Goal: Complete application form: Complete application form

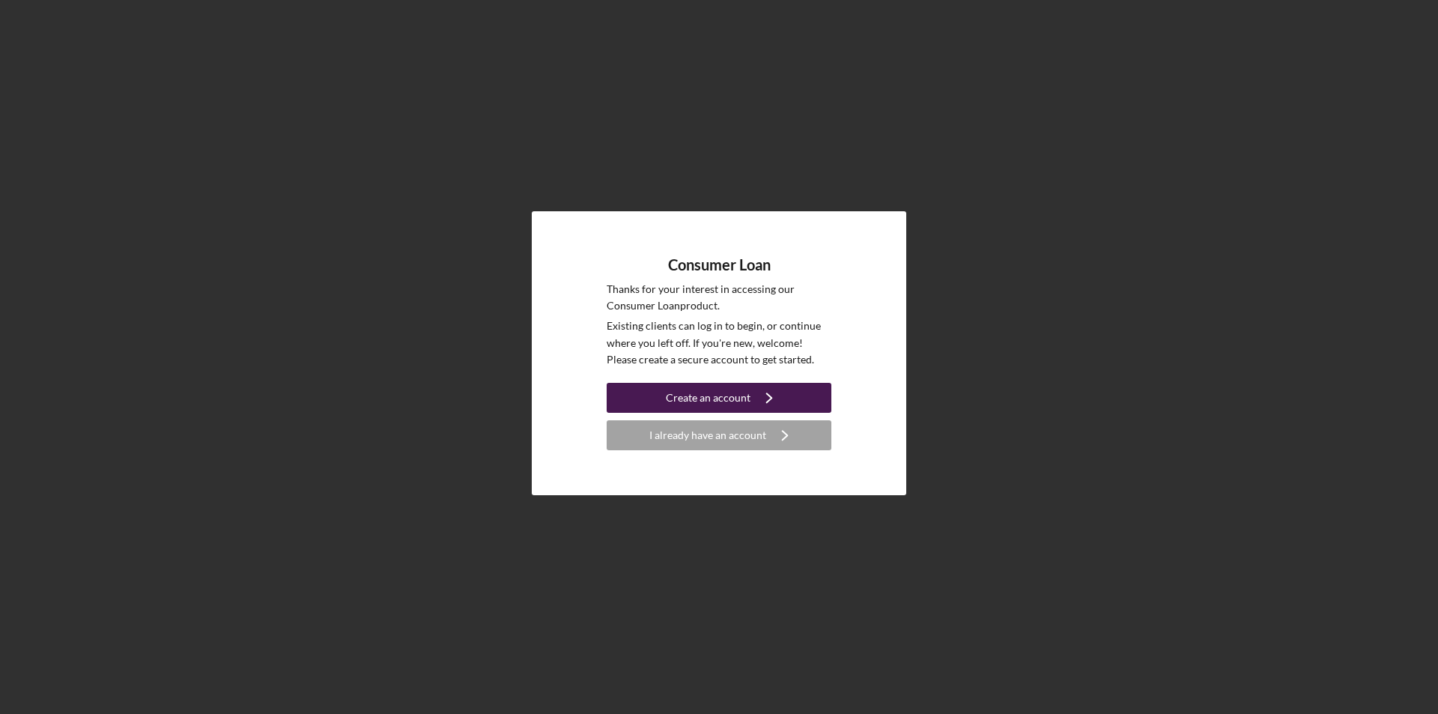
click at [690, 393] on div "Create an account" at bounding box center [708, 398] width 85 height 30
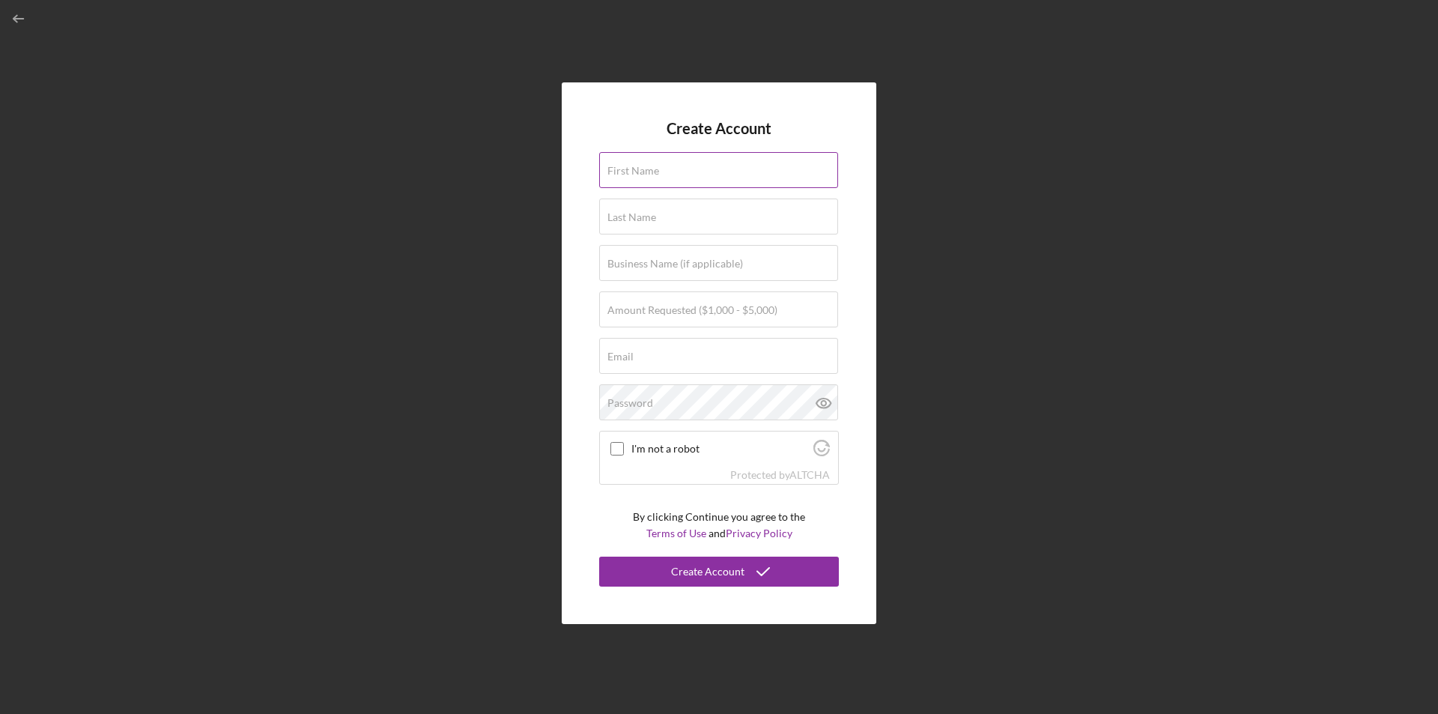
click at [673, 164] on div "First Name" at bounding box center [719, 170] width 240 height 37
type input "[PERSON_NAME]"
type input "Houghton"
type input "[EMAIL_ADDRESS][DOMAIN_NAME]"
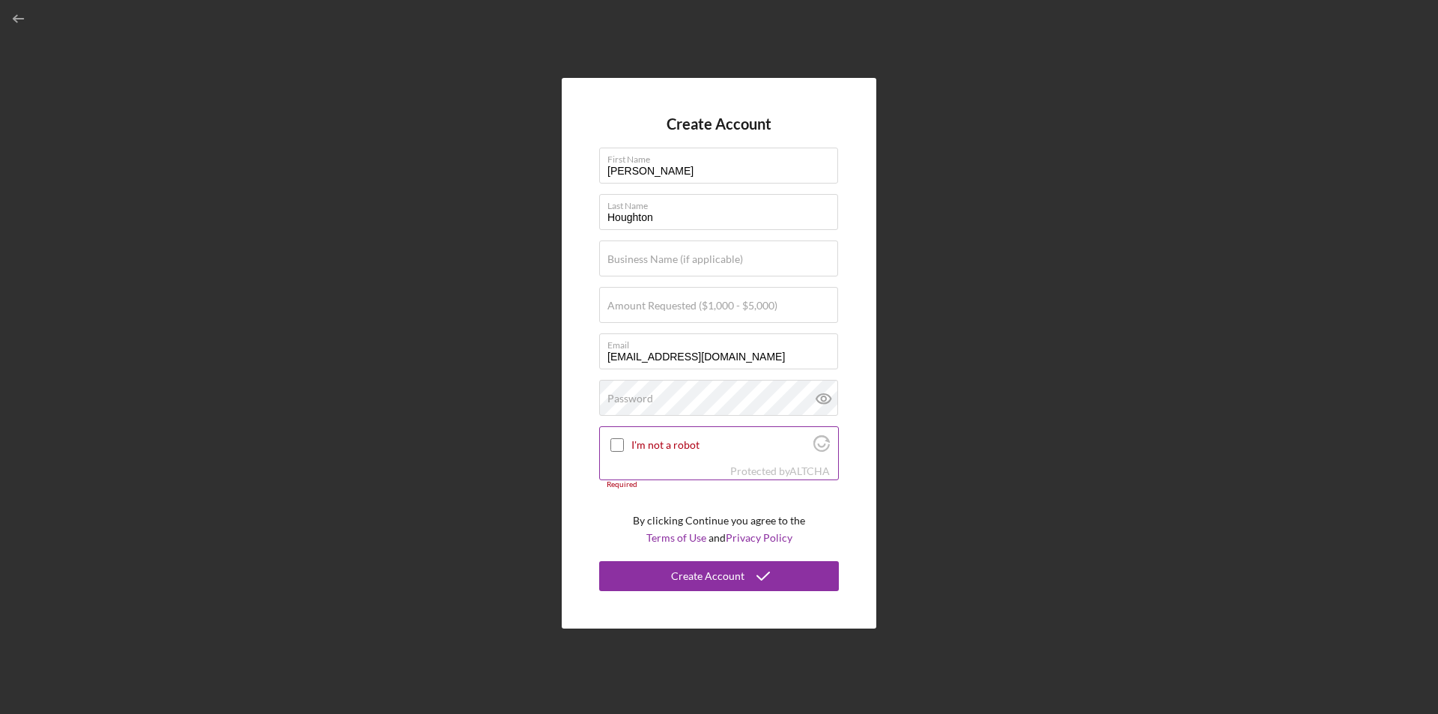
click at [624, 443] on input "I'm not a robot" at bounding box center [616, 444] width 13 height 13
checkbox input "true"
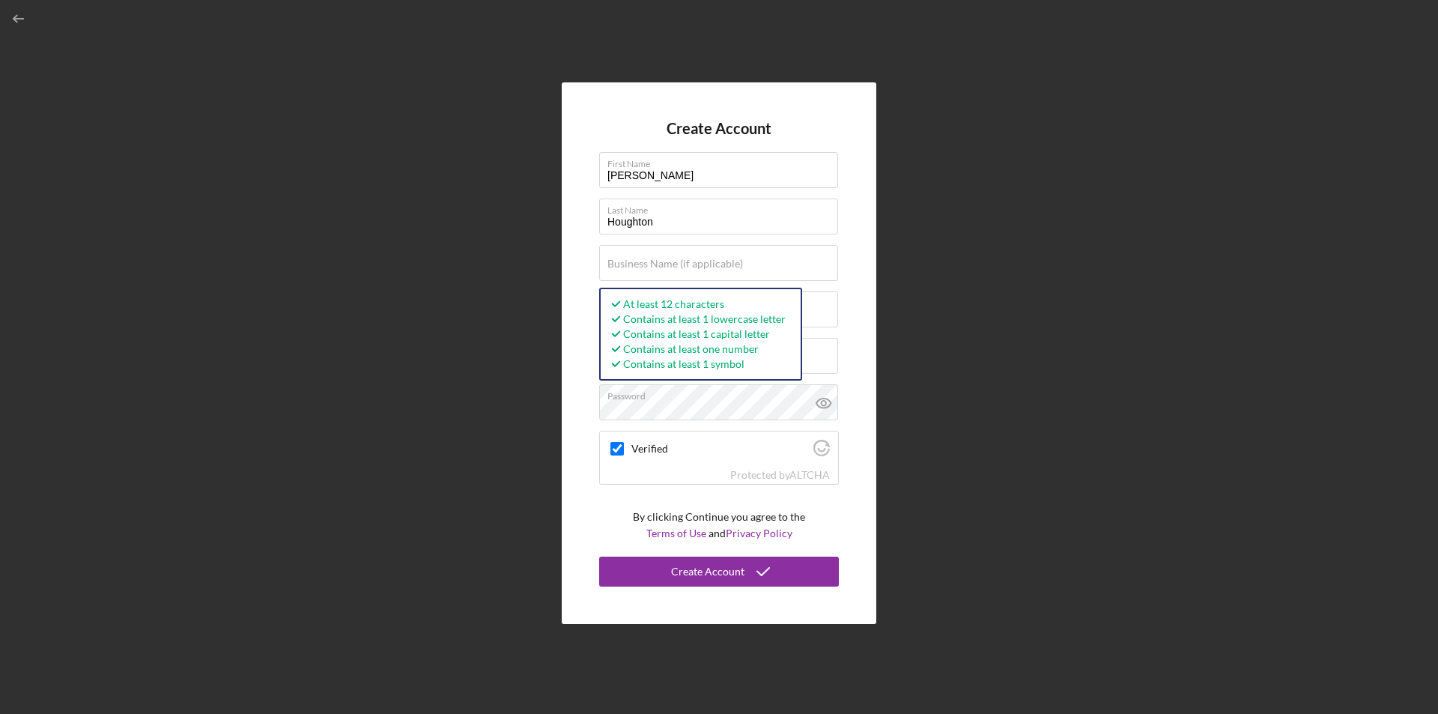
click at [869, 231] on div "Create Account First Name Mary Last Name Houghton Business Name (if applicable)…" at bounding box center [719, 353] width 315 height 542
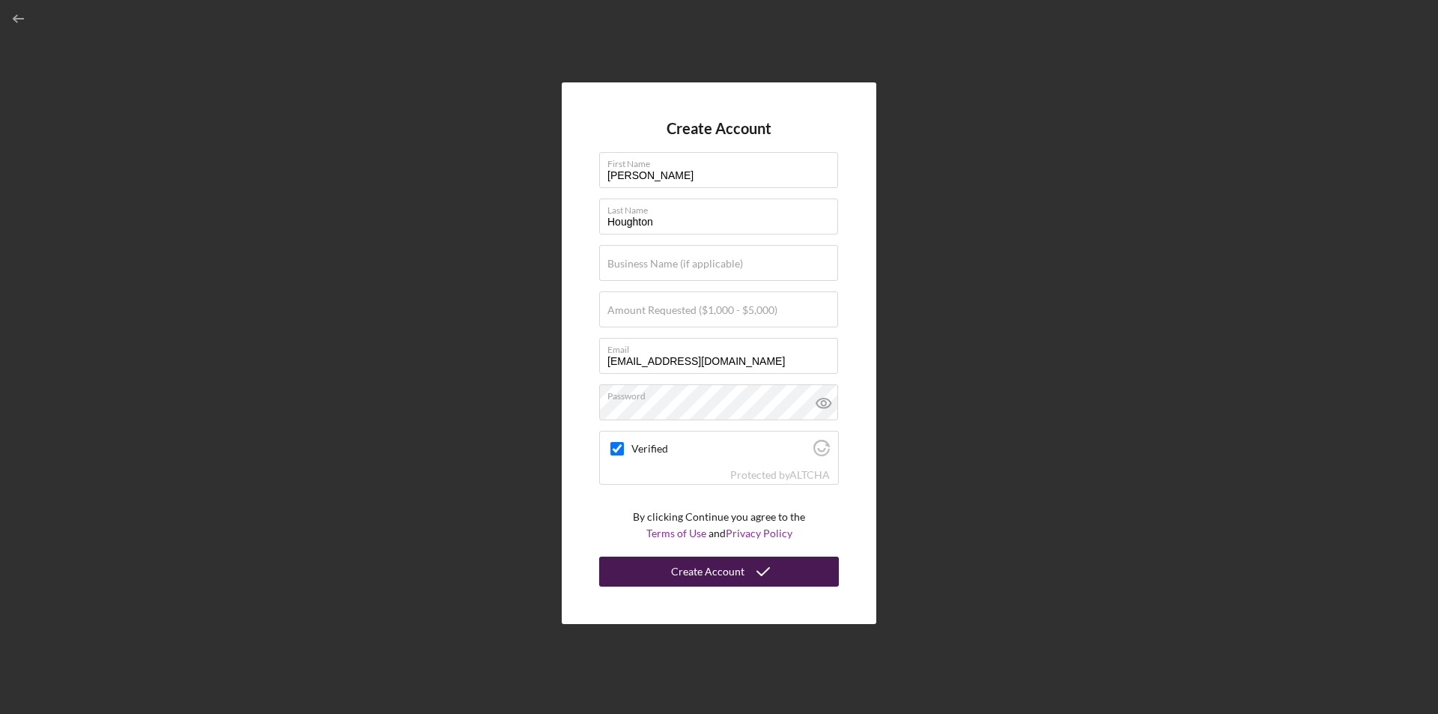
click at [669, 568] on button "Create Account" at bounding box center [719, 571] width 240 height 30
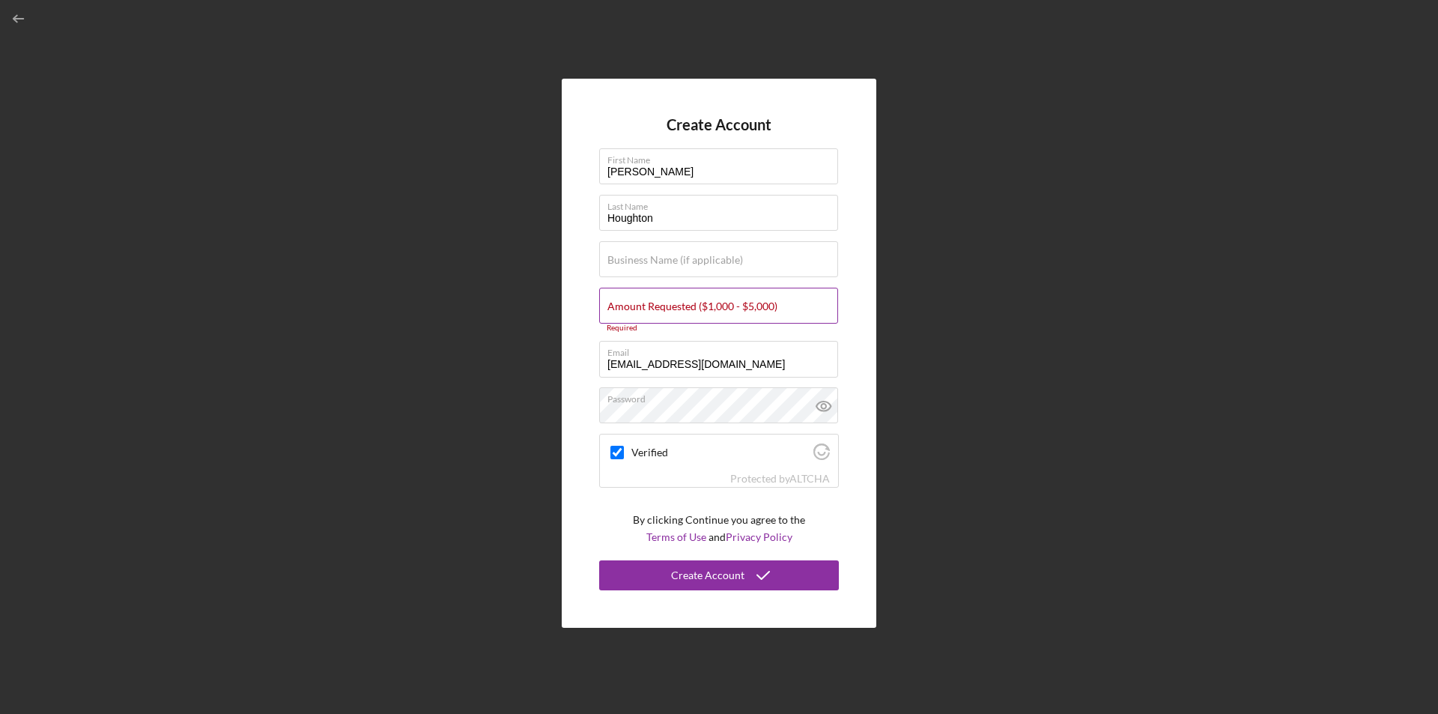
click at [717, 299] on div "Amount Requested ($1,000 - $5,000) Required" at bounding box center [719, 310] width 240 height 45
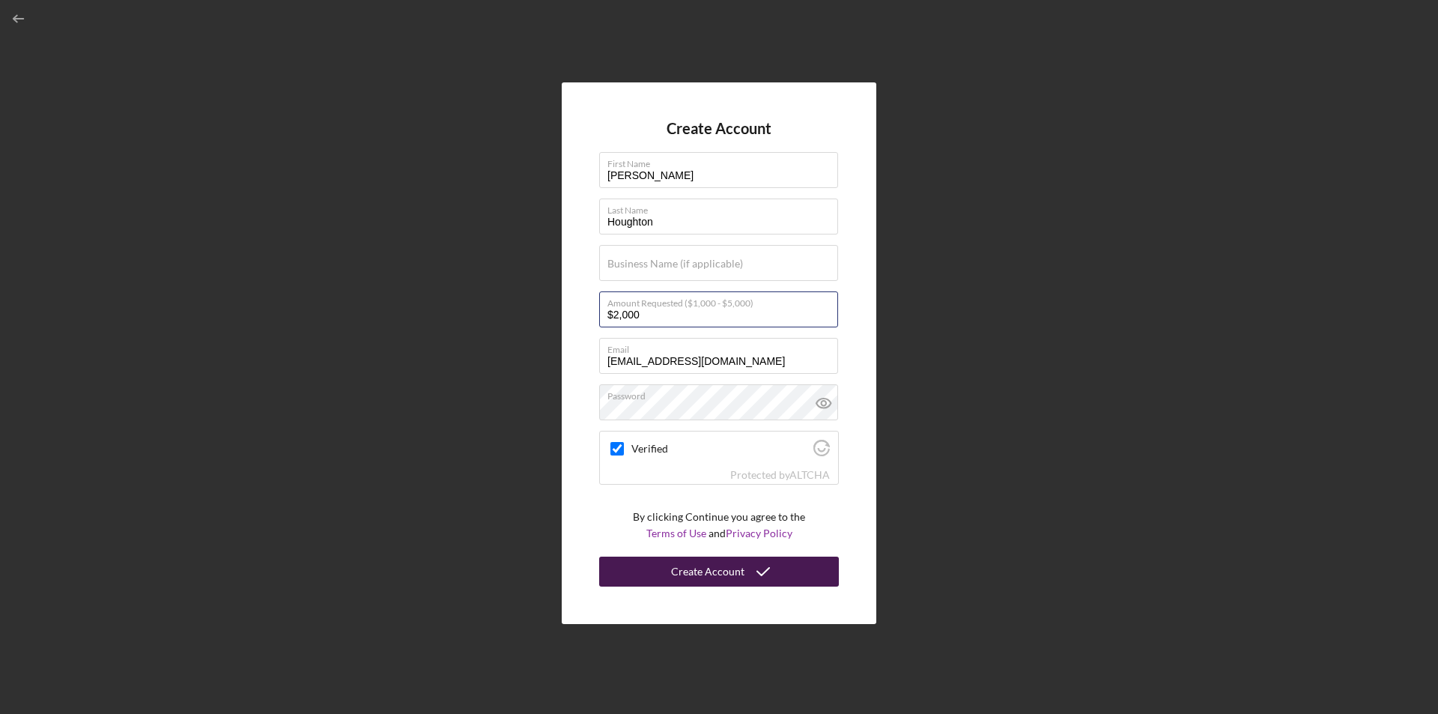
type input "$2,000"
click at [702, 570] on div "Create Account" at bounding box center [707, 571] width 73 height 30
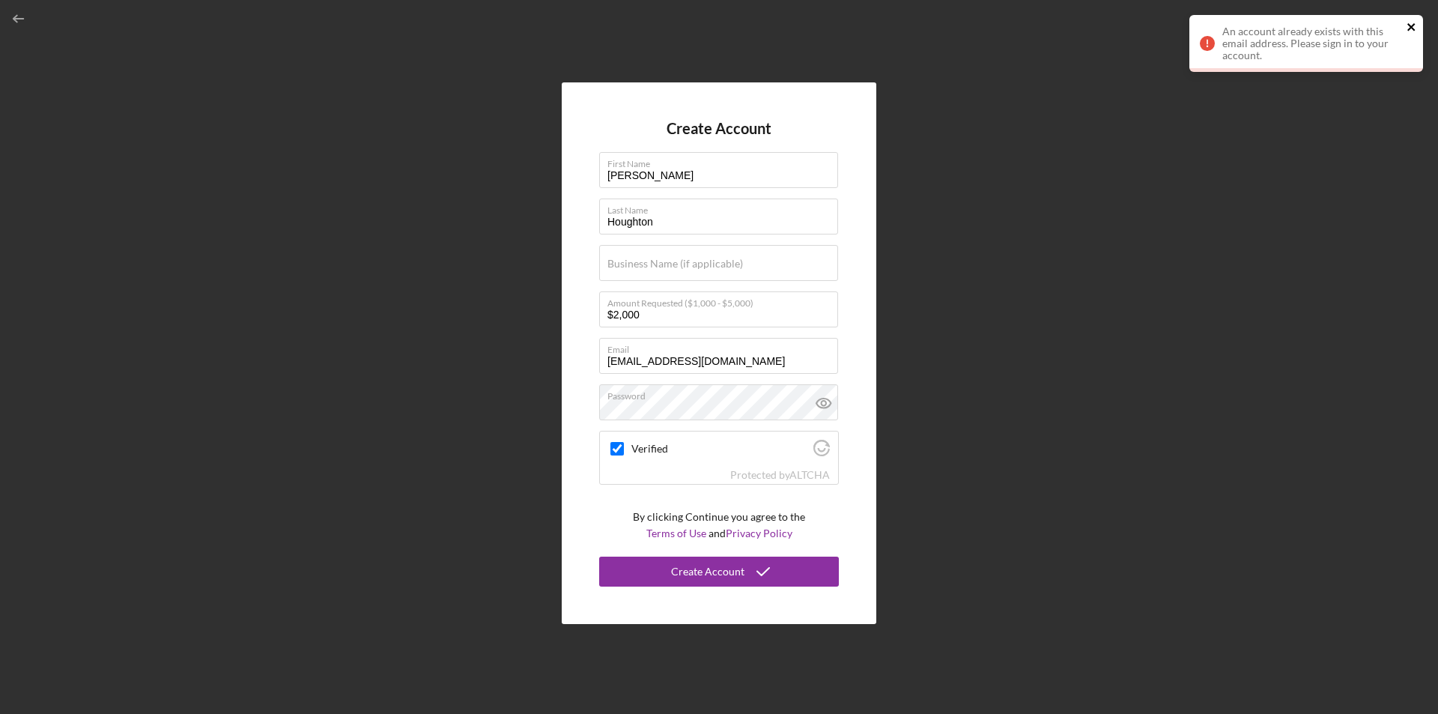
click at [1409, 26] on icon "close" at bounding box center [1410, 26] width 7 height 7
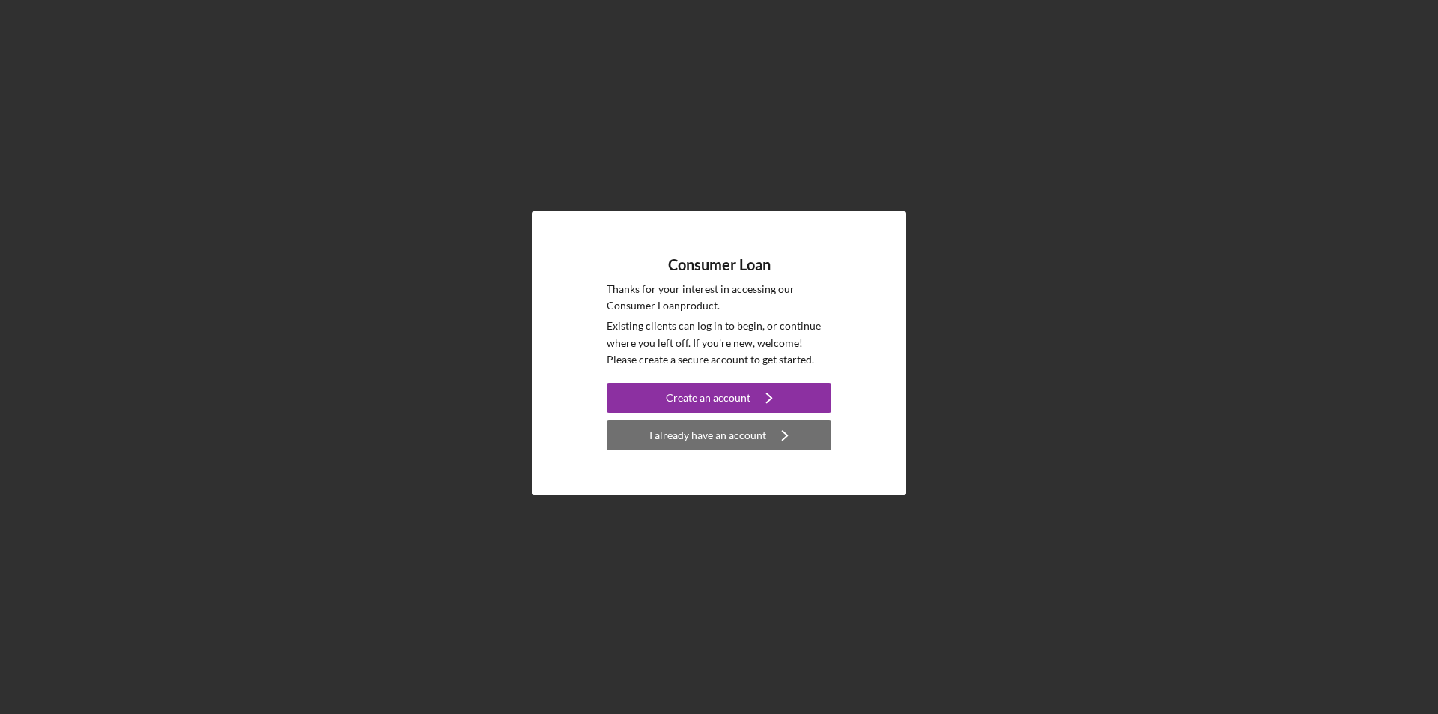
click at [680, 422] on div "I already have an account" at bounding box center [707, 435] width 117 height 30
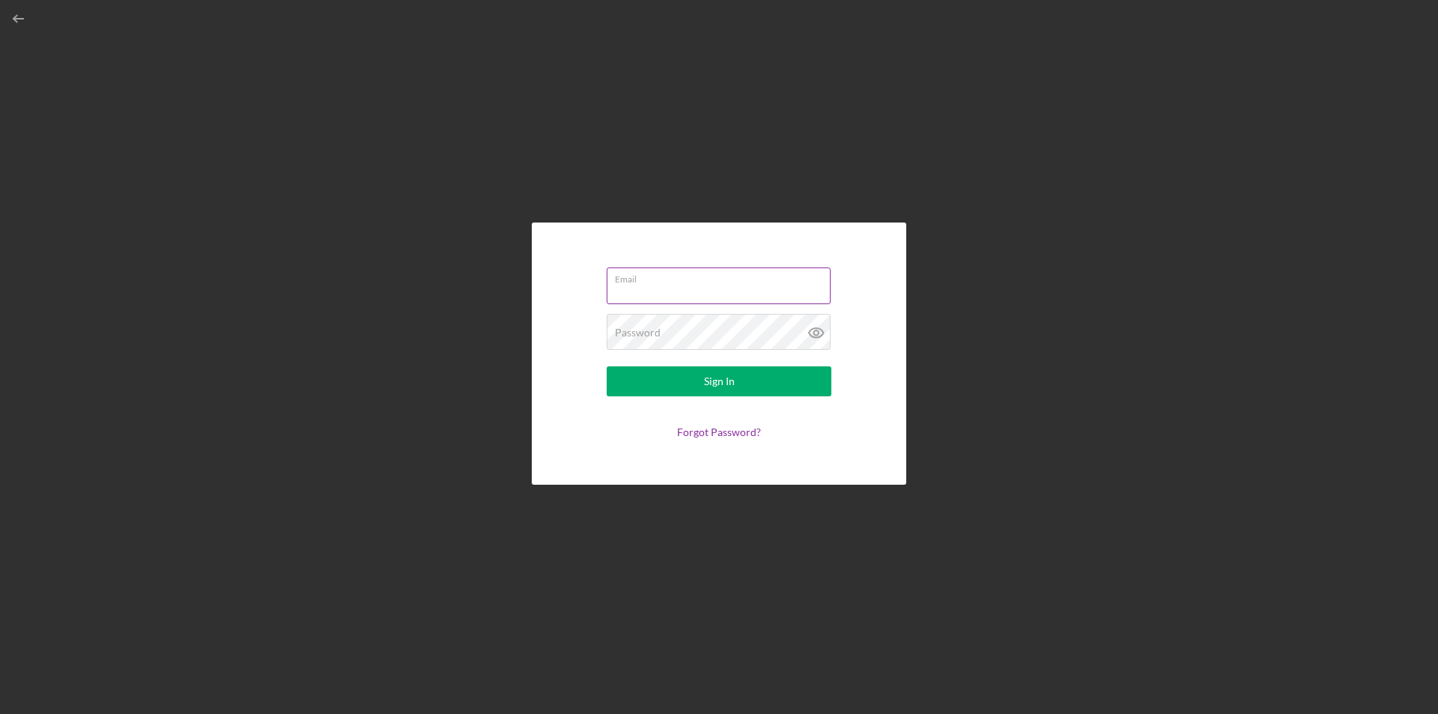
click at [653, 303] on input "Email" at bounding box center [719, 285] width 224 height 36
type input "[EMAIL_ADDRESS][DOMAIN_NAME]"
click at [607, 366] on button "Sign In" at bounding box center [719, 381] width 225 height 30
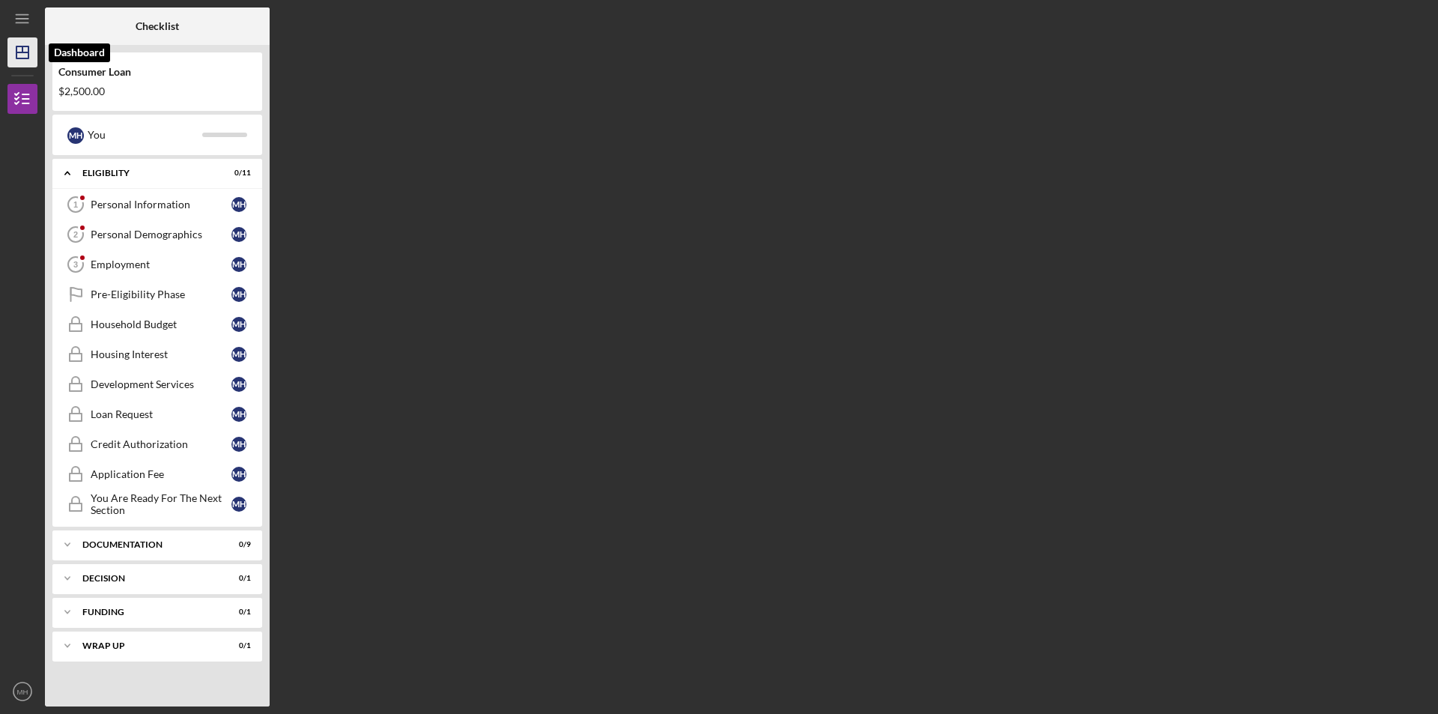
click at [7, 52] on icon "Icon/Dashboard" at bounding box center [22, 52] width 37 height 37
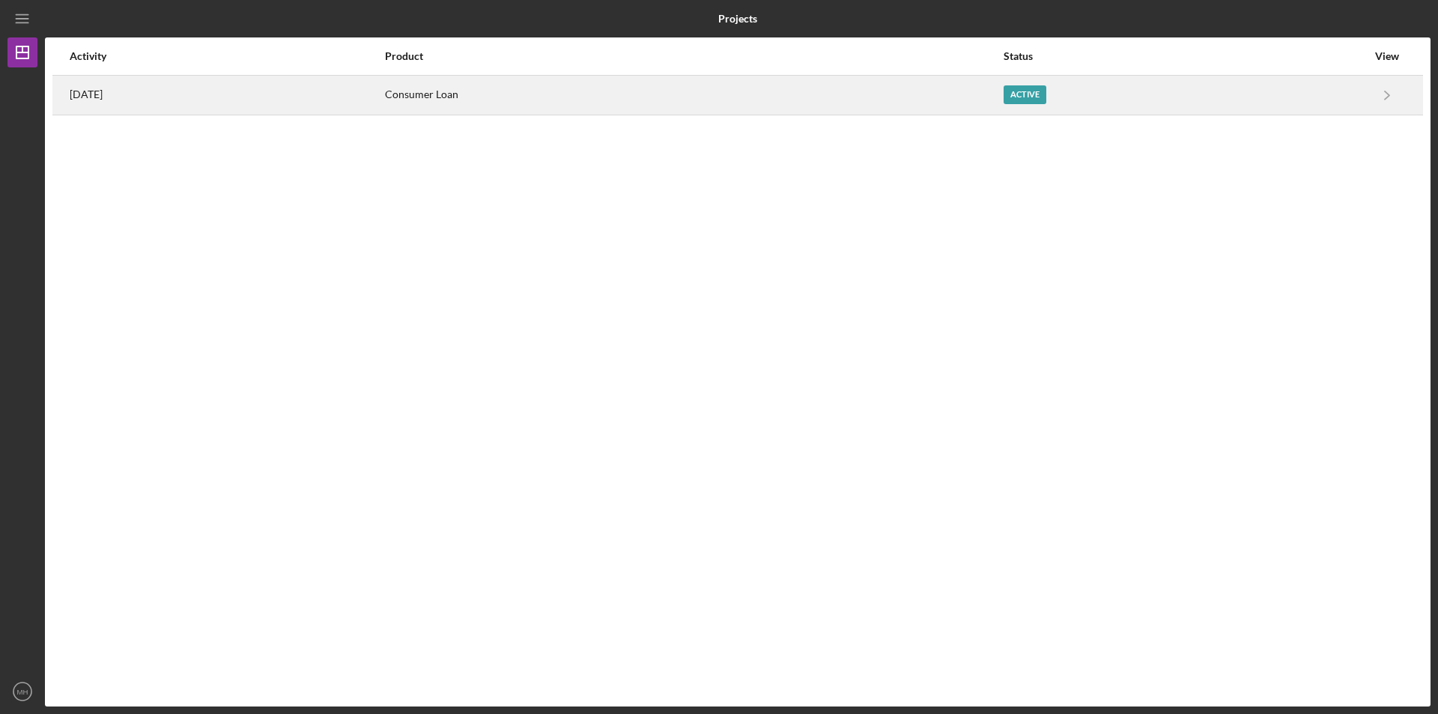
click at [575, 78] on div "Consumer Loan" at bounding box center [693, 94] width 617 height 37
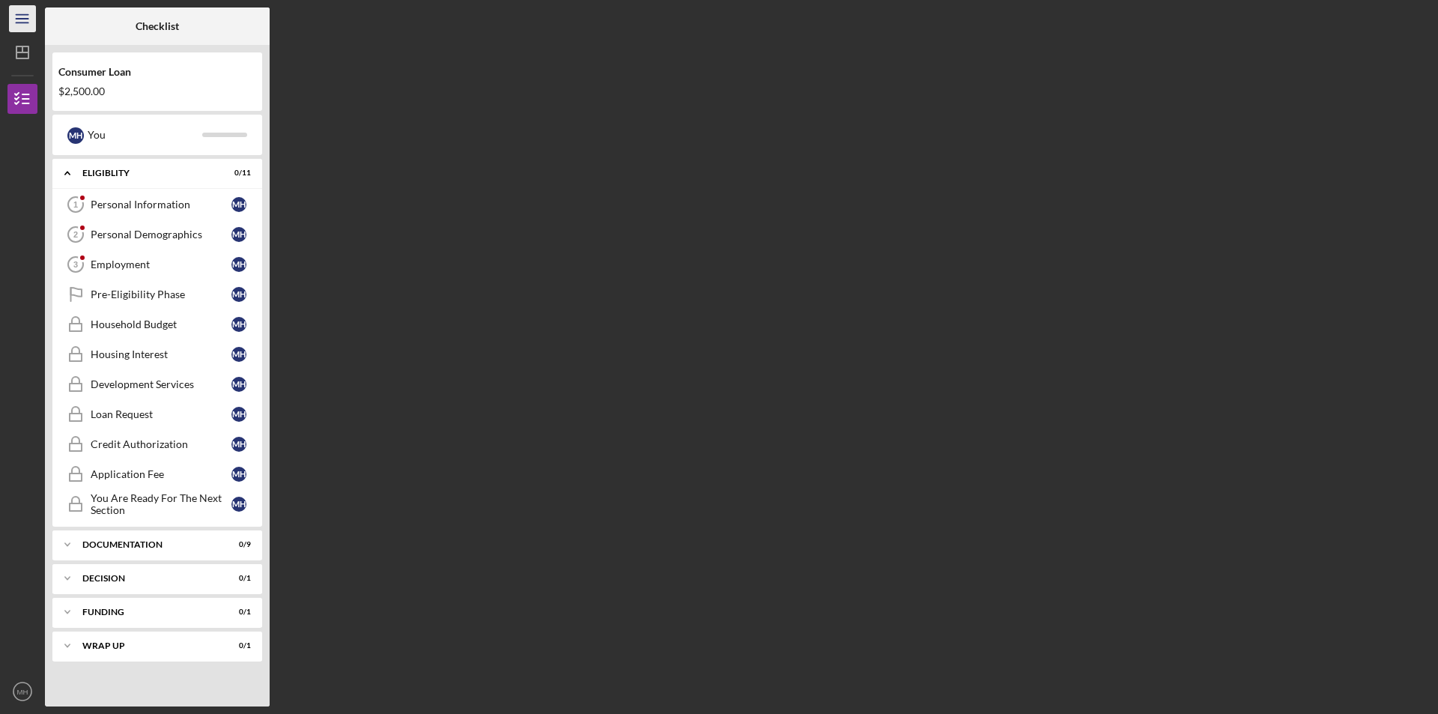
click at [17, 16] on icon "Icon/Menu" at bounding box center [23, 19] width 34 height 34
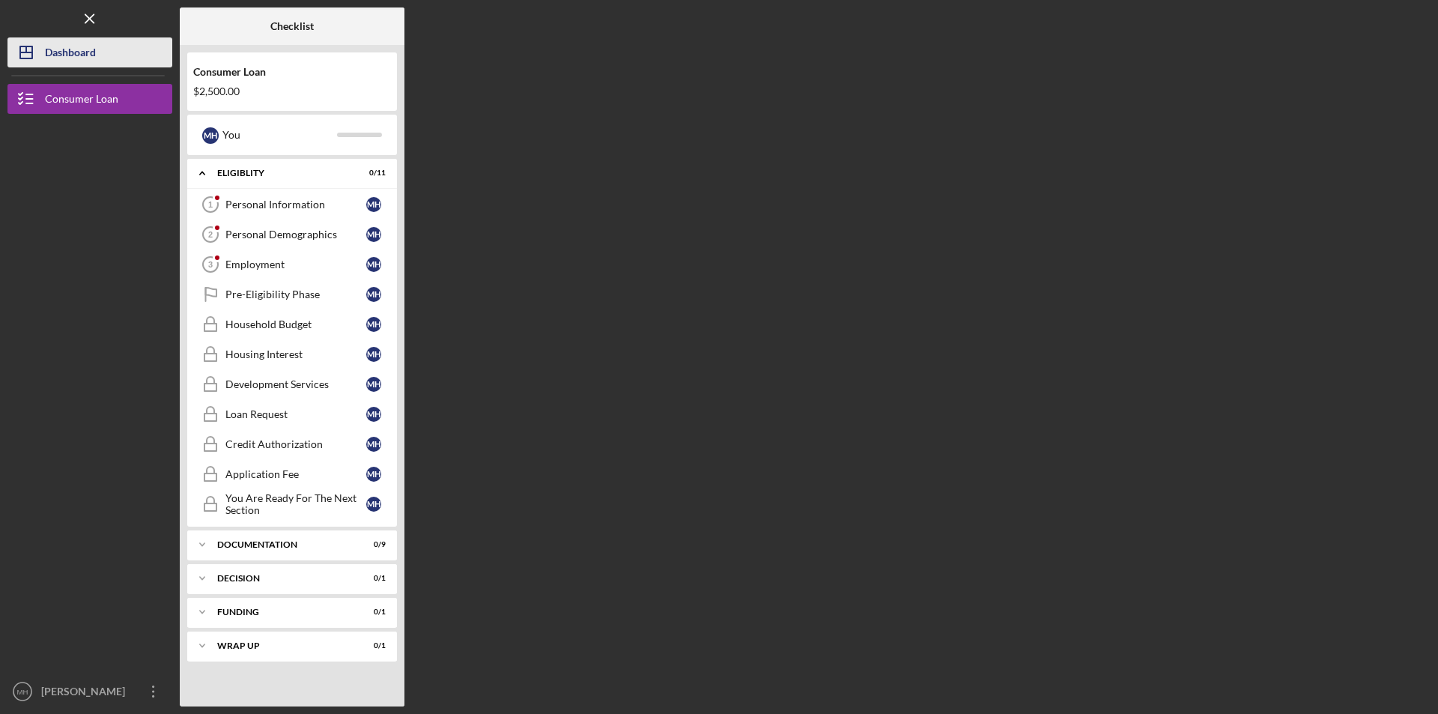
click at [49, 46] on div "Dashboard" at bounding box center [70, 54] width 51 height 34
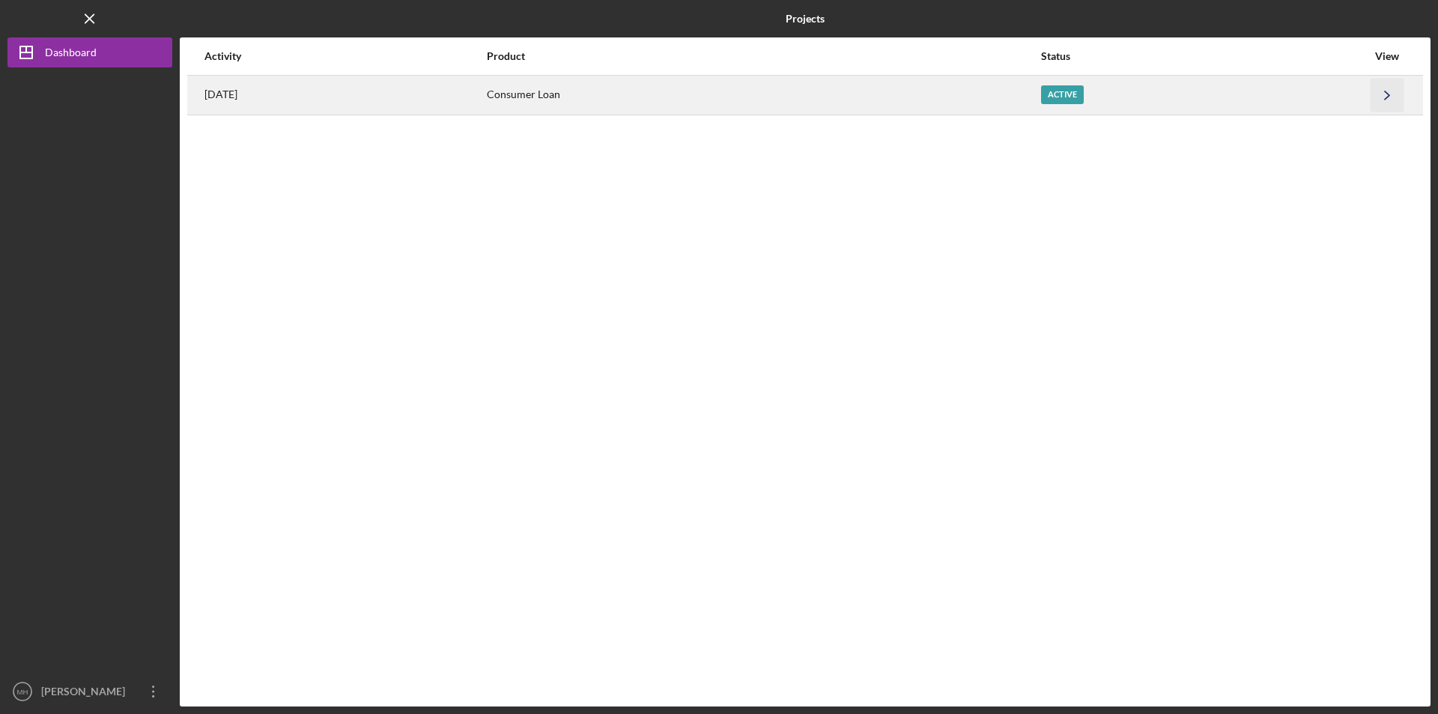
click at [1389, 98] on icon "Icon/Navigate" at bounding box center [1388, 95] width 34 height 34
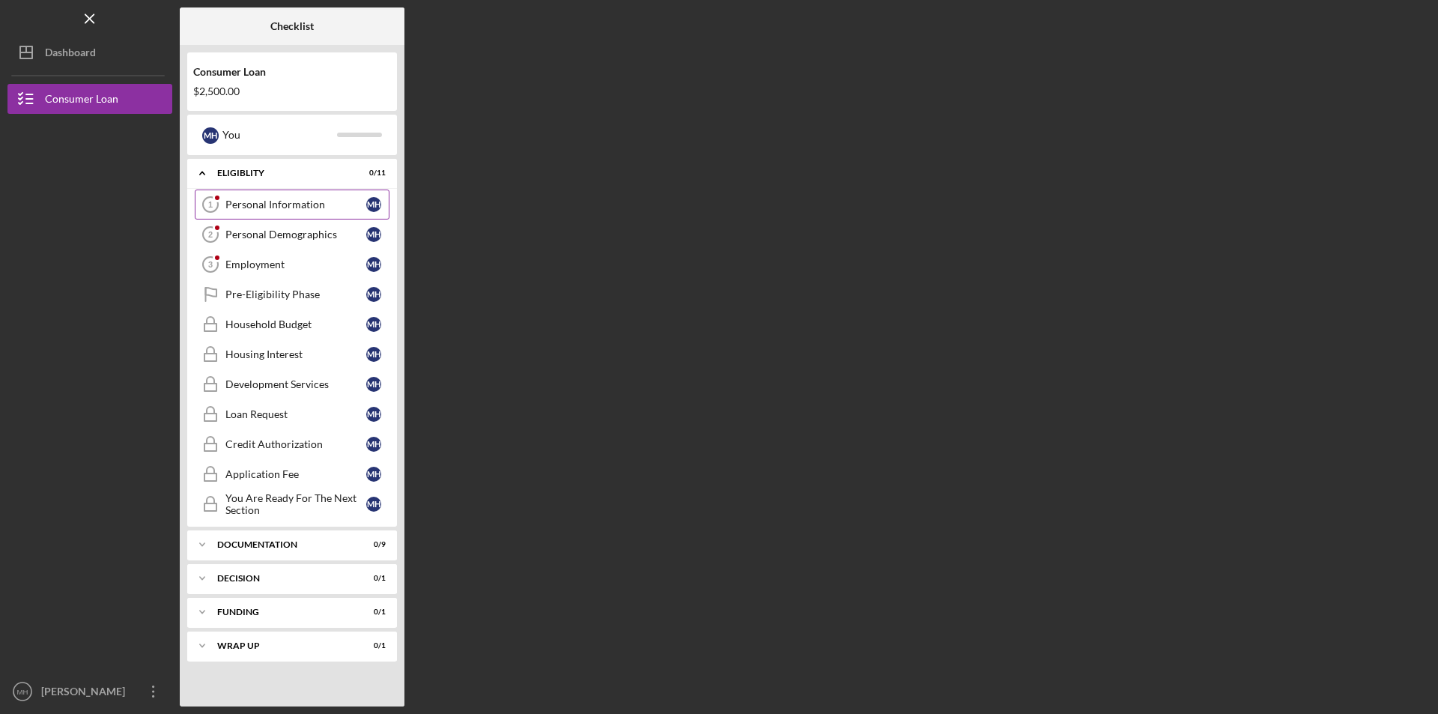
click at [306, 203] on div "Personal Information" at bounding box center [295, 204] width 141 height 12
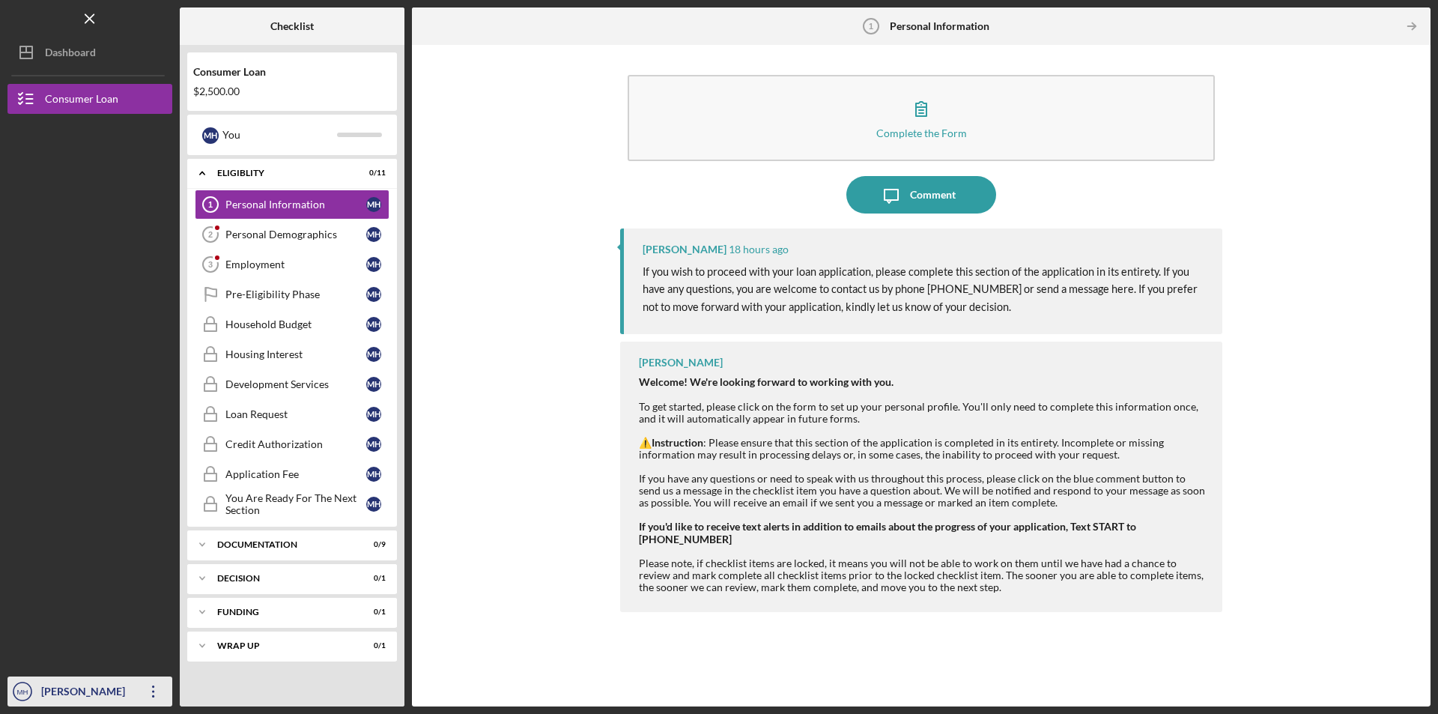
click at [31, 685] on icon "MH" at bounding box center [22, 691] width 30 height 37
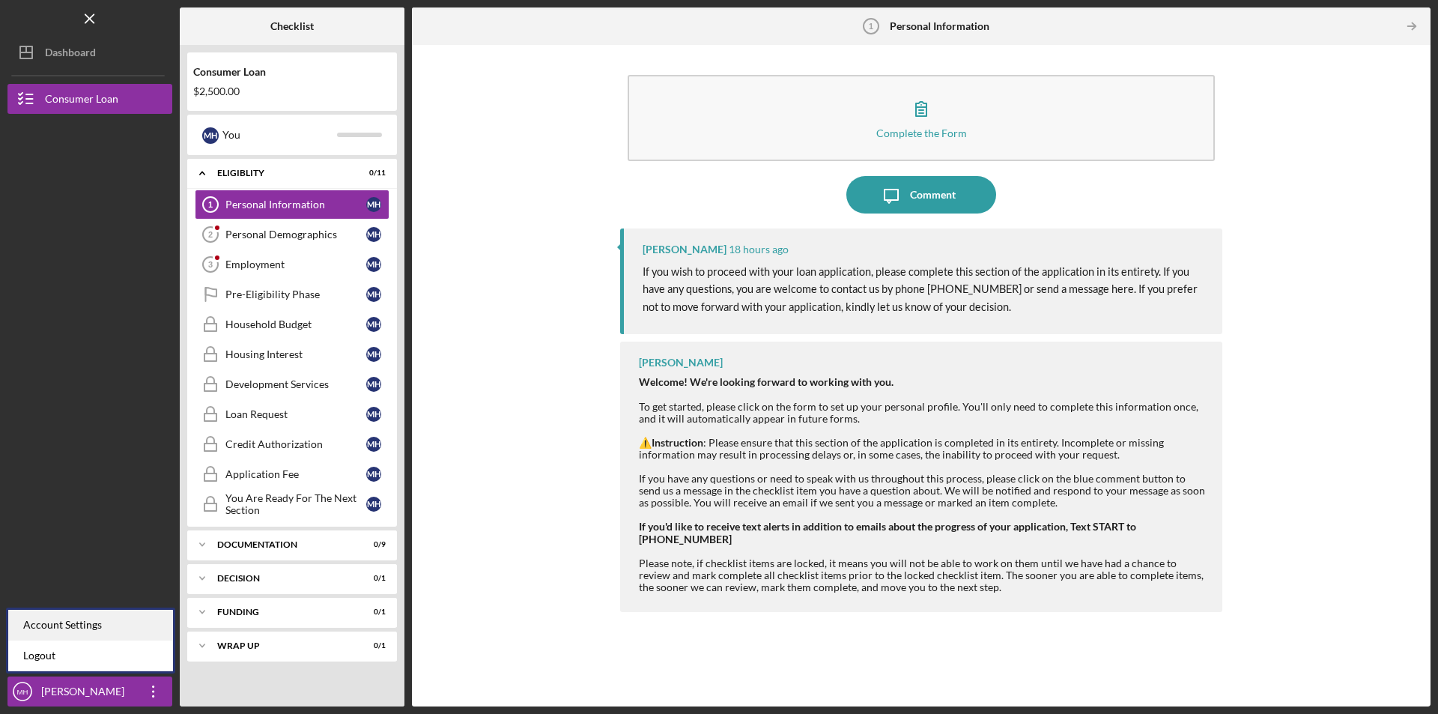
click at [52, 625] on div "Account Settings" at bounding box center [90, 625] width 165 height 31
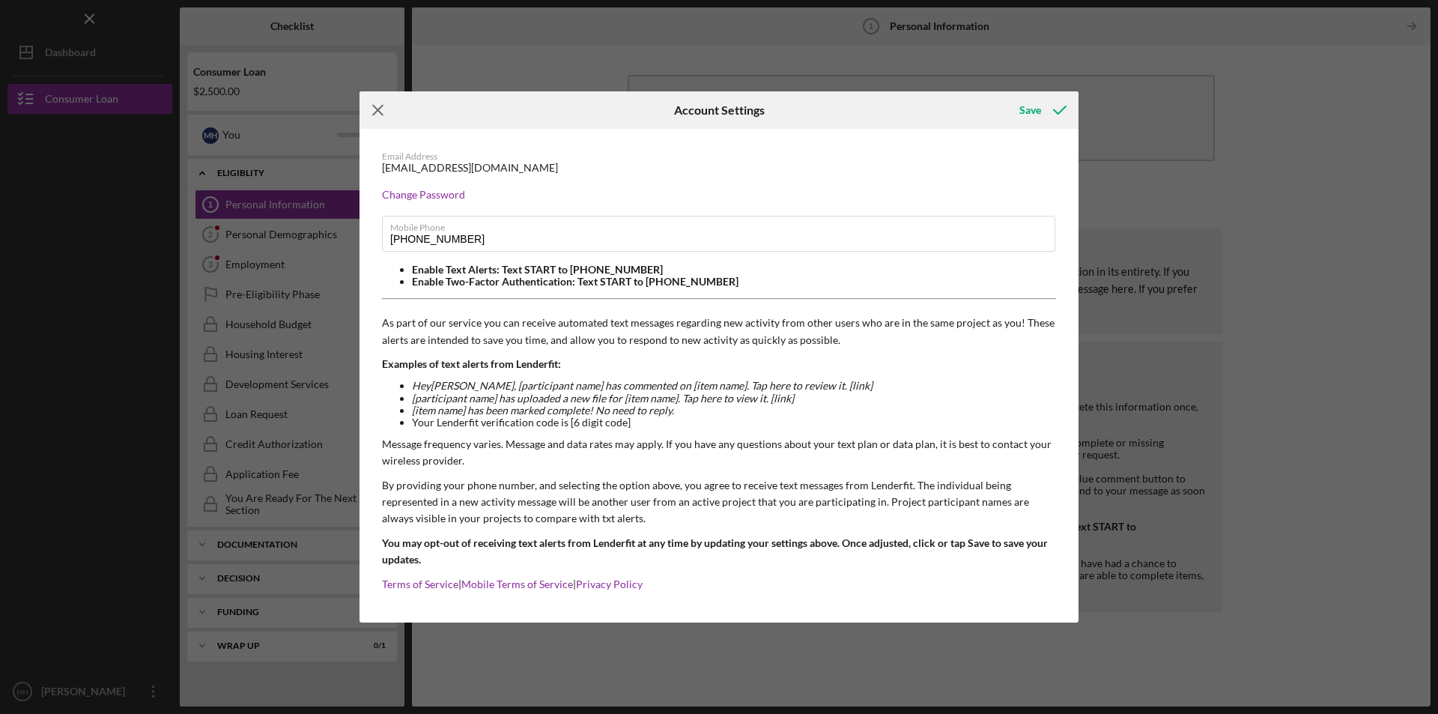
click at [366, 111] on icon "Icon/Menu Close" at bounding box center [377, 109] width 37 height 37
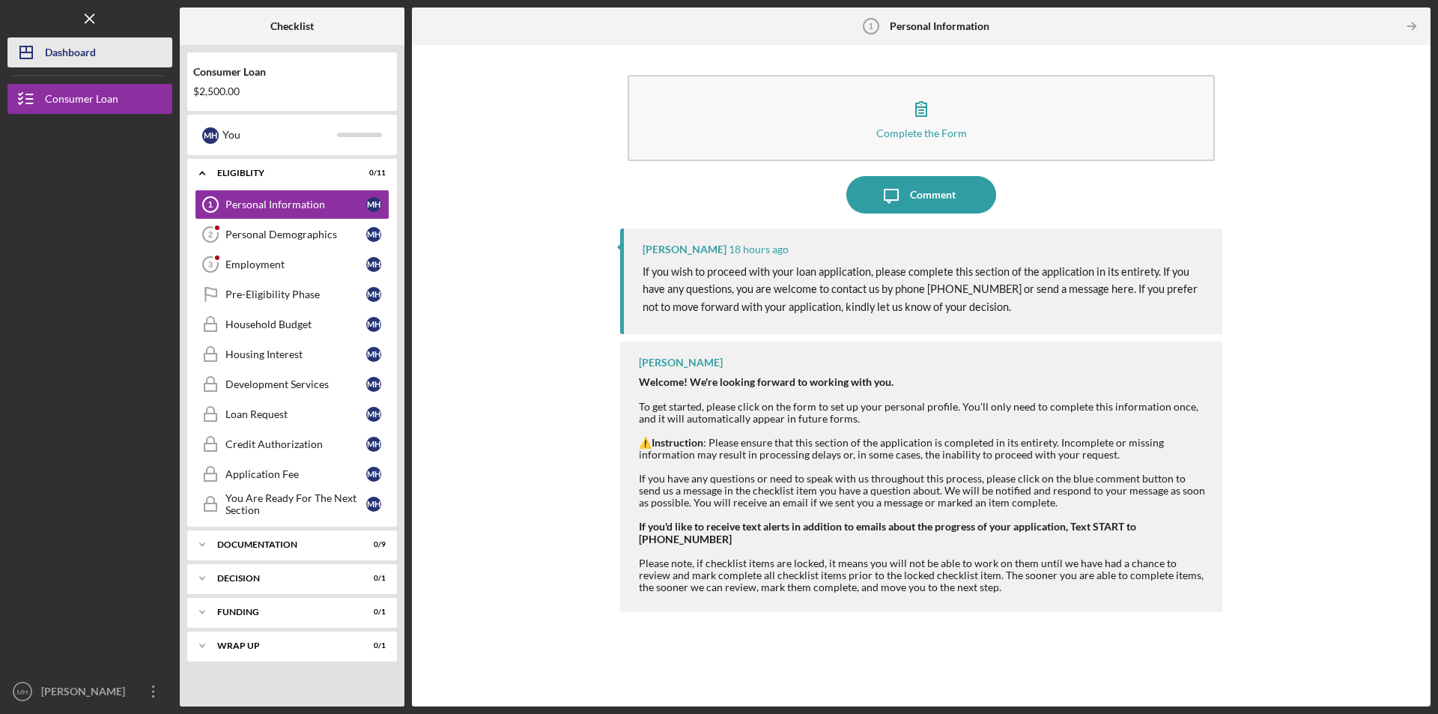
click at [41, 49] on icon "Icon/Dashboard" at bounding box center [25, 52] width 37 height 37
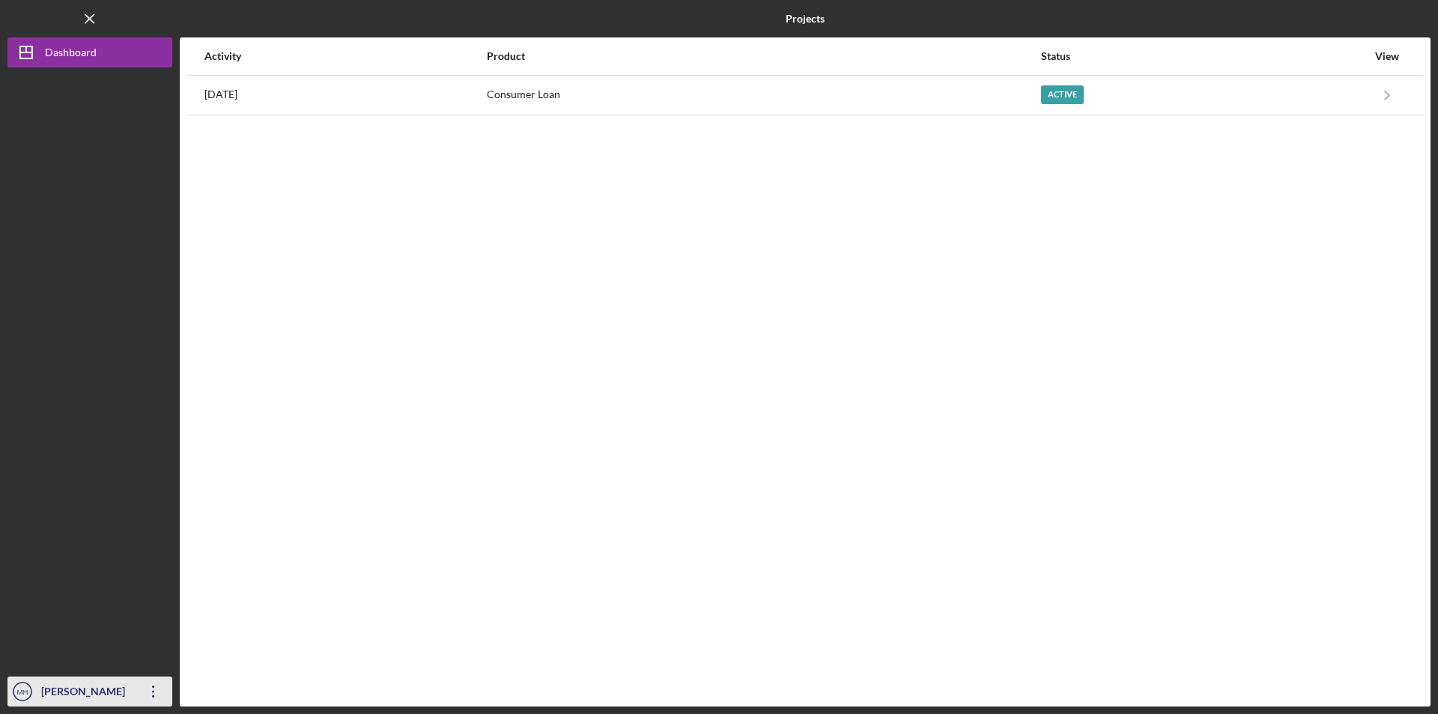
click at [67, 699] on div "[PERSON_NAME]" at bounding box center [85, 693] width 97 height 34
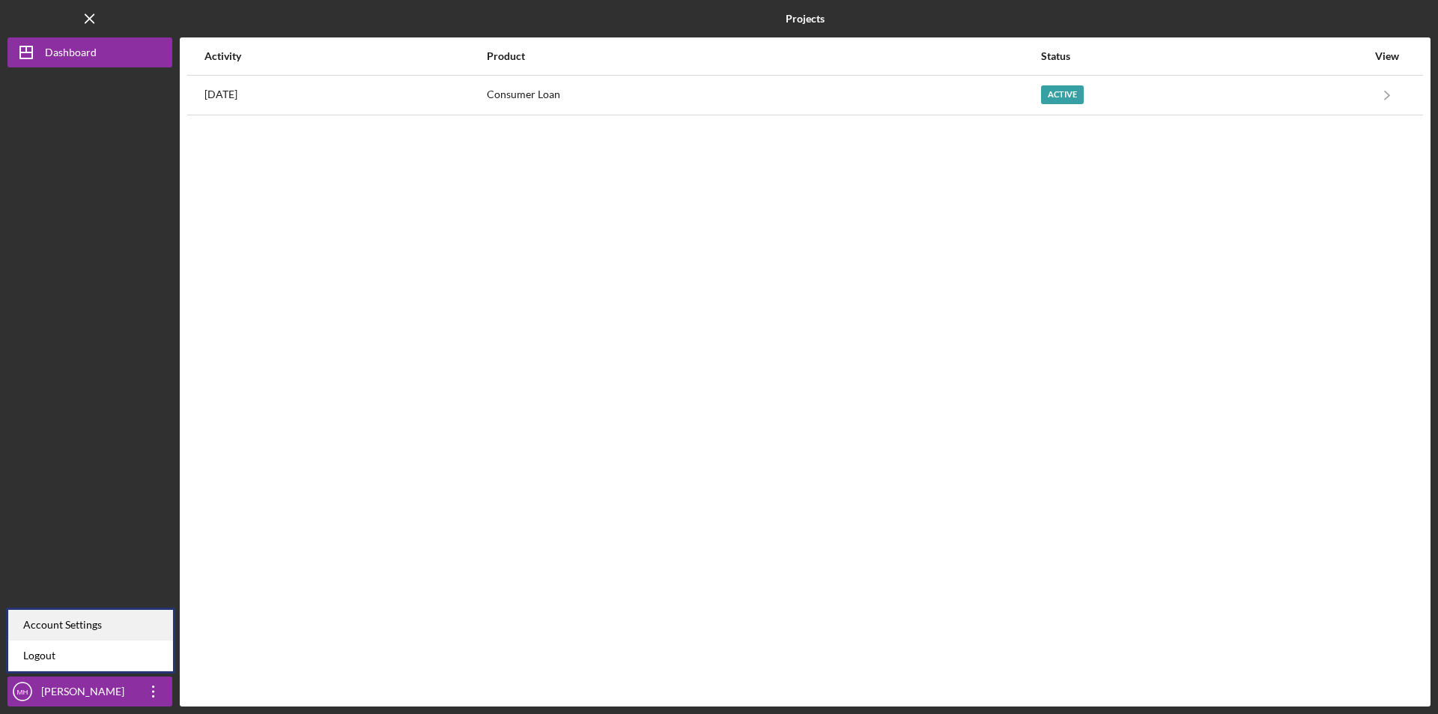
click at [43, 617] on div "Account Settings" at bounding box center [90, 625] width 165 height 31
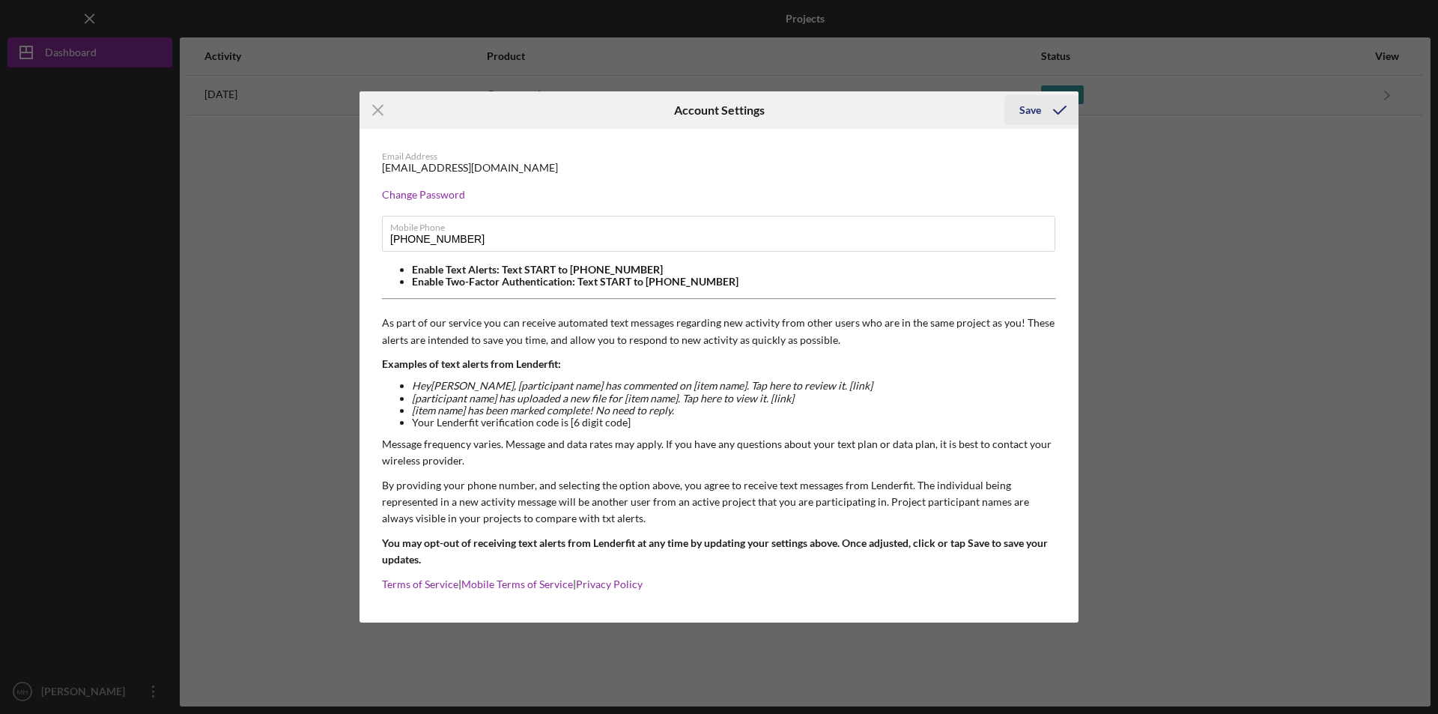
click at [1068, 114] on icon "submit" at bounding box center [1059, 109] width 37 height 37
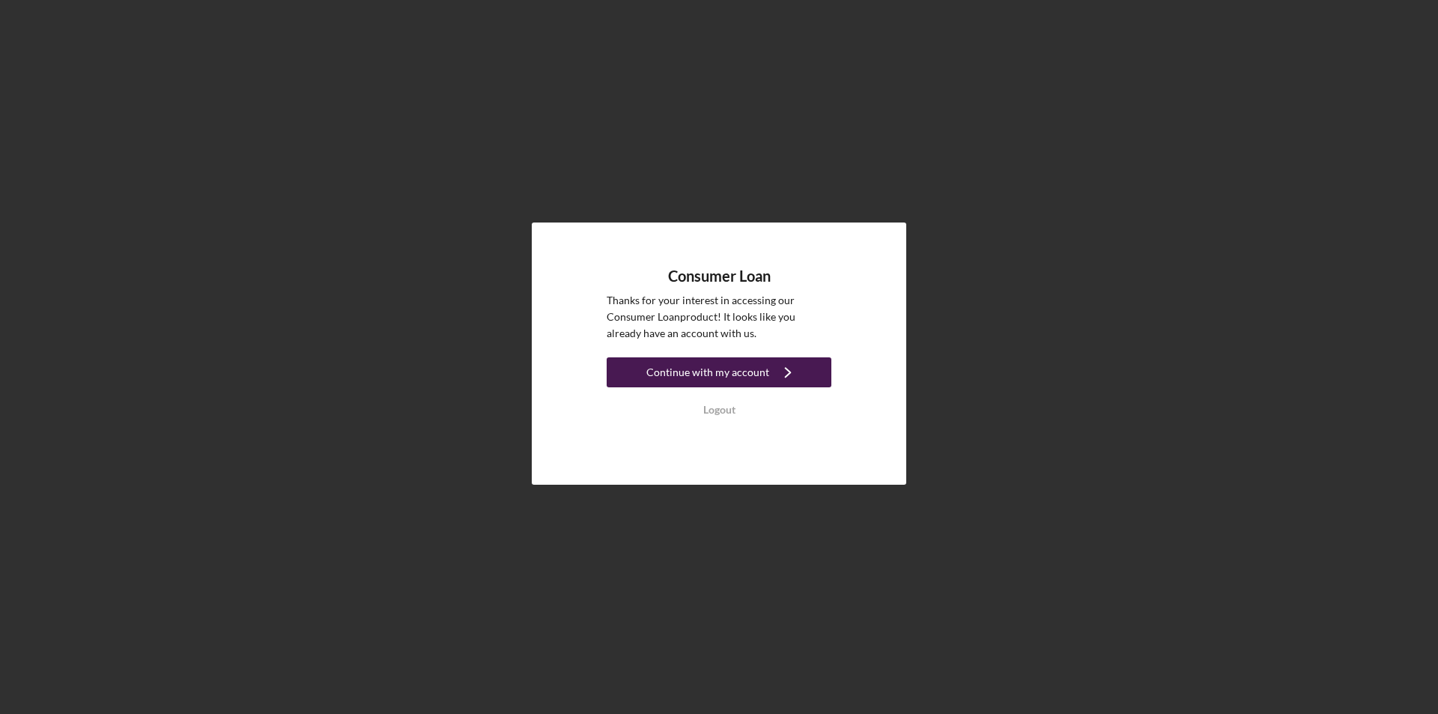
click at [709, 376] on div "Continue with my account" at bounding box center [707, 372] width 123 height 30
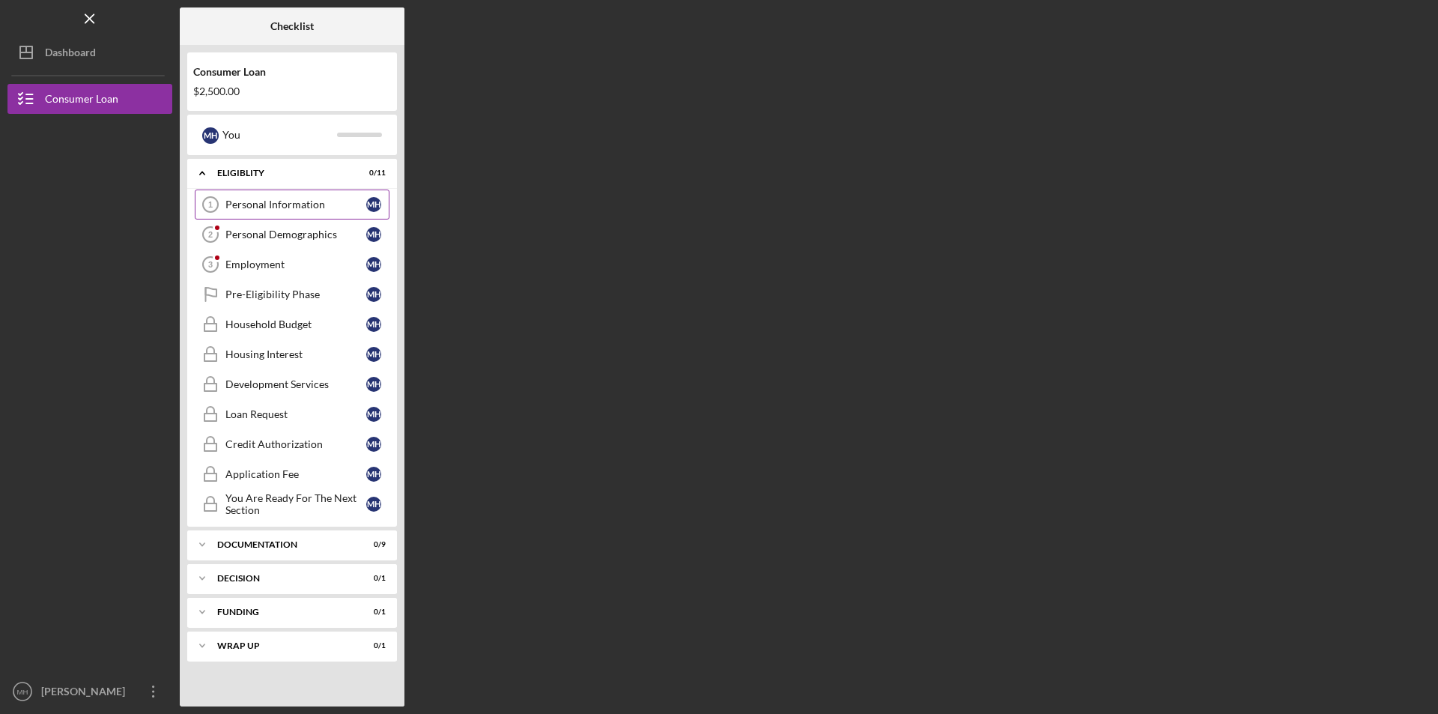
click at [294, 205] on div "Personal Information" at bounding box center [295, 204] width 141 height 12
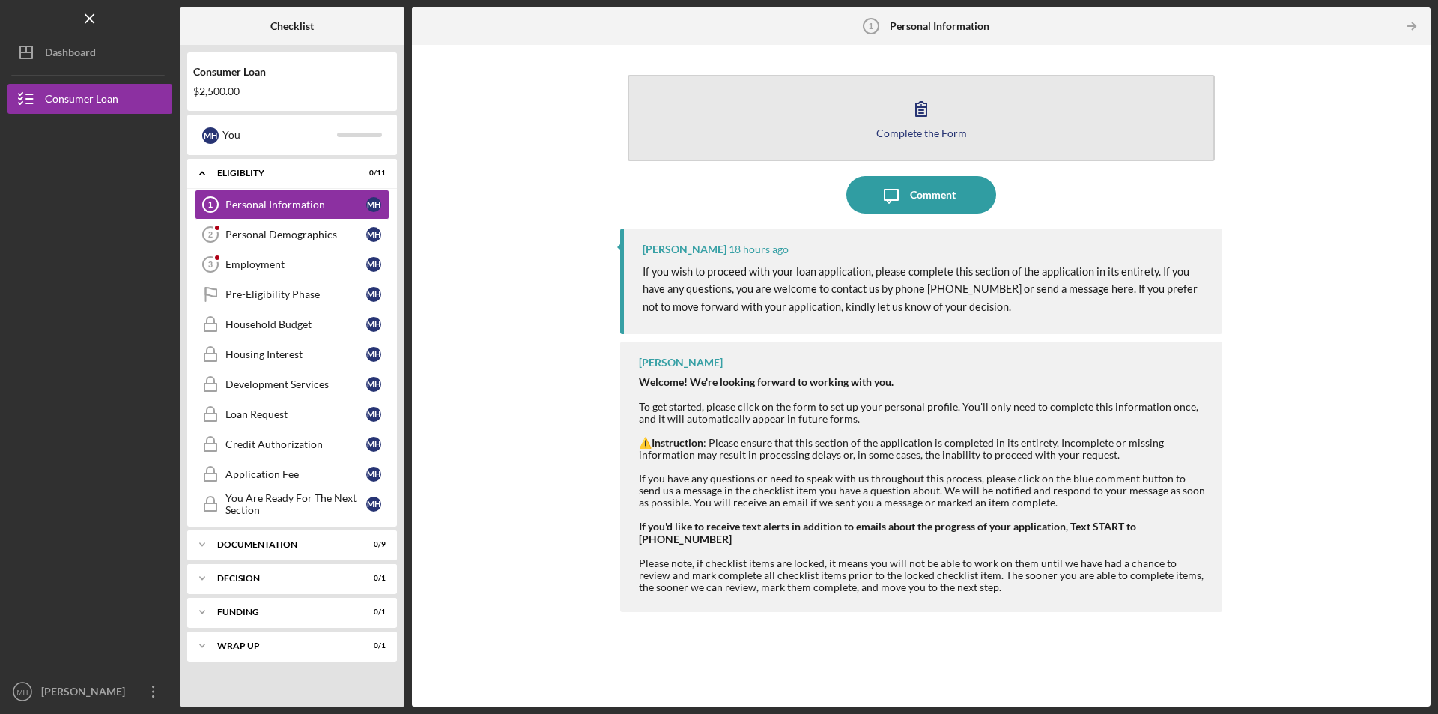
click at [912, 125] on icon "button" at bounding box center [920, 108] width 37 height 37
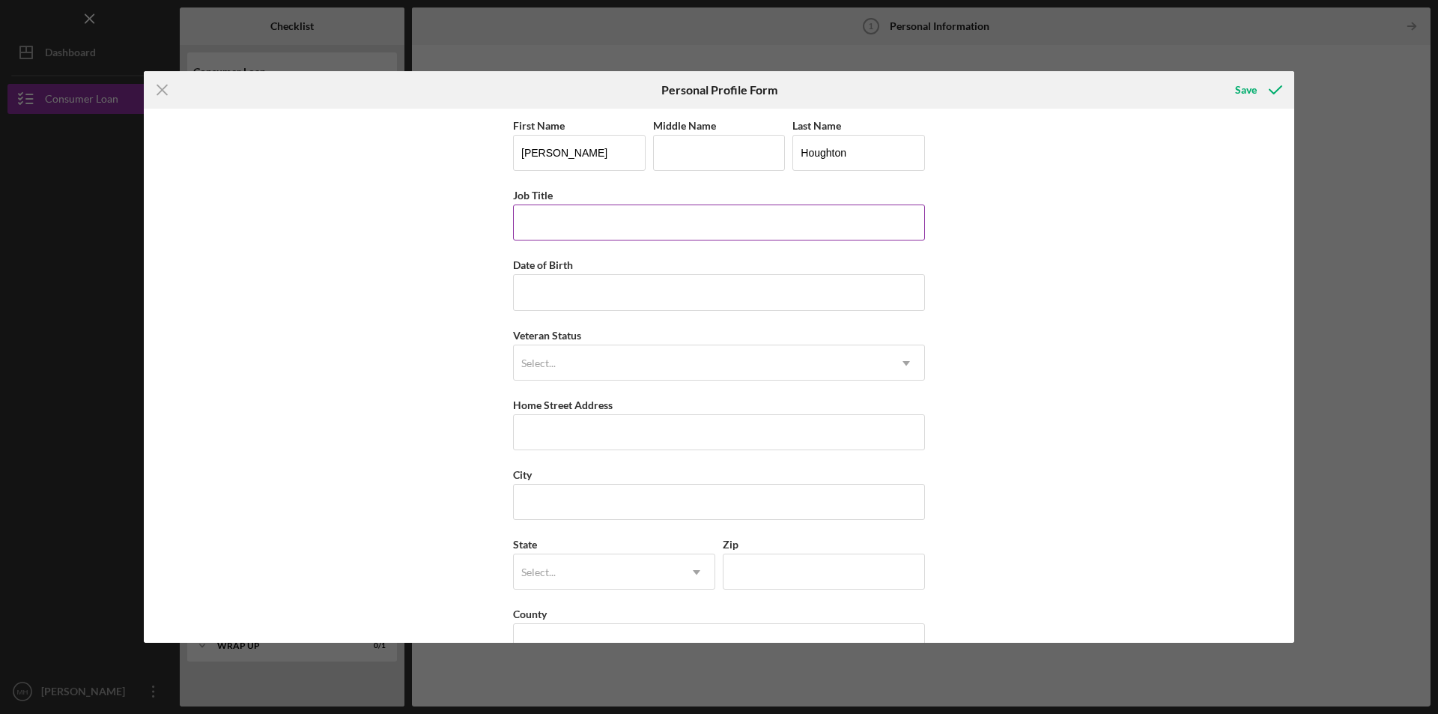
click at [593, 215] on input "Job Title" at bounding box center [719, 222] width 412 height 36
type input "Office Manager"
type input "[DATE]"
click at [691, 145] on input "Middle Name" at bounding box center [719, 153] width 133 height 36
type input "[PERSON_NAME]"
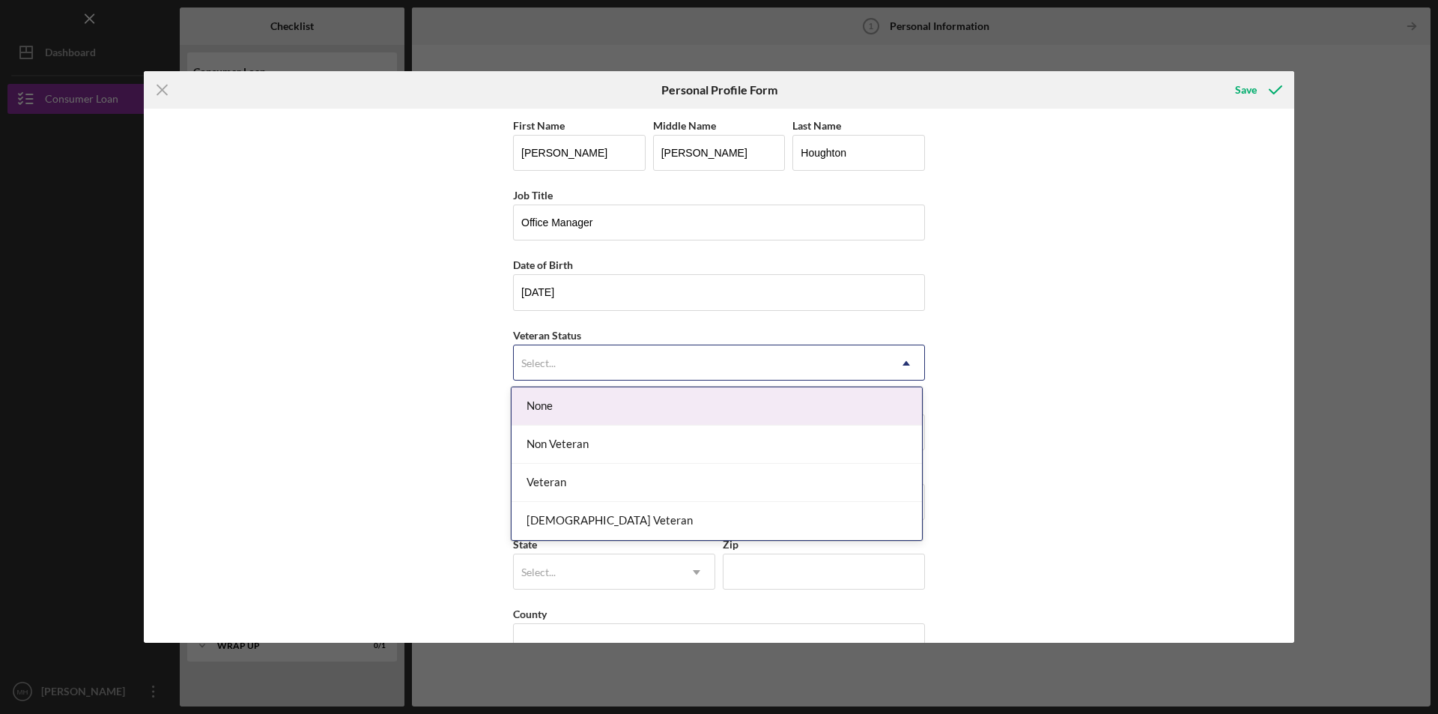
click at [616, 362] on div "Select..." at bounding box center [701, 363] width 374 height 34
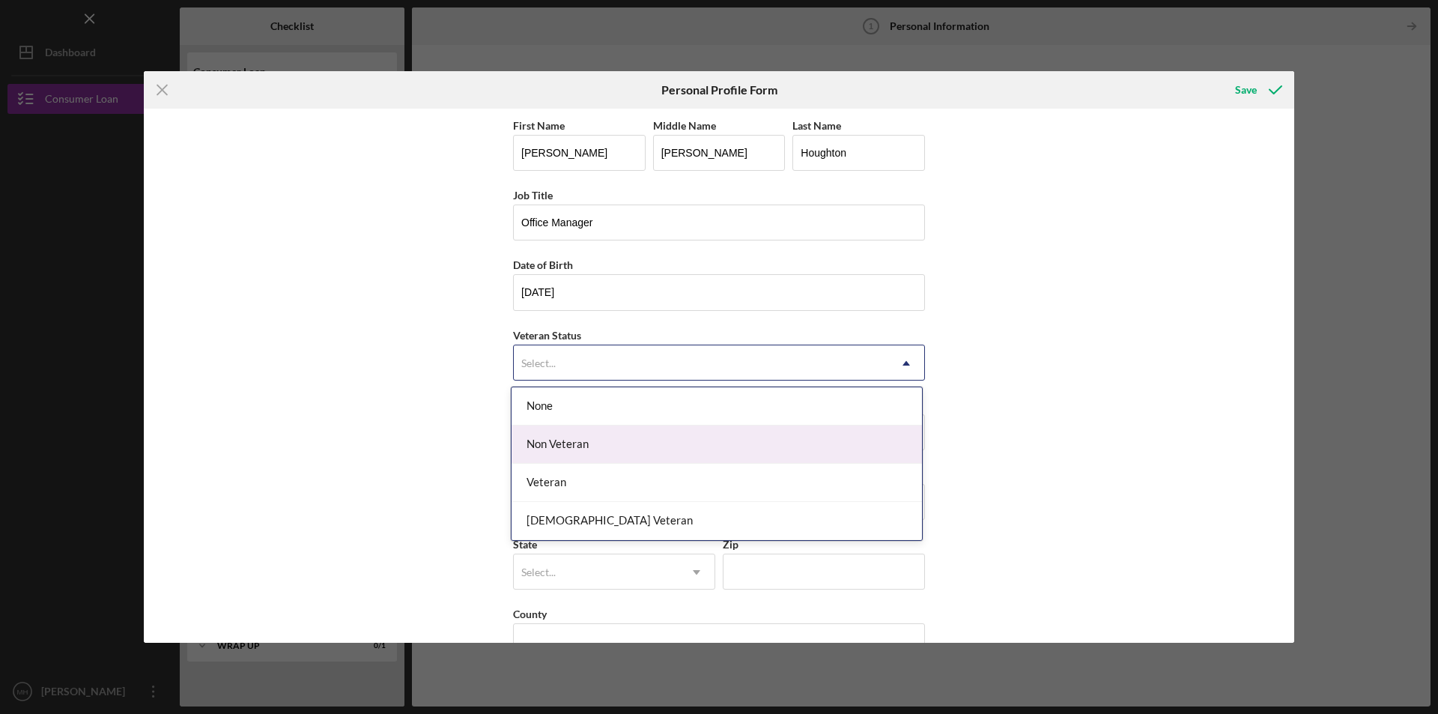
click at [599, 450] on div "Non Veteran" at bounding box center [717, 444] width 410 height 38
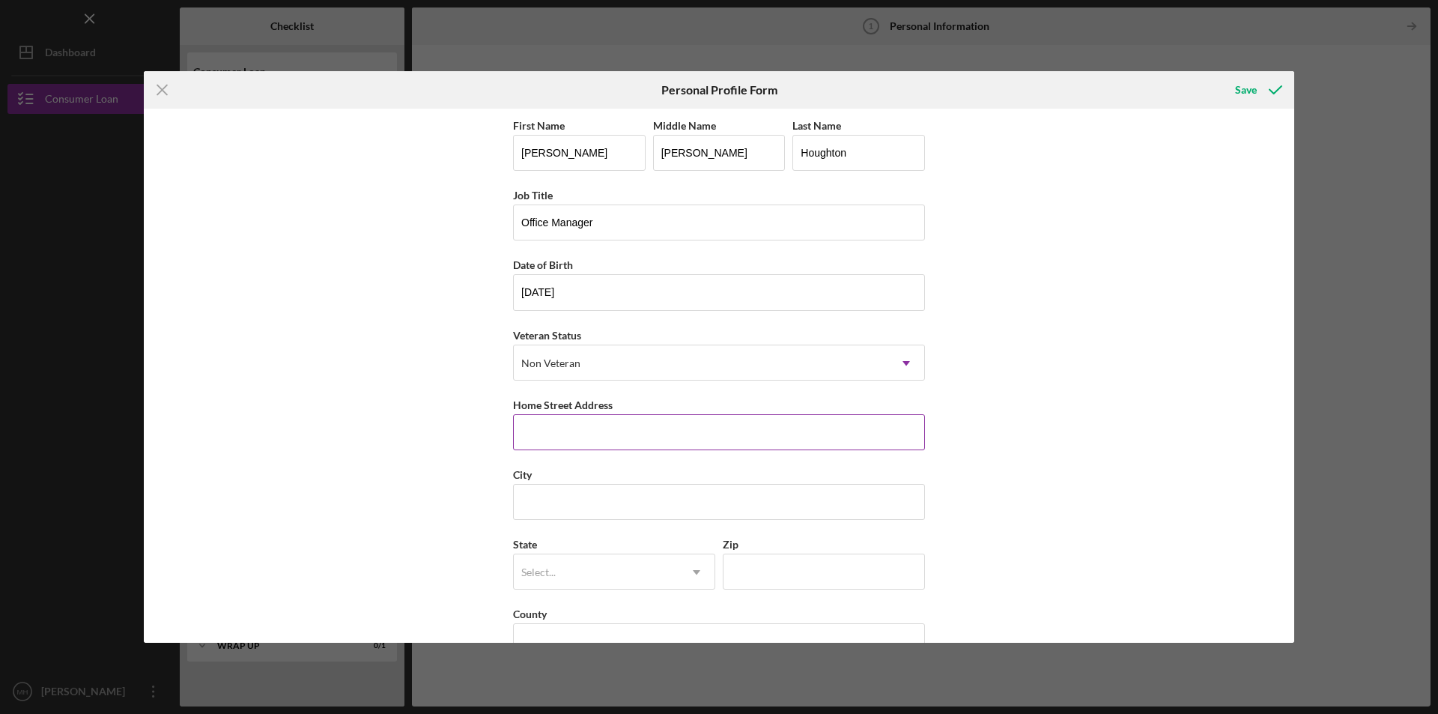
click at [589, 426] on input "Home Street Address" at bounding box center [719, 432] width 412 height 36
type input "[STREET_ADDRESS]"
type input "NEKOOSA"
type input "WI"
type input "54457"
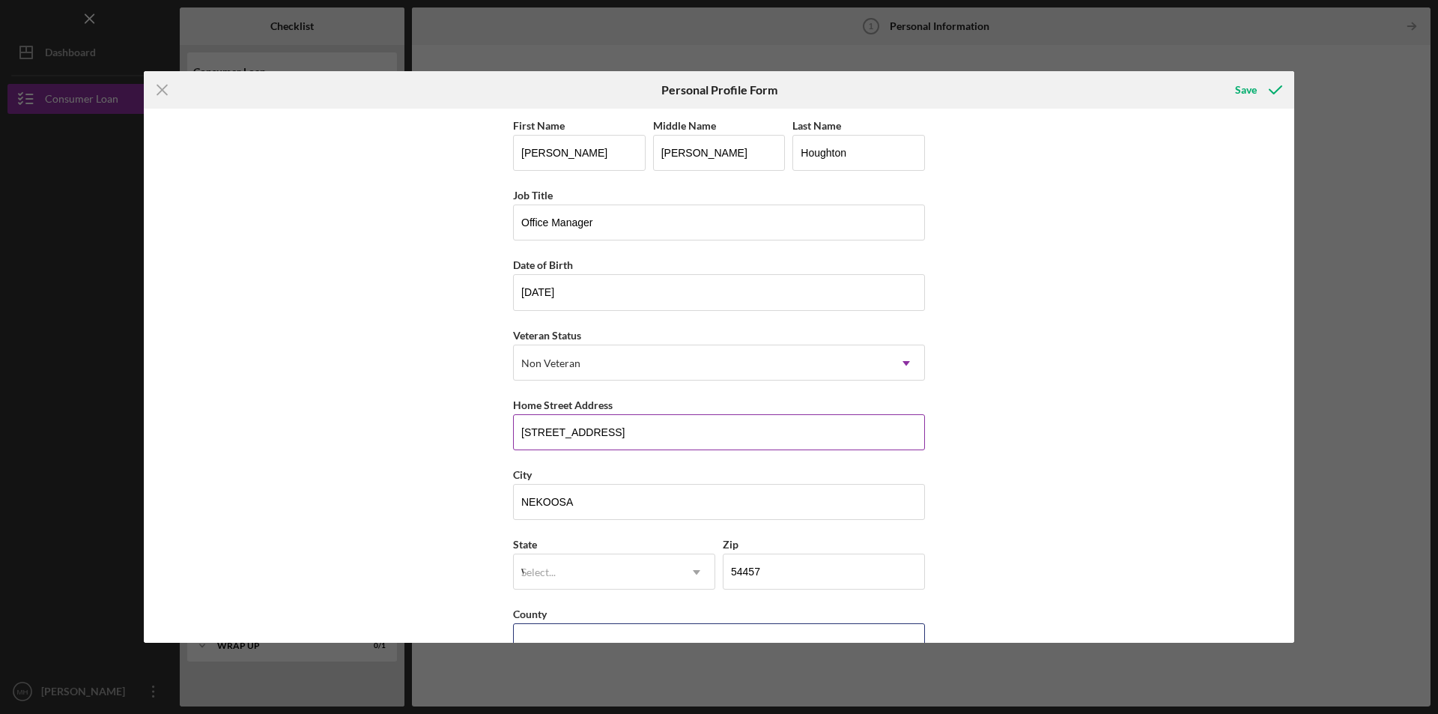
type input "[GEOGRAPHIC_DATA]"
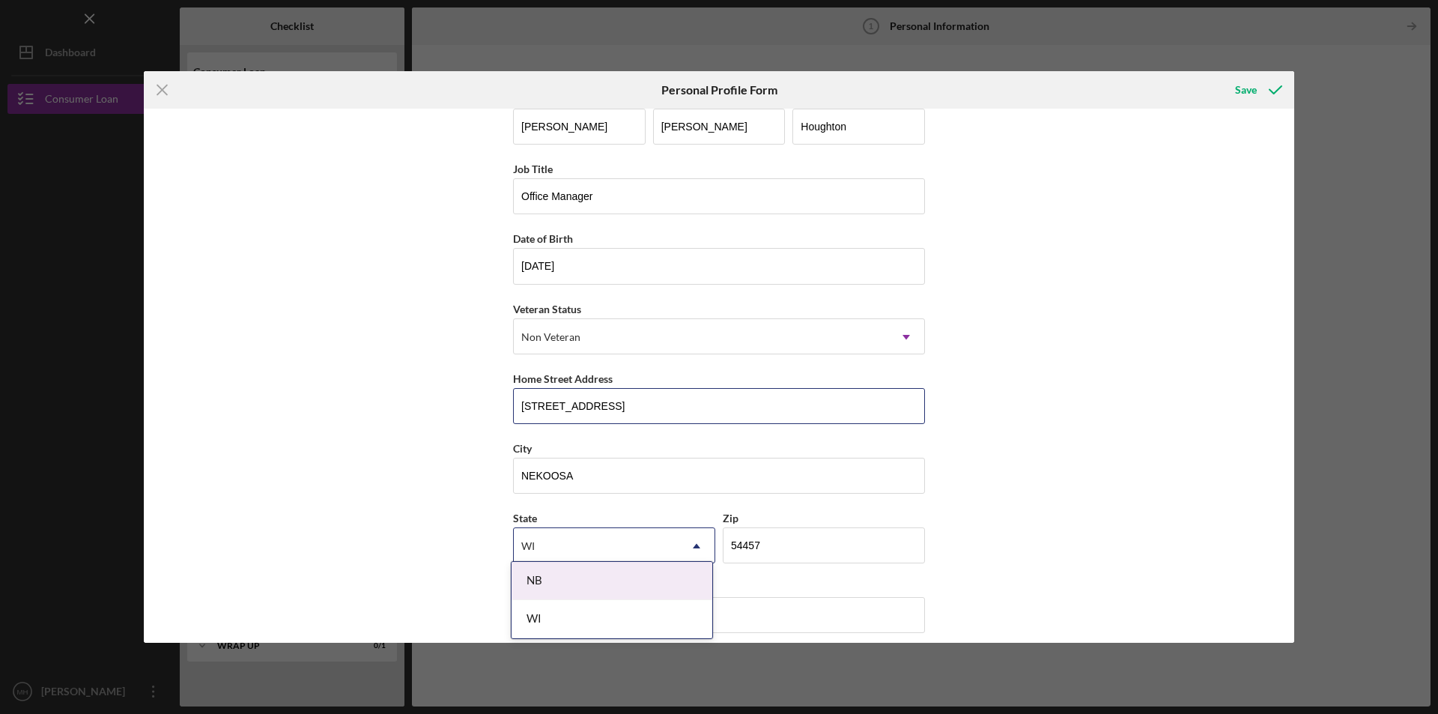
scroll to position [39, 0]
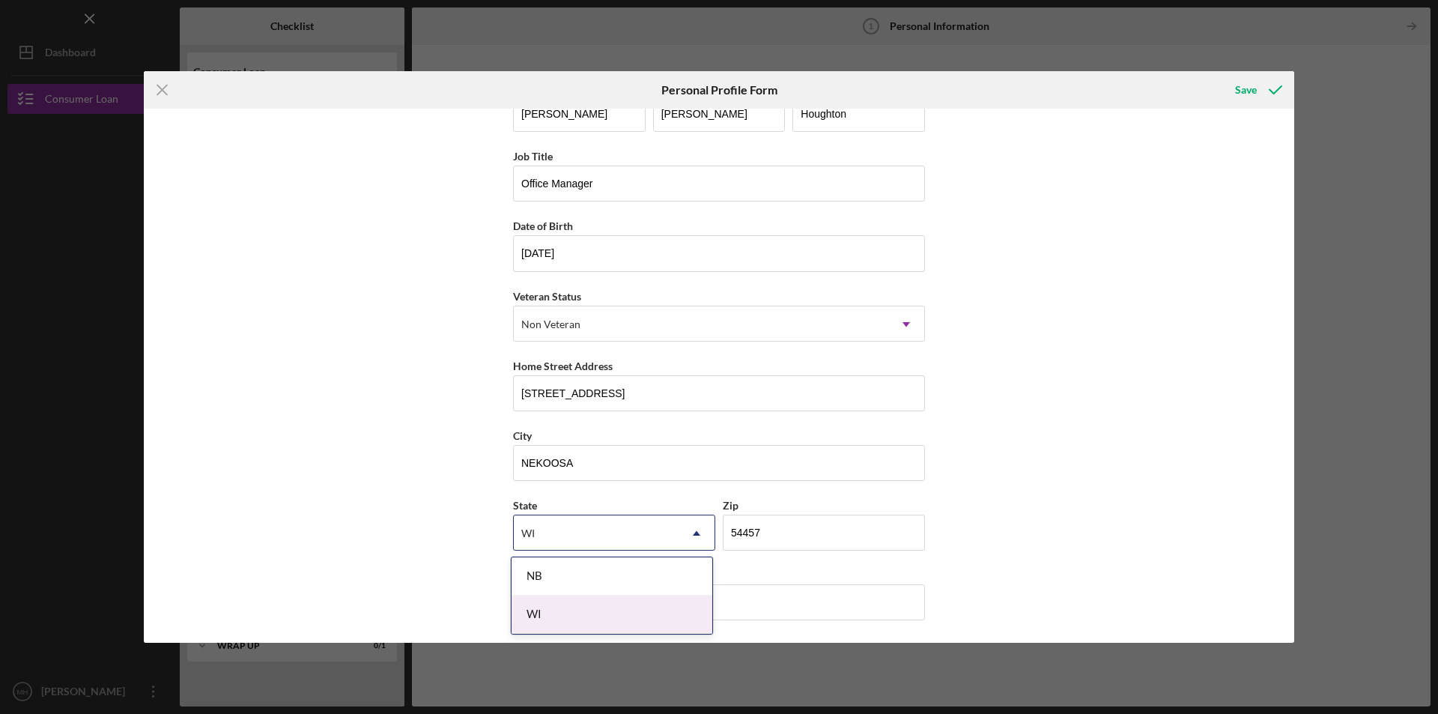
click at [531, 608] on div "WI" at bounding box center [612, 614] width 201 height 38
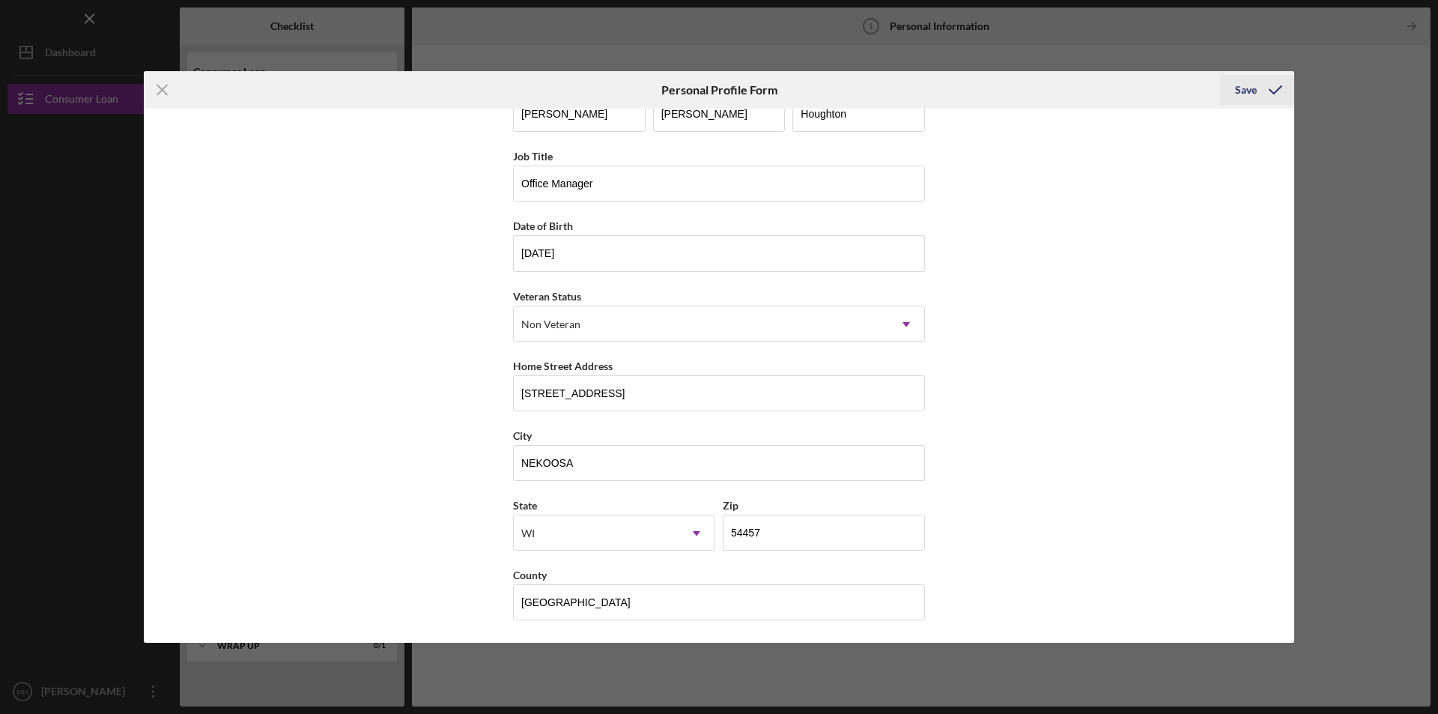
click at [1261, 98] on icon "submit" at bounding box center [1275, 89] width 37 height 37
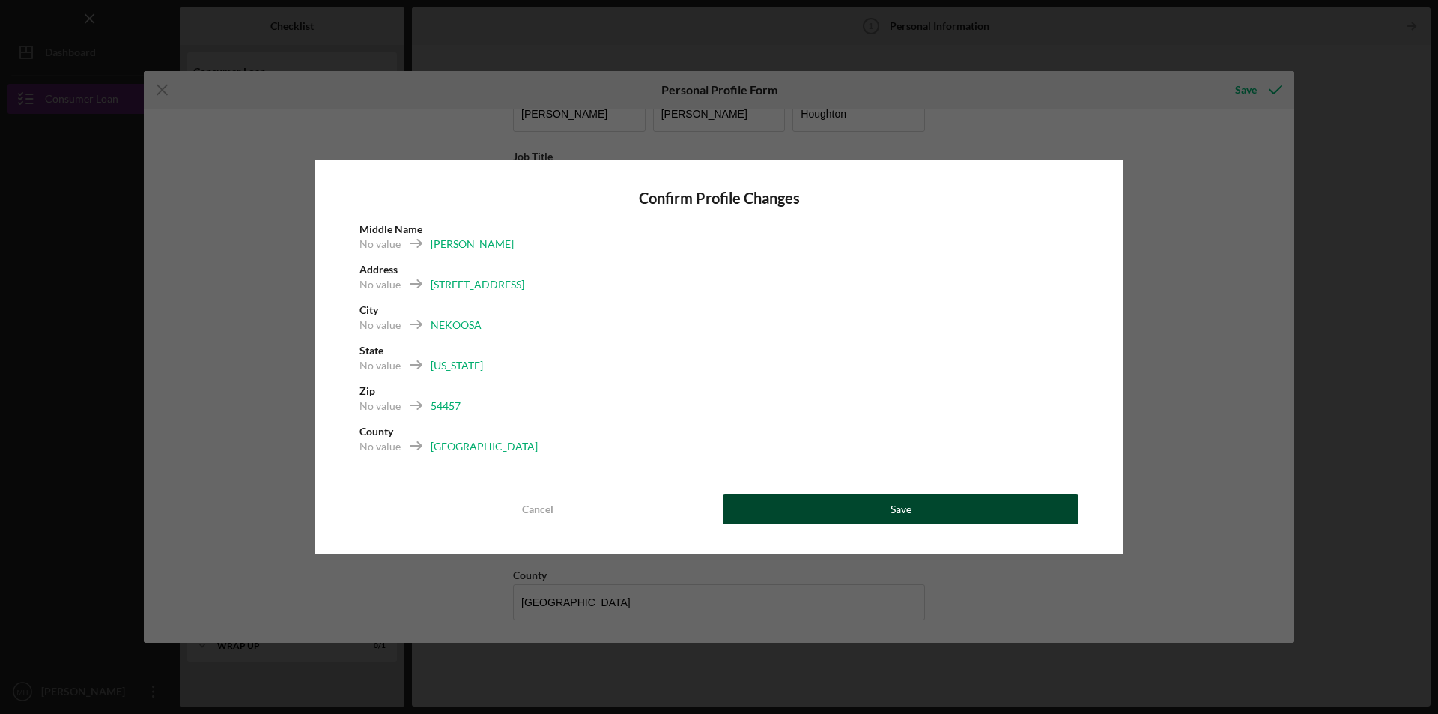
click at [831, 506] on button "Save" at bounding box center [901, 509] width 356 height 30
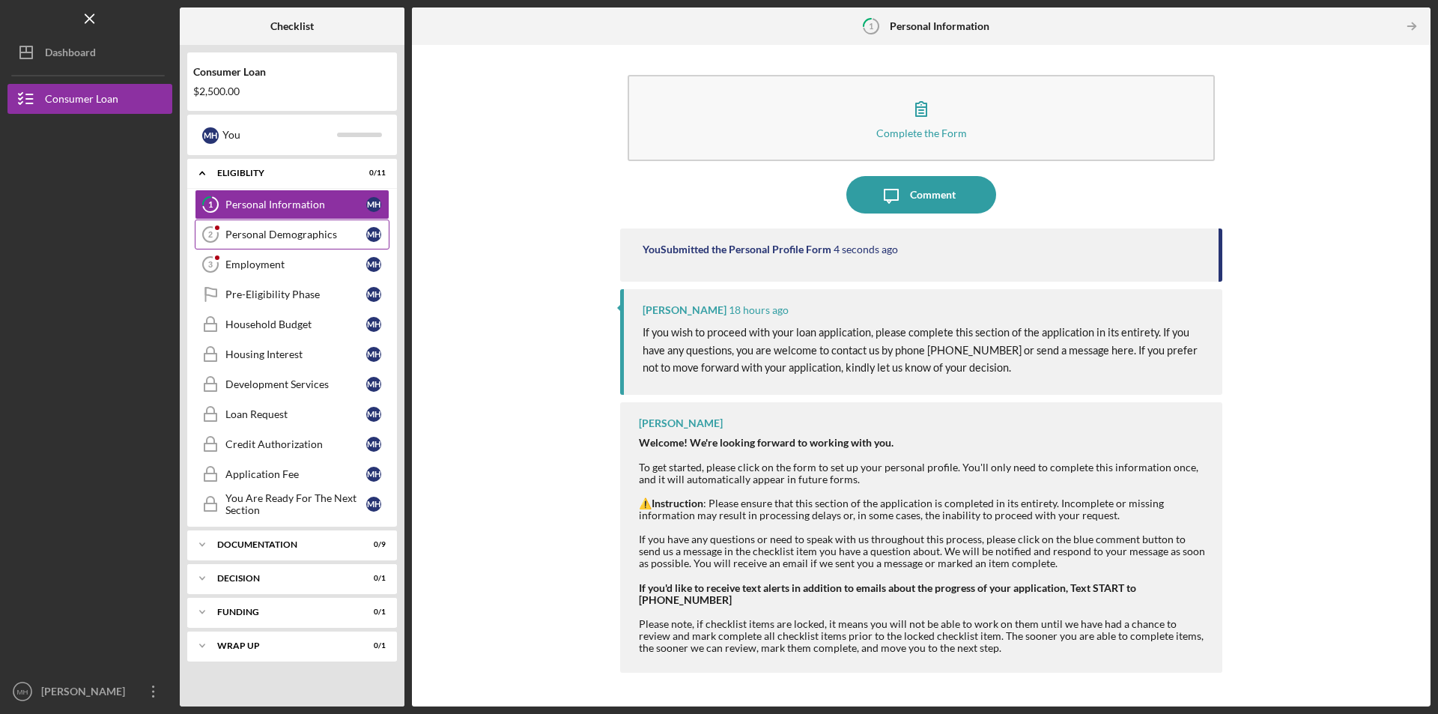
click at [269, 234] on div "Personal Demographics" at bounding box center [295, 234] width 141 height 12
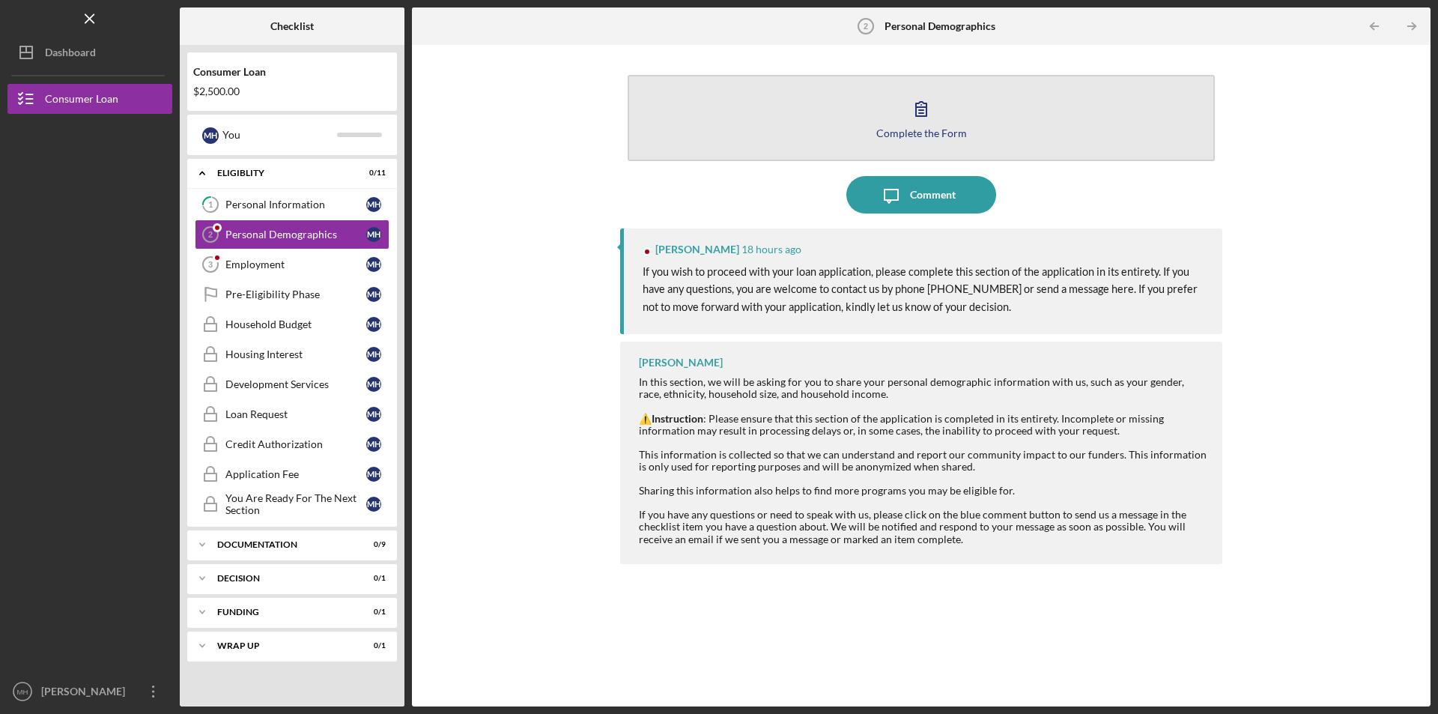
click at [950, 121] on button "Complete the Form Form" at bounding box center [921, 118] width 587 height 86
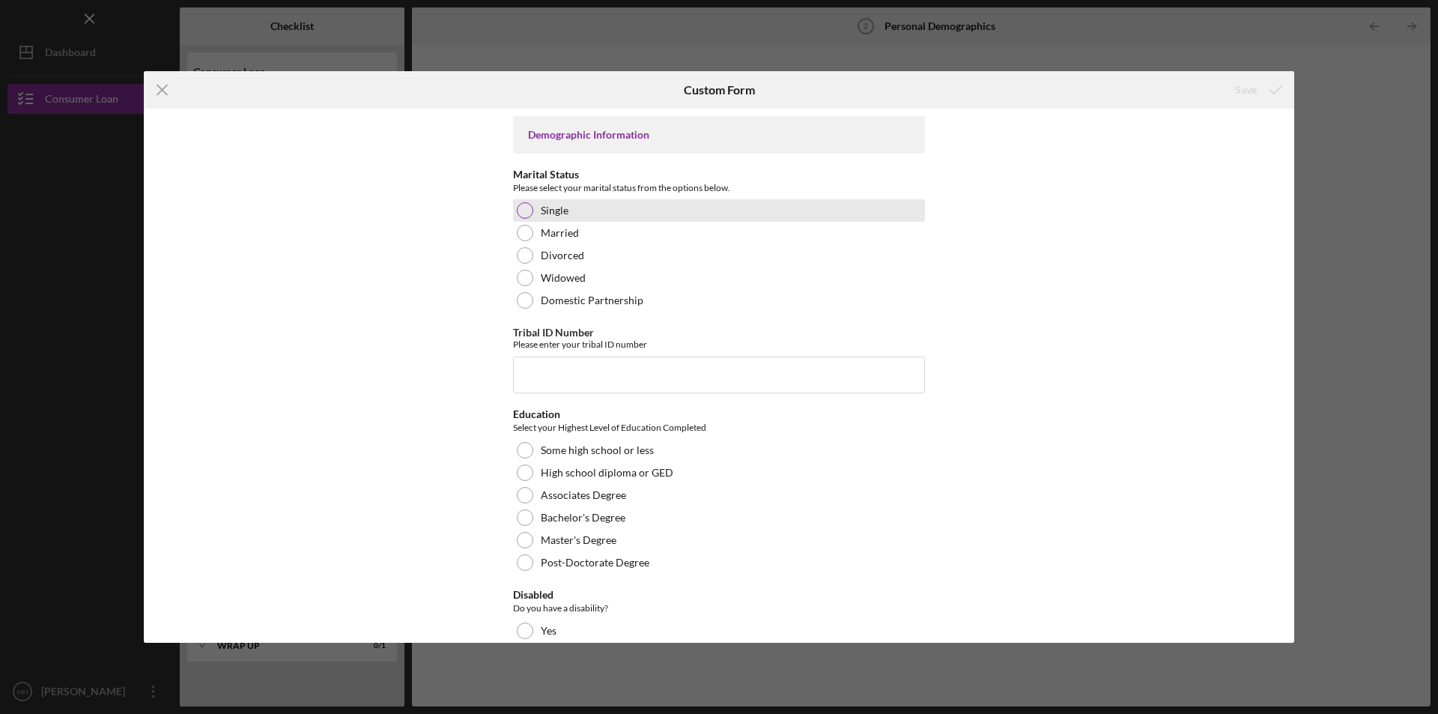
click at [518, 209] on div at bounding box center [525, 210] width 16 height 16
click at [556, 388] on input "Tribal ID Number" at bounding box center [719, 374] width 412 height 36
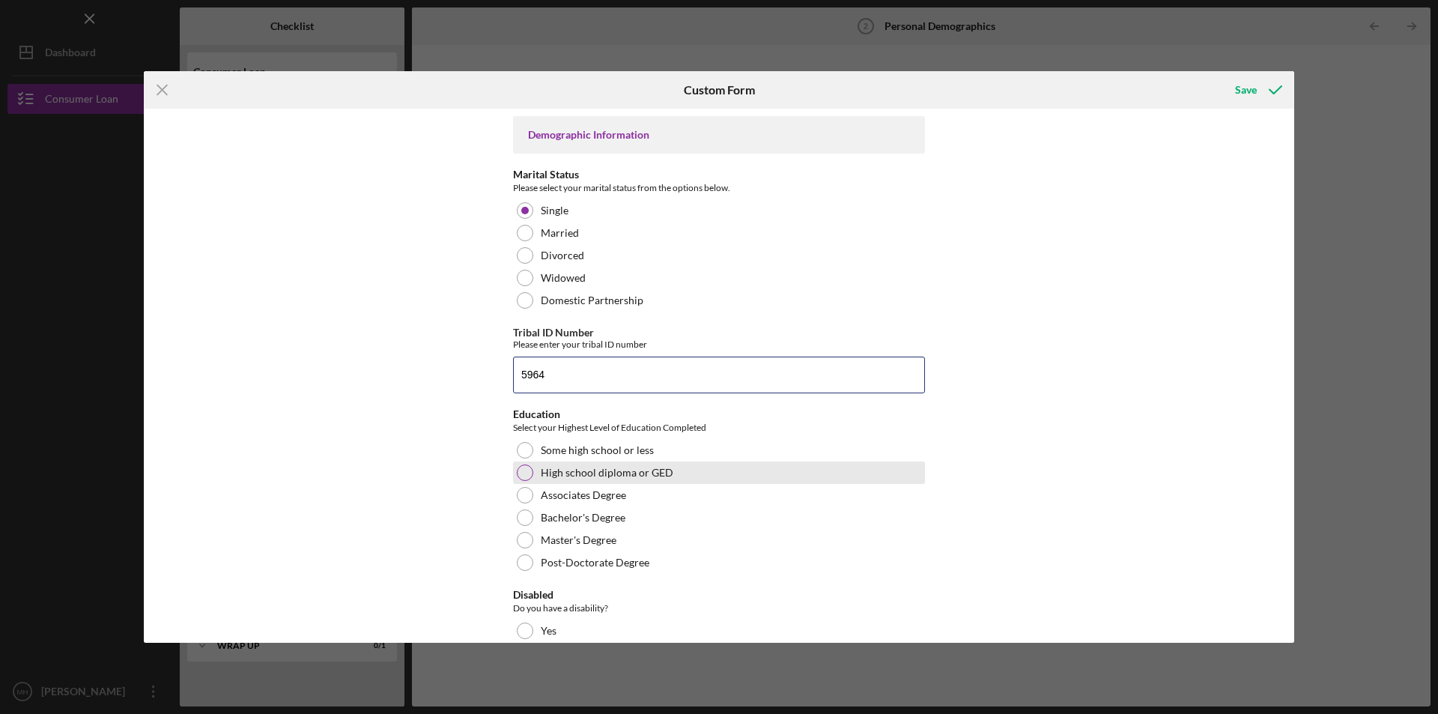
type input "5964"
click at [517, 473] on div at bounding box center [525, 472] width 16 height 16
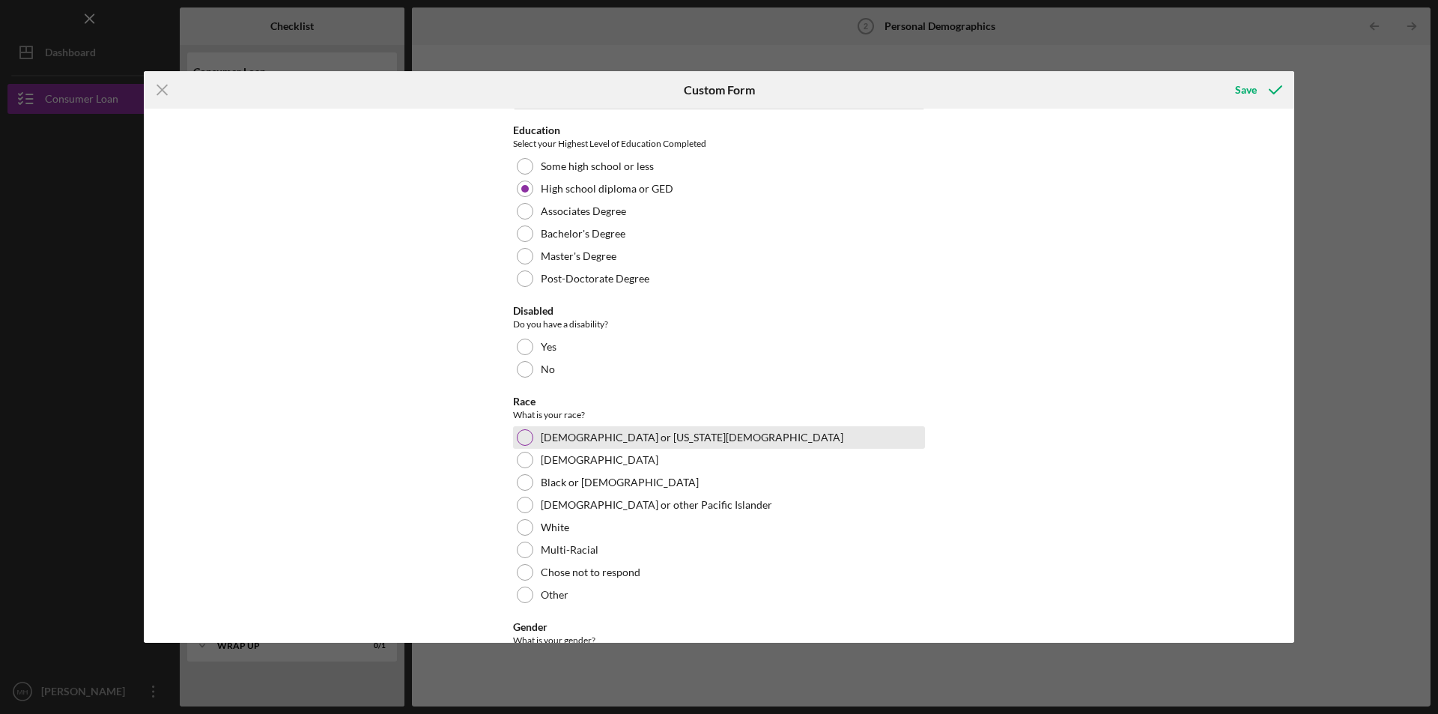
scroll to position [300, 0]
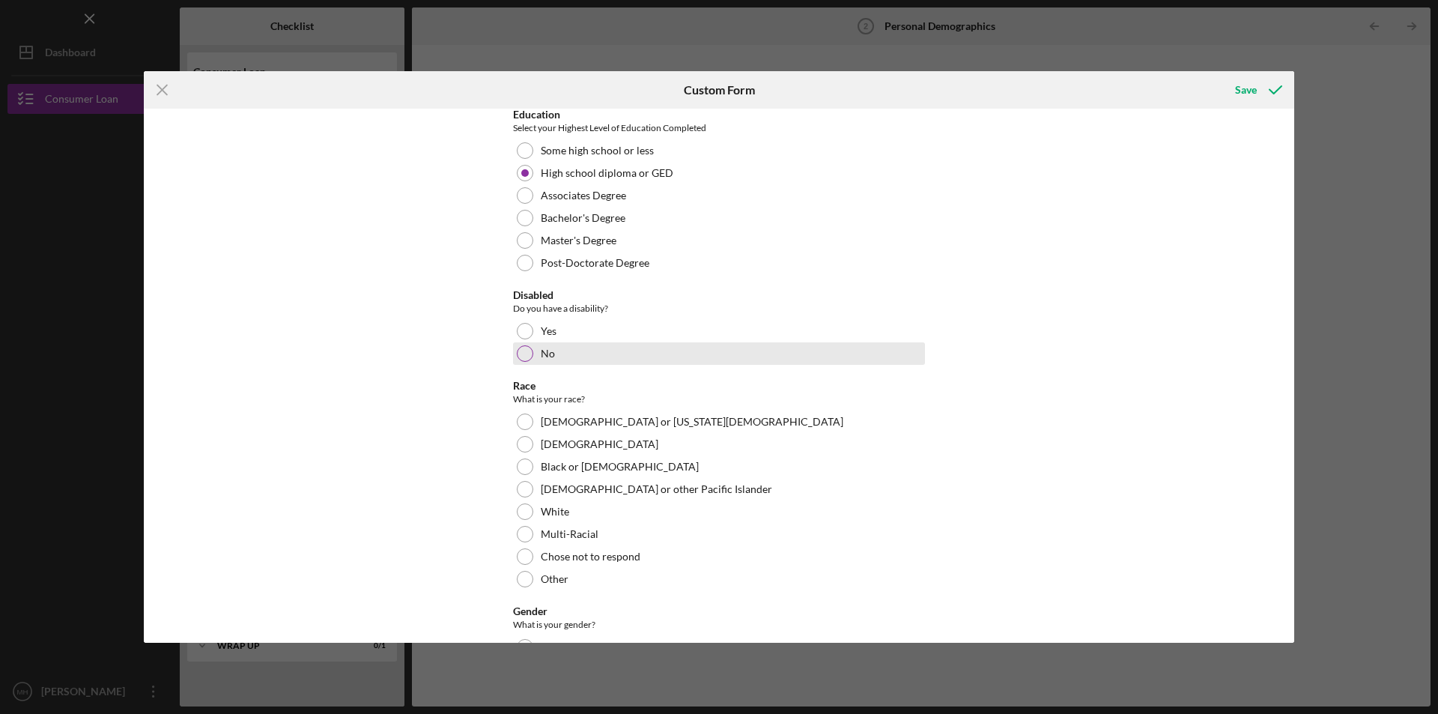
click at [521, 353] on div at bounding box center [525, 353] width 16 height 16
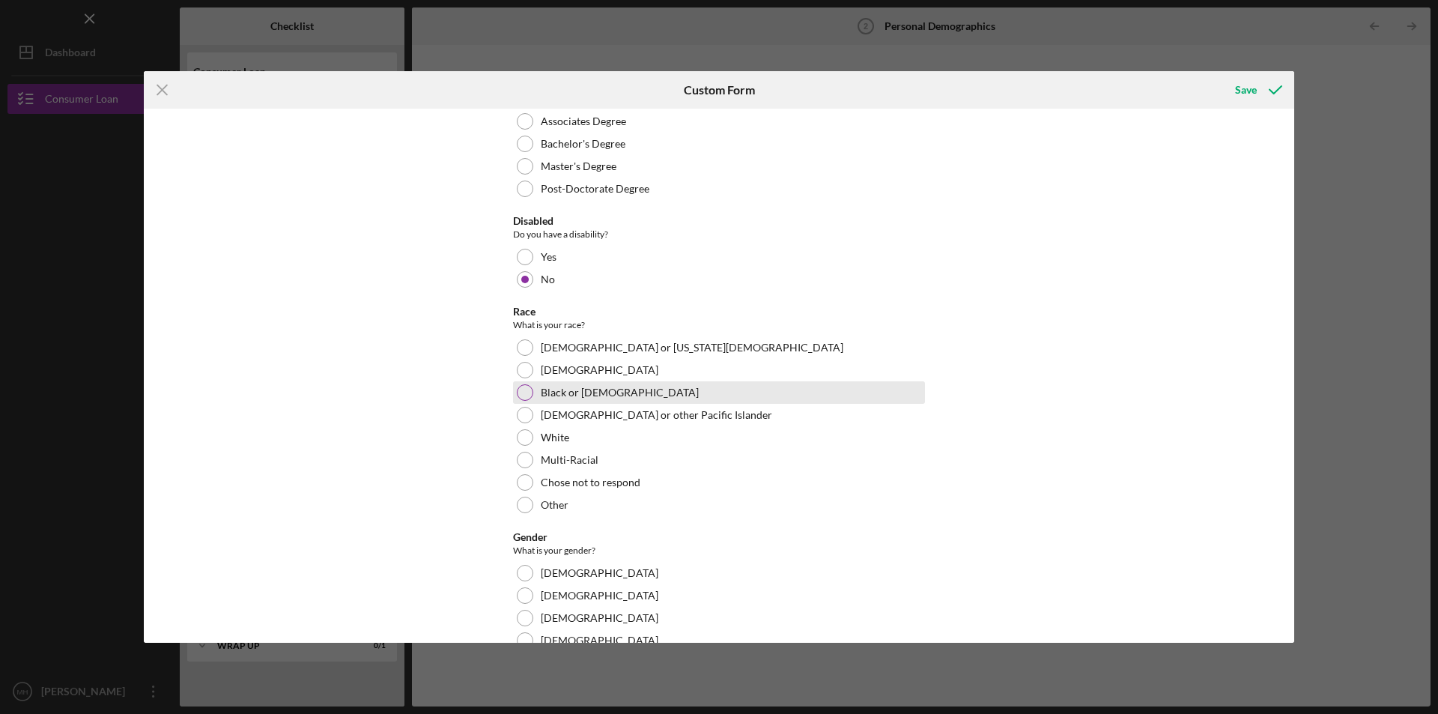
scroll to position [374, 0]
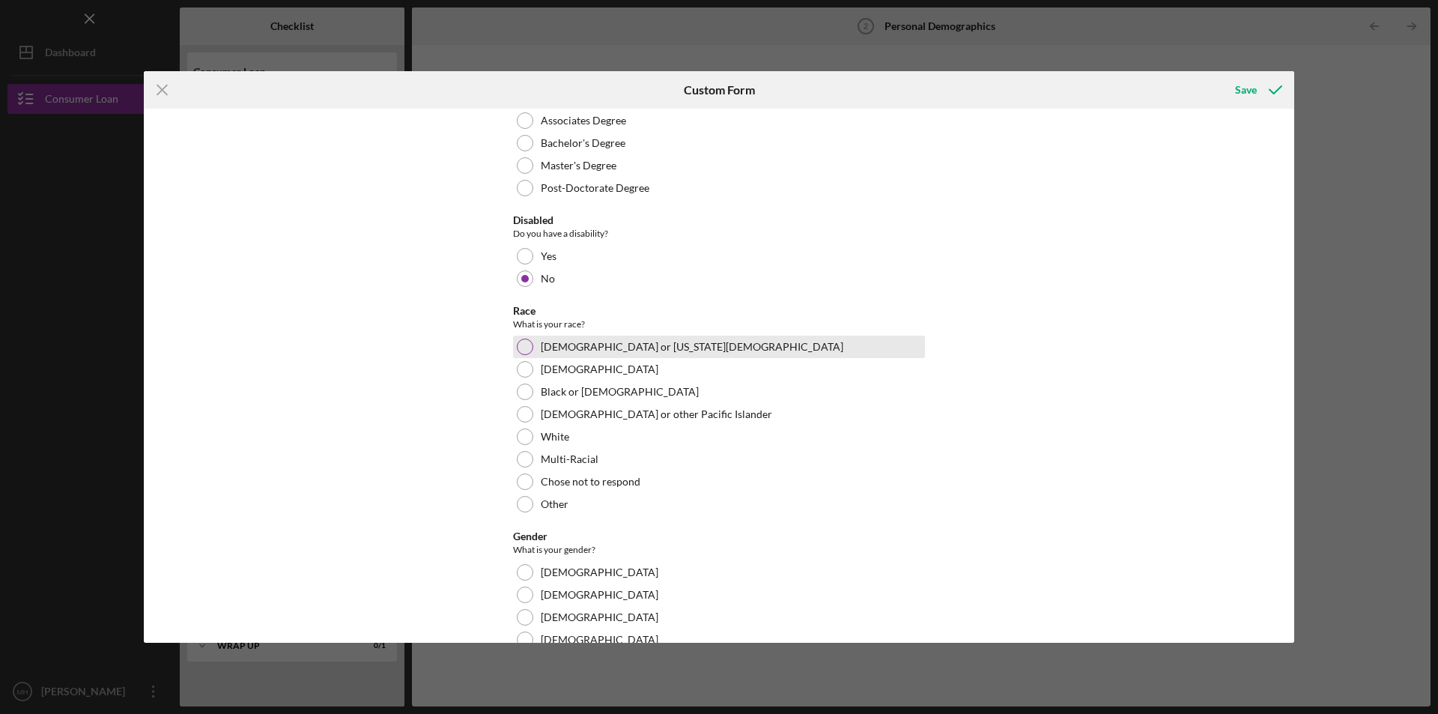
click at [518, 345] on div at bounding box center [525, 347] width 16 height 16
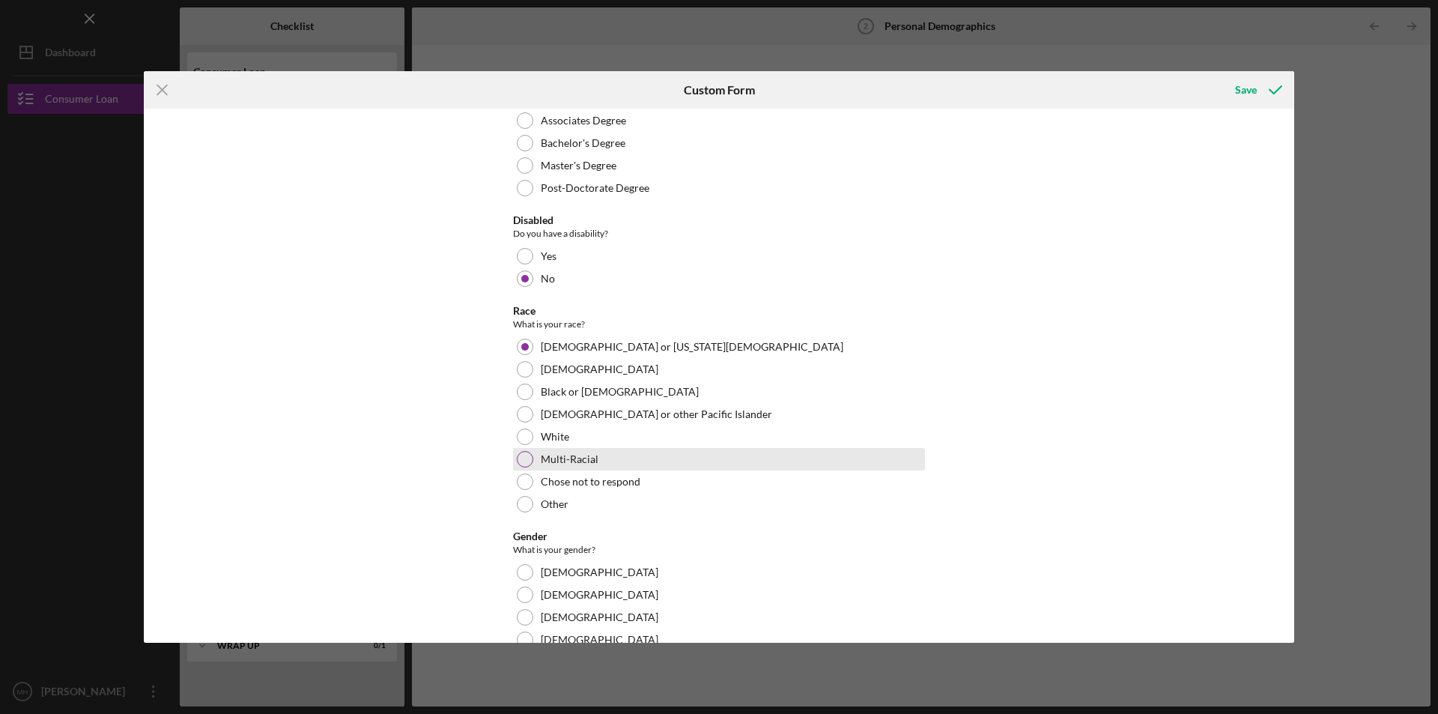
click at [524, 455] on div at bounding box center [525, 459] width 16 height 16
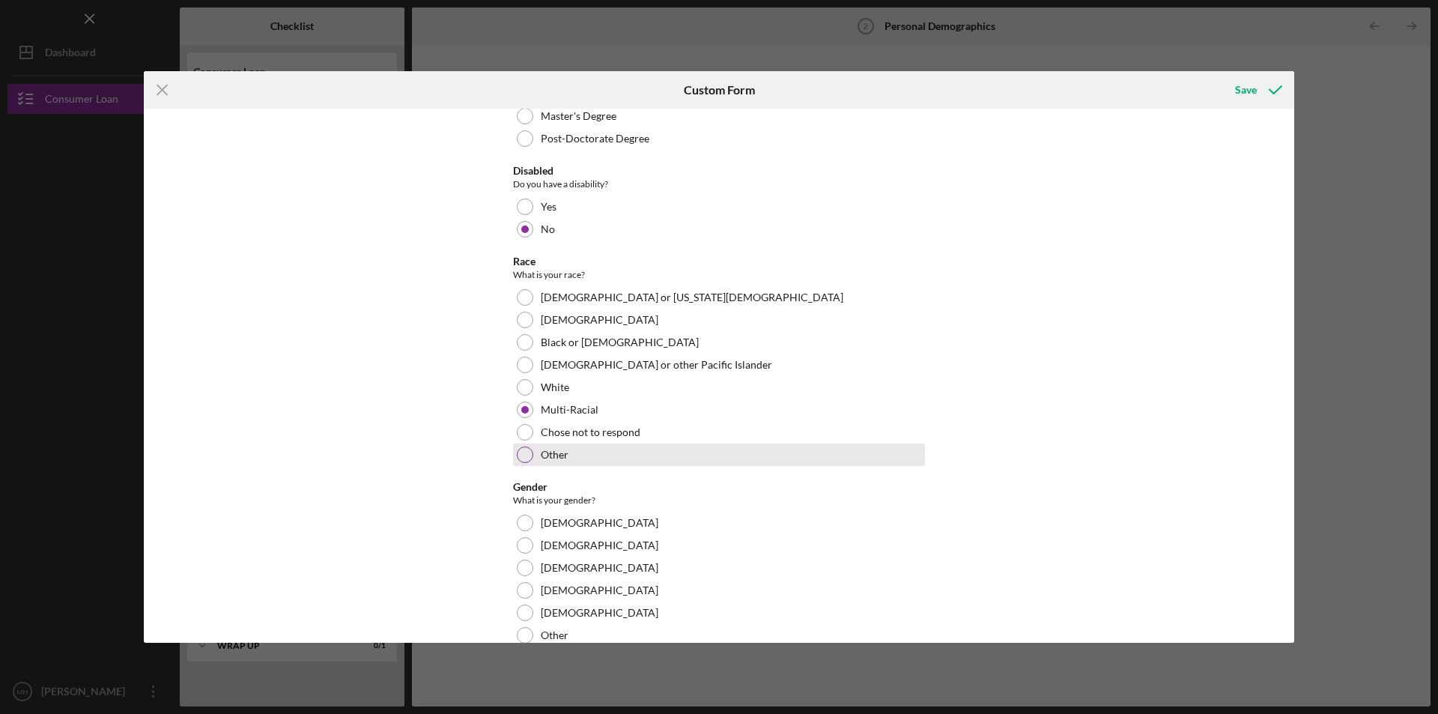
scroll to position [449, 0]
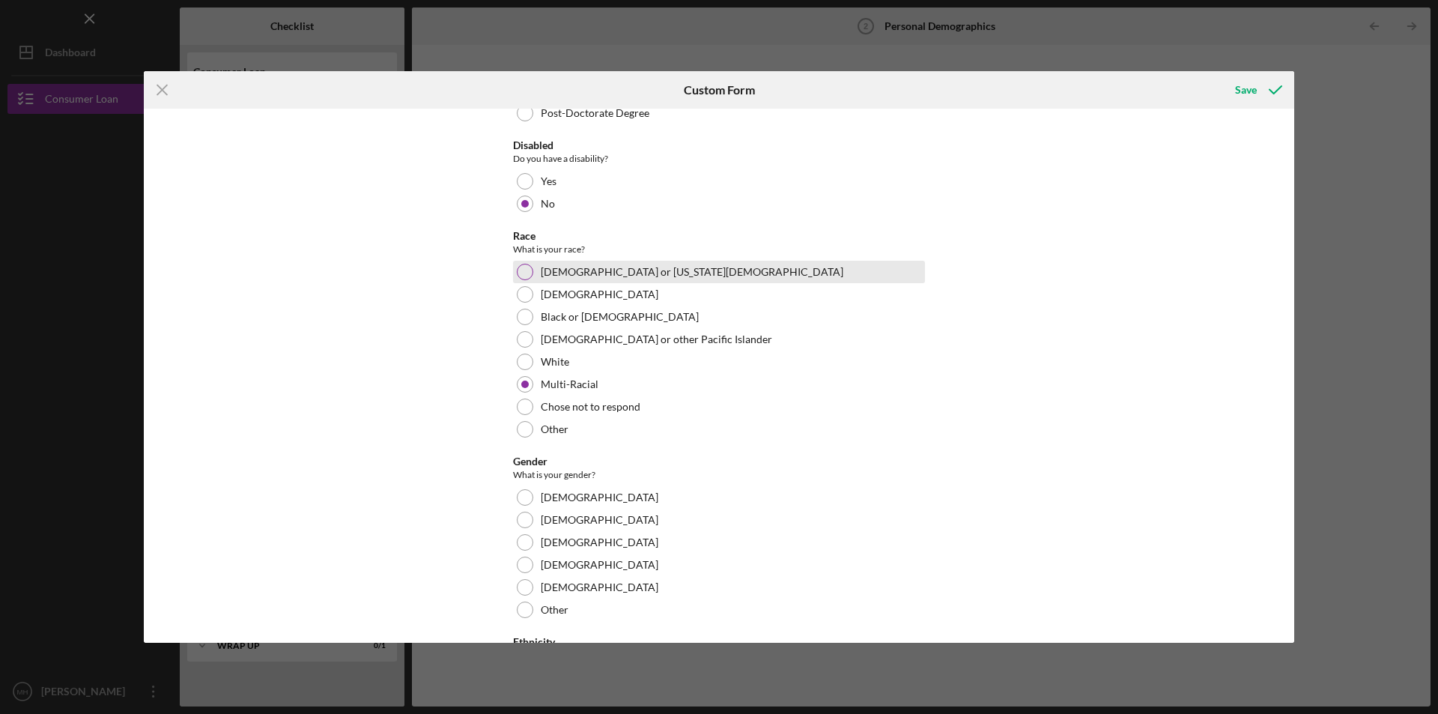
click at [517, 272] on div at bounding box center [525, 272] width 16 height 16
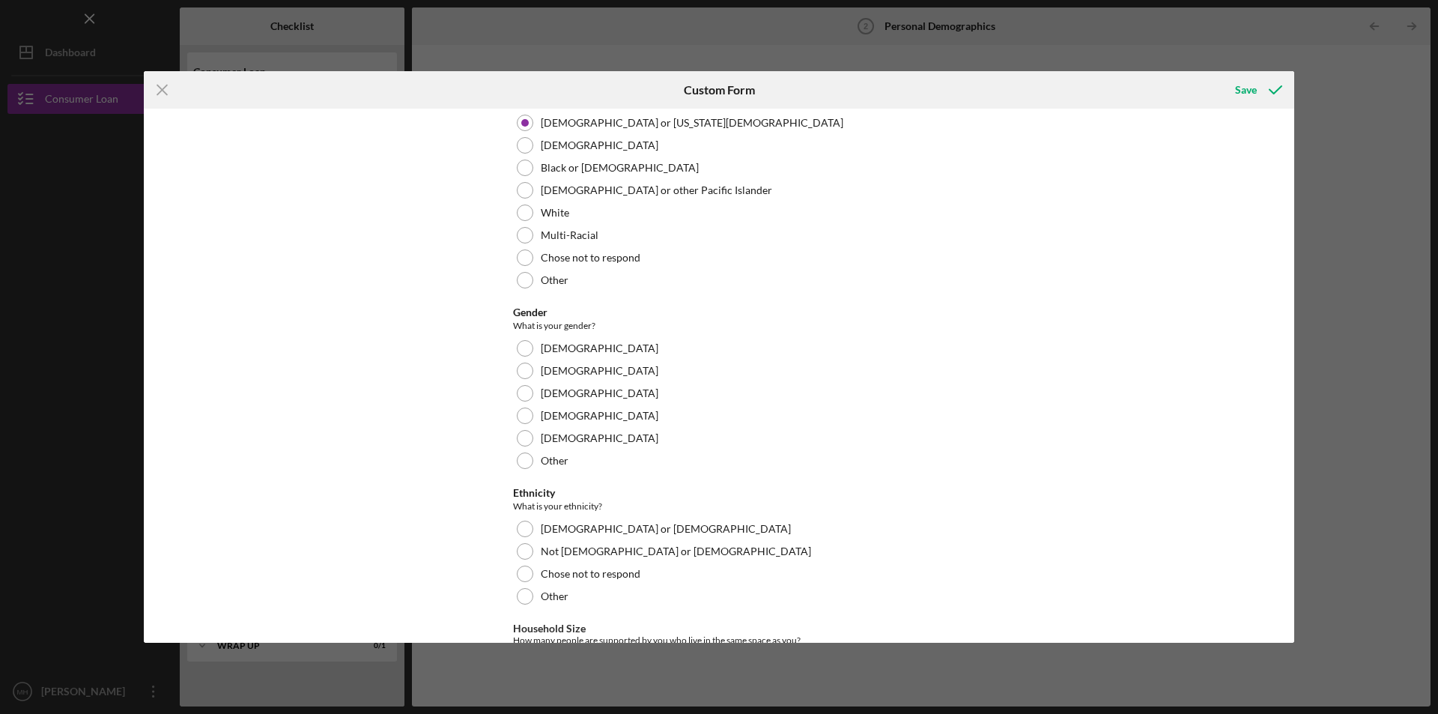
scroll to position [599, 0]
click at [529, 348] on div at bounding box center [525, 347] width 16 height 16
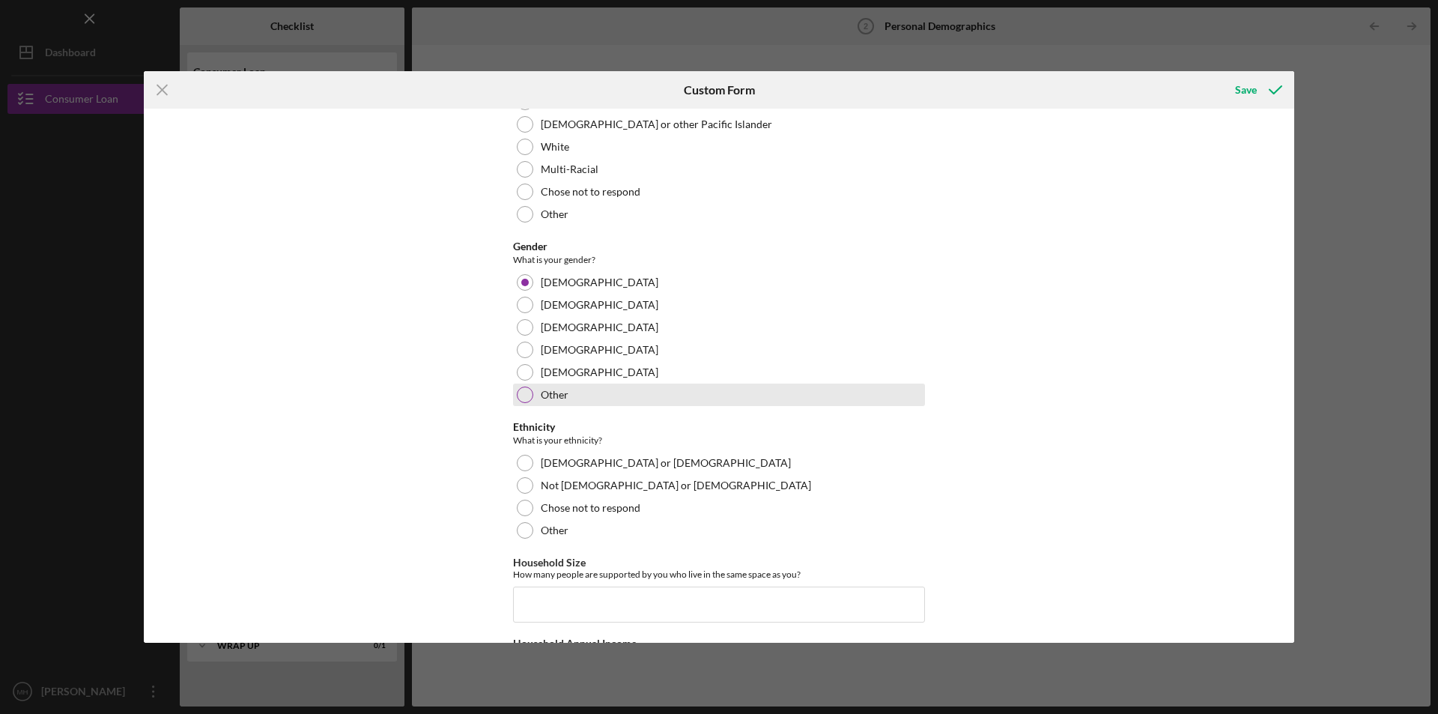
scroll to position [749, 0]
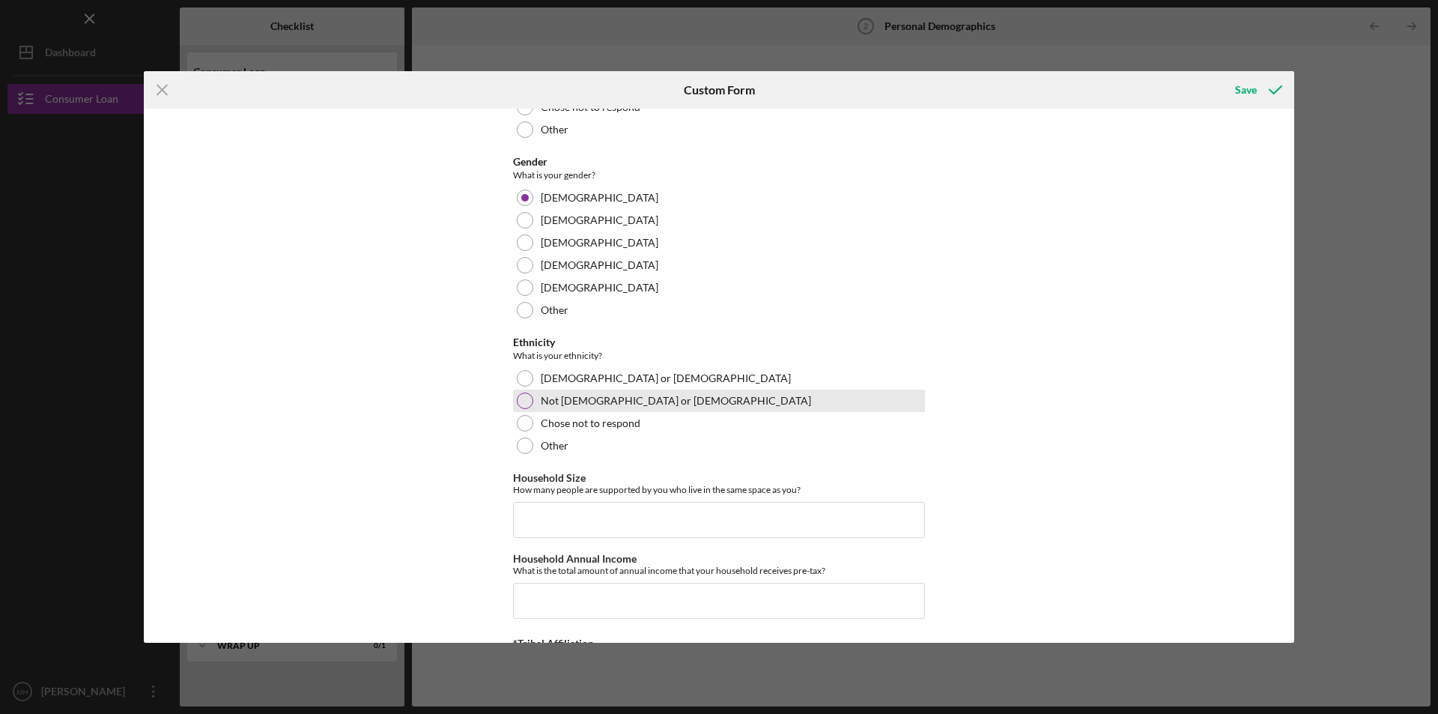
click at [523, 395] on div at bounding box center [525, 400] width 16 height 16
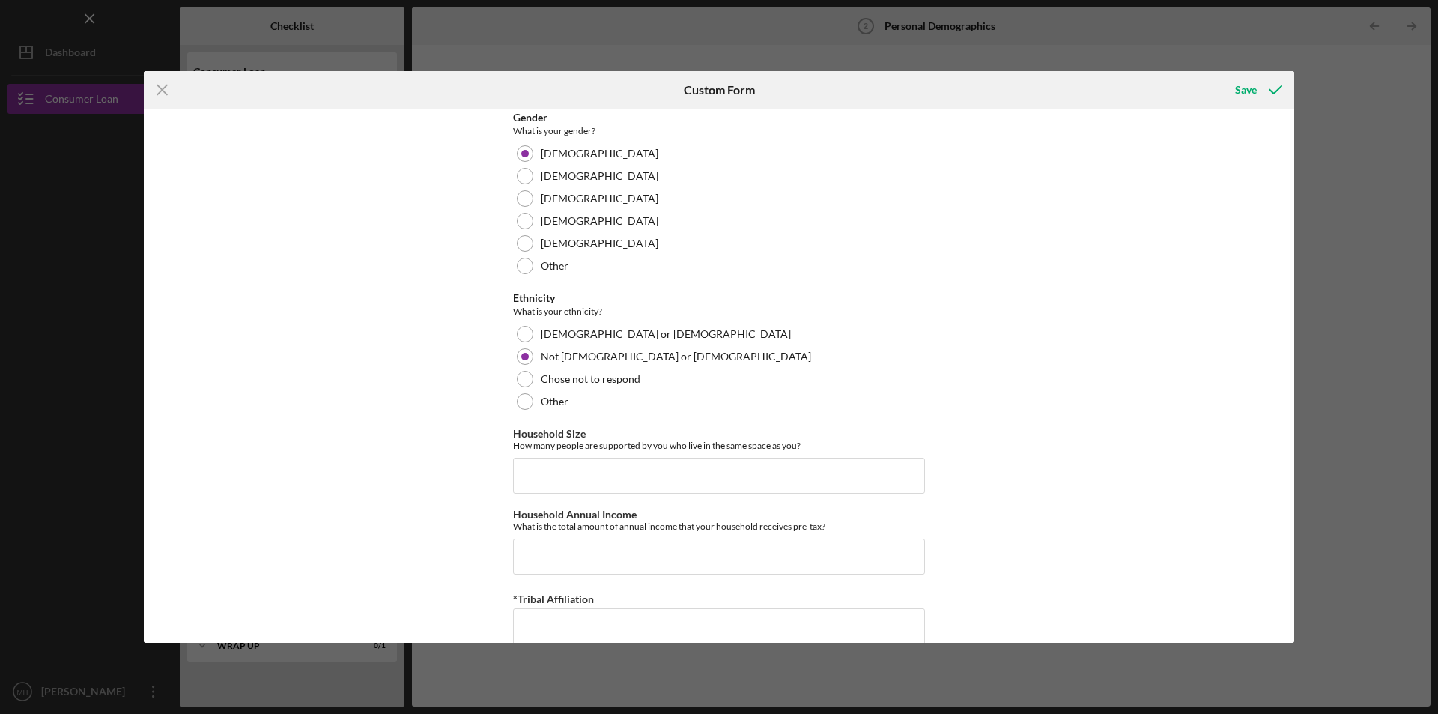
scroll to position [818, 0]
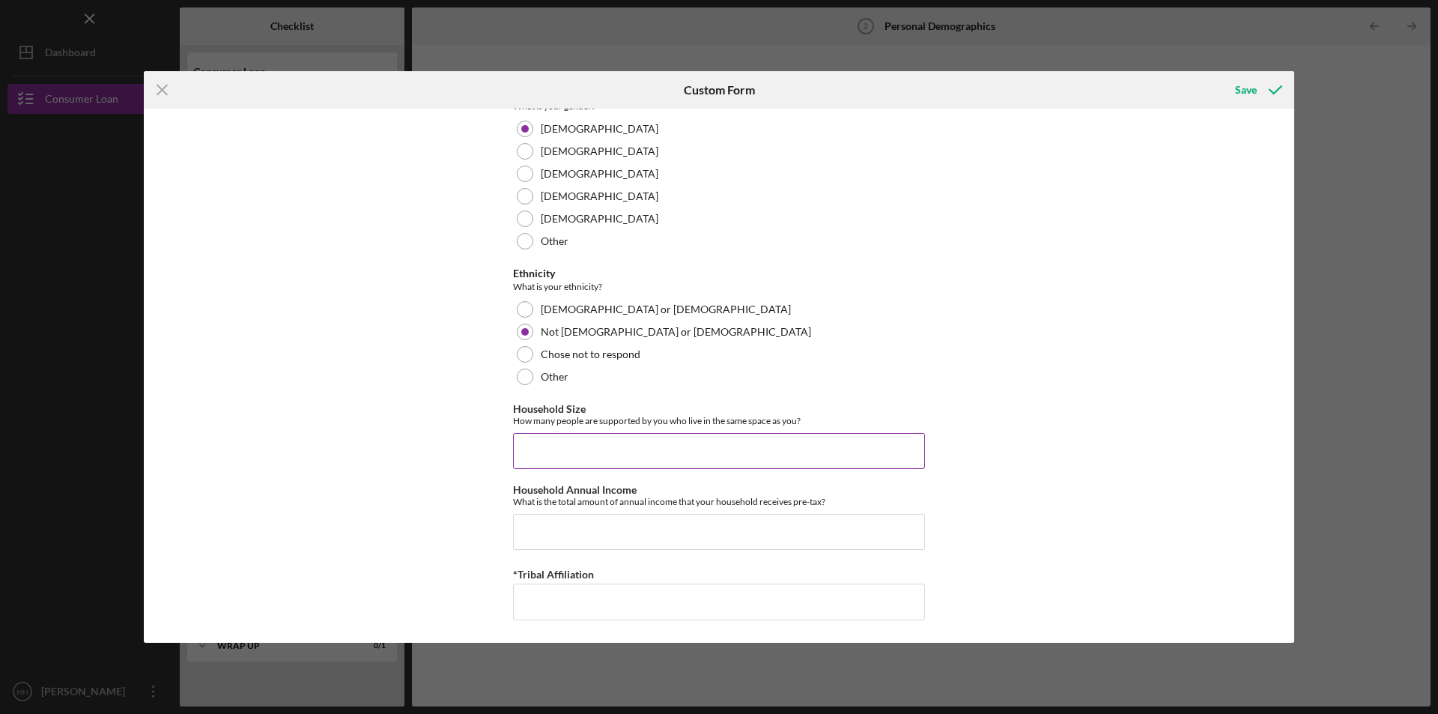
click at [556, 455] on input "Household Size" at bounding box center [719, 451] width 412 height 36
type input "2"
click at [548, 518] on input "Household Annual Income" at bounding box center [719, 532] width 412 height 36
click at [547, 536] on input "Household Annual Income" at bounding box center [719, 532] width 412 height 36
click at [639, 540] on input "Household Annual Income" at bounding box center [719, 532] width 412 height 36
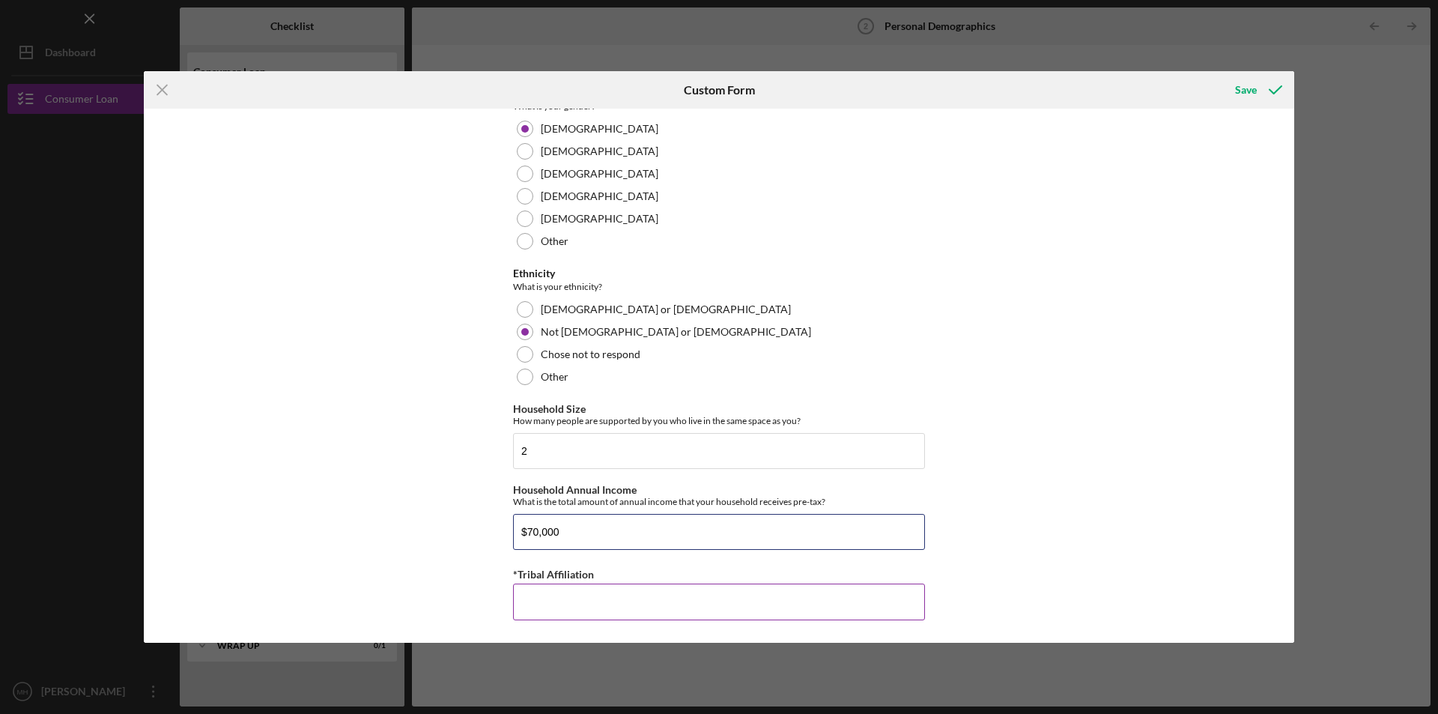
type input "$70,000"
drag, startPoint x: 605, startPoint y: 577, endPoint x: 591, endPoint y: 577, distance: 14.2
click at [604, 577] on div "*Tribal Affiliation" at bounding box center [719, 574] width 412 height 19
click at [581, 586] on div "*Tribal Affiliation Required" at bounding box center [719, 592] width 412 height 55
click at [567, 606] on input "*Tribal Affiliation" at bounding box center [719, 601] width 412 height 36
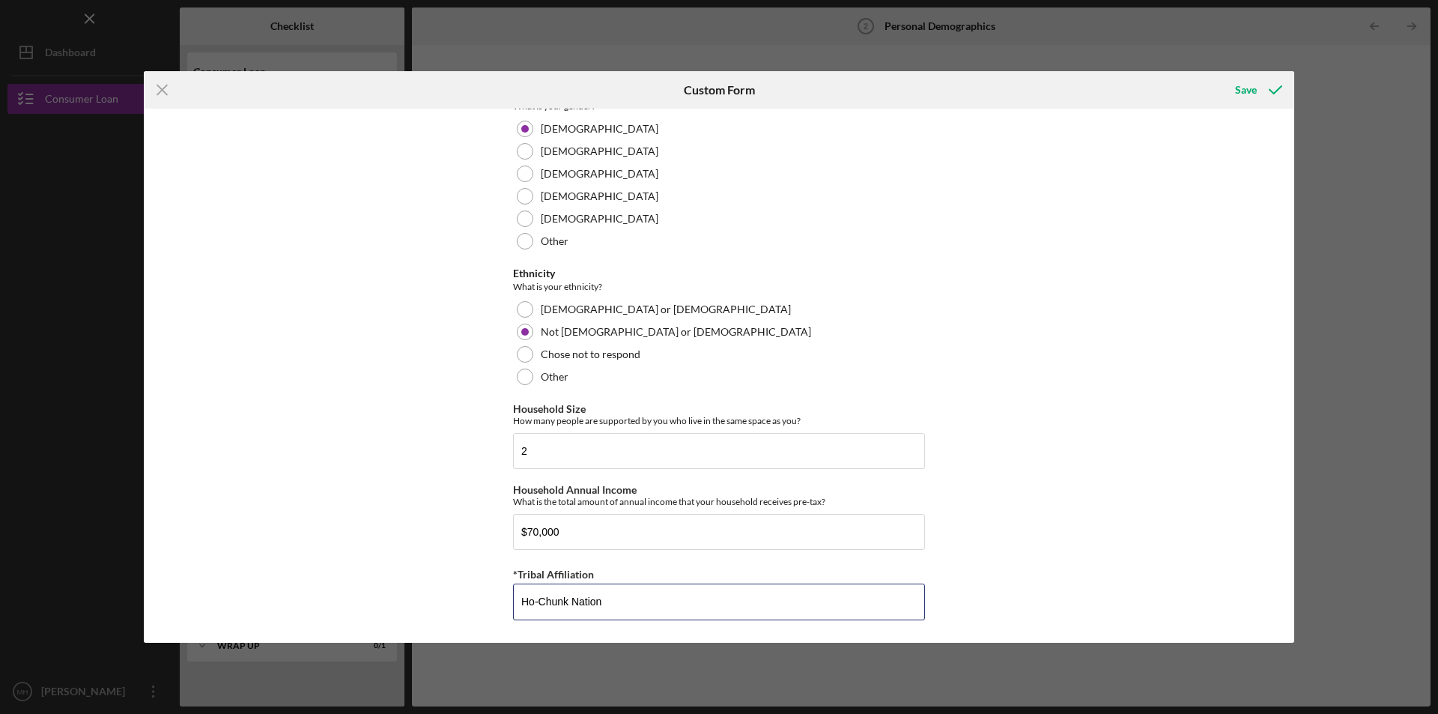
type input "Ho-Chunk Nation"
click at [535, 532] on input "$70,000" at bounding box center [719, 532] width 412 height 36
type input "$73,000"
click at [1261, 80] on icon "submit" at bounding box center [1275, 89] width 37 height 37
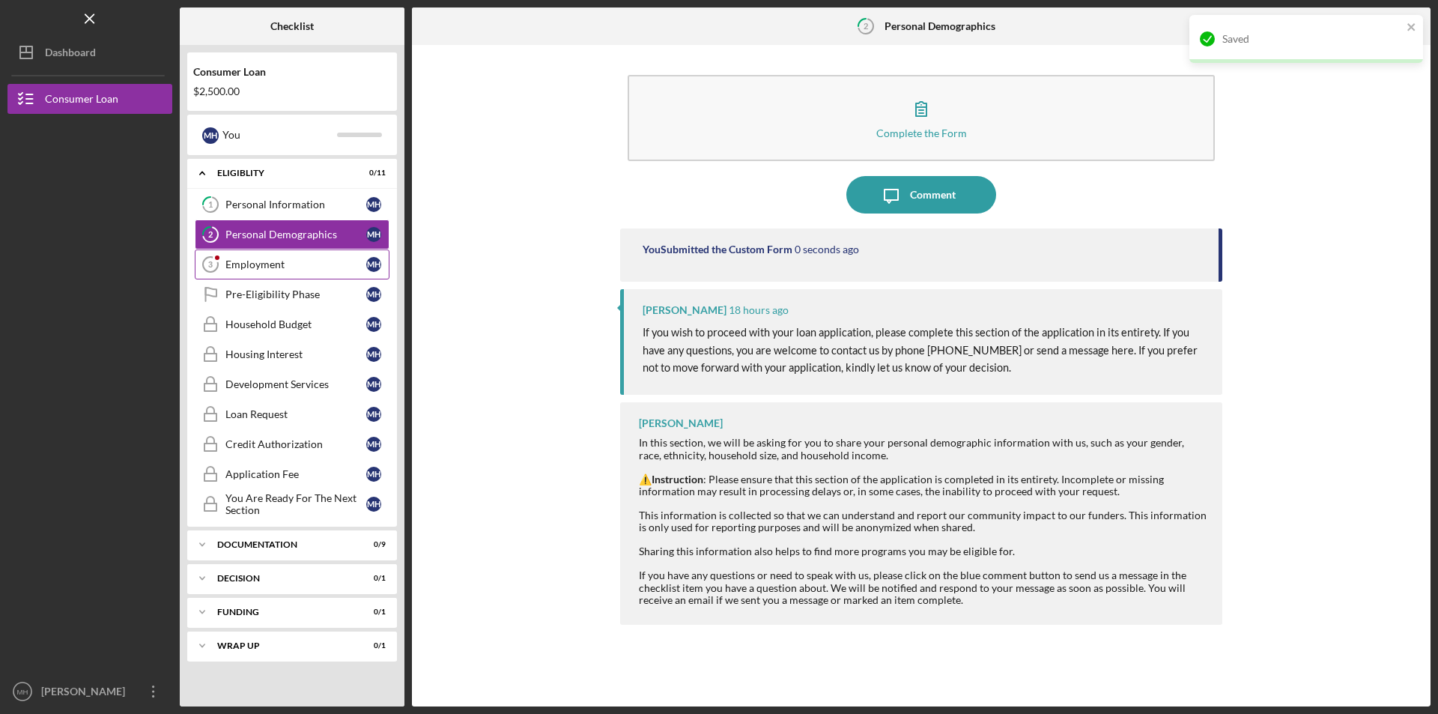
click at [262, 279] on link "Employment 3 Employment M H" at bounding box center [292, 264] width 195 height 30
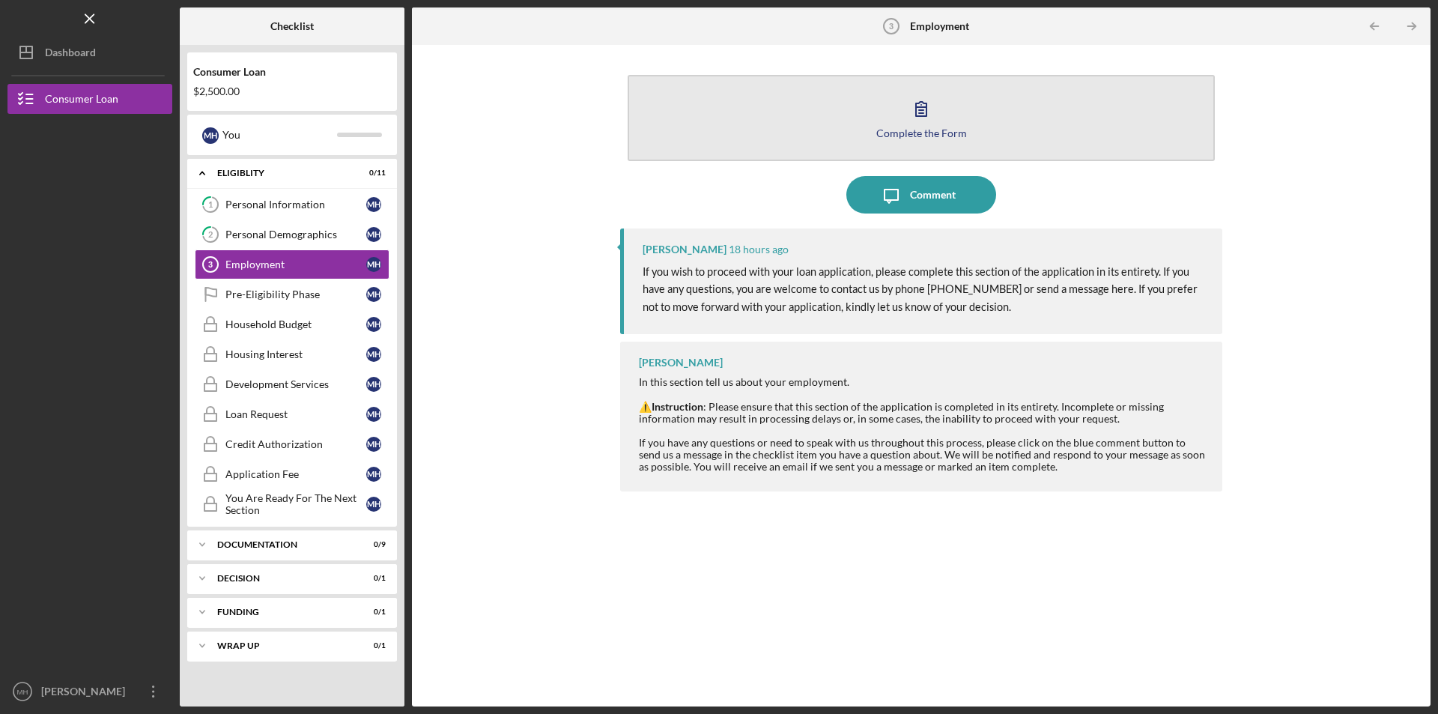
click at [923, 133] on div "Complete the Form" at bounding box center [921, 132] width 91 height 11
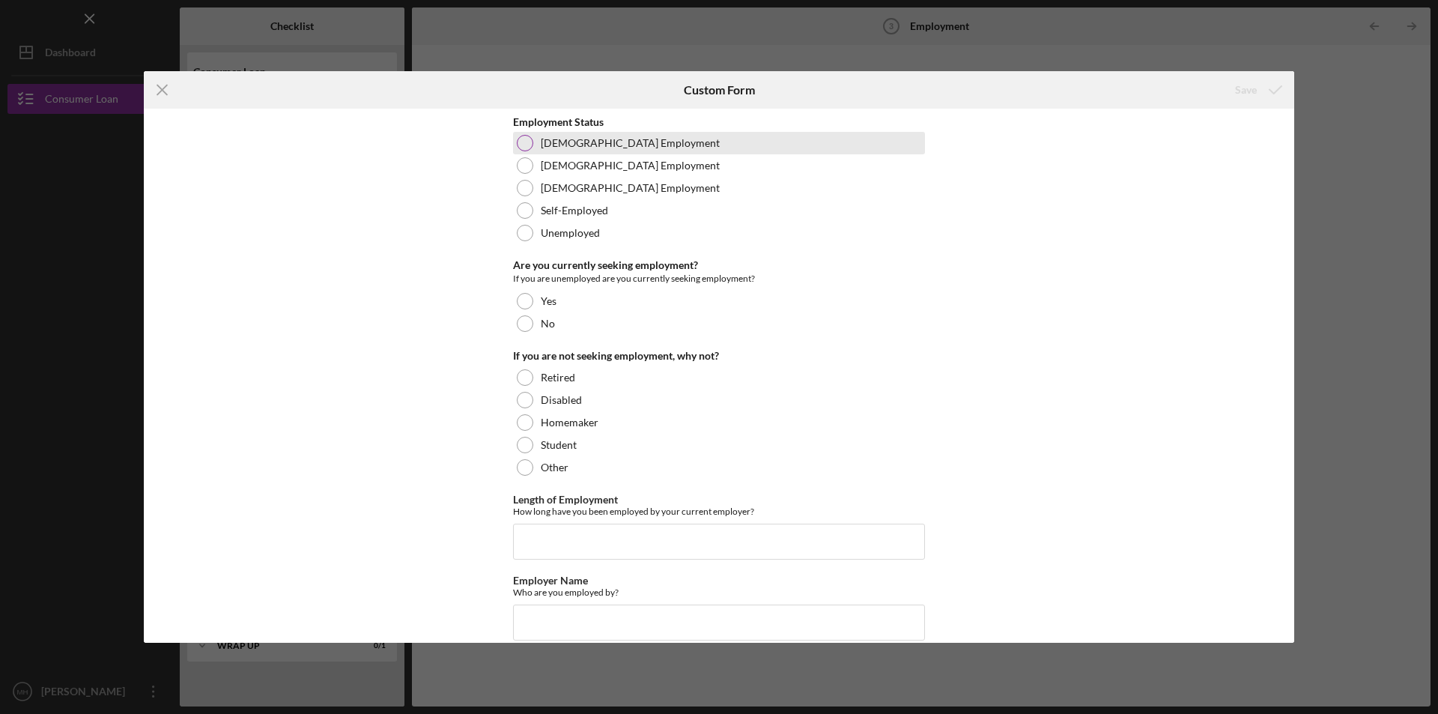
click at [525, 149] on div at bounding box center [525, 143] width 16 height 16
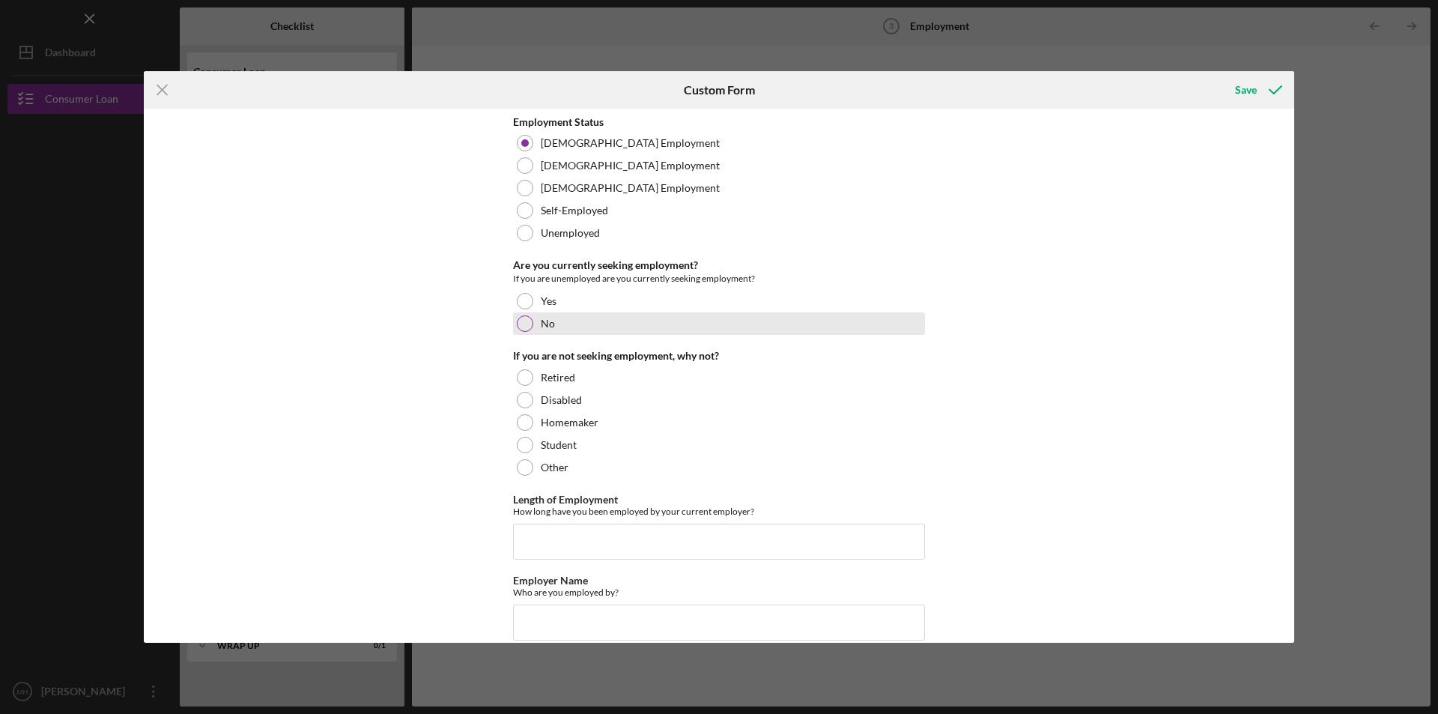
click at [520, 324] on div at bounding box center [525, 323] width 16 height 16
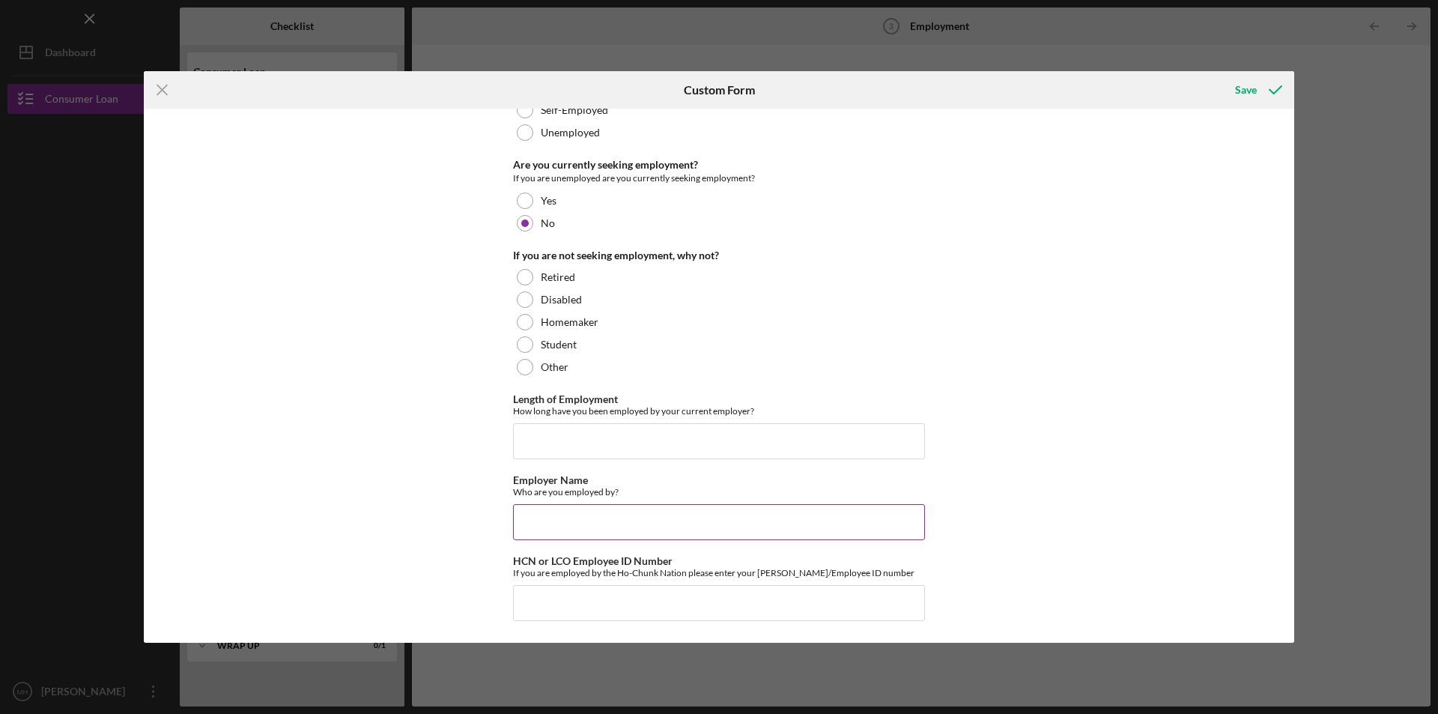
scroll to position [101, 0]
click at [571, 438] on input "Length of Employment" at bounding box center [719, 440] width 412 height 36
type input "15 years"
click at [574, 524] on input "Employer Name" at bounding box center [719, 521] width 412 height 36
type input "Ho-Chunk BNation"
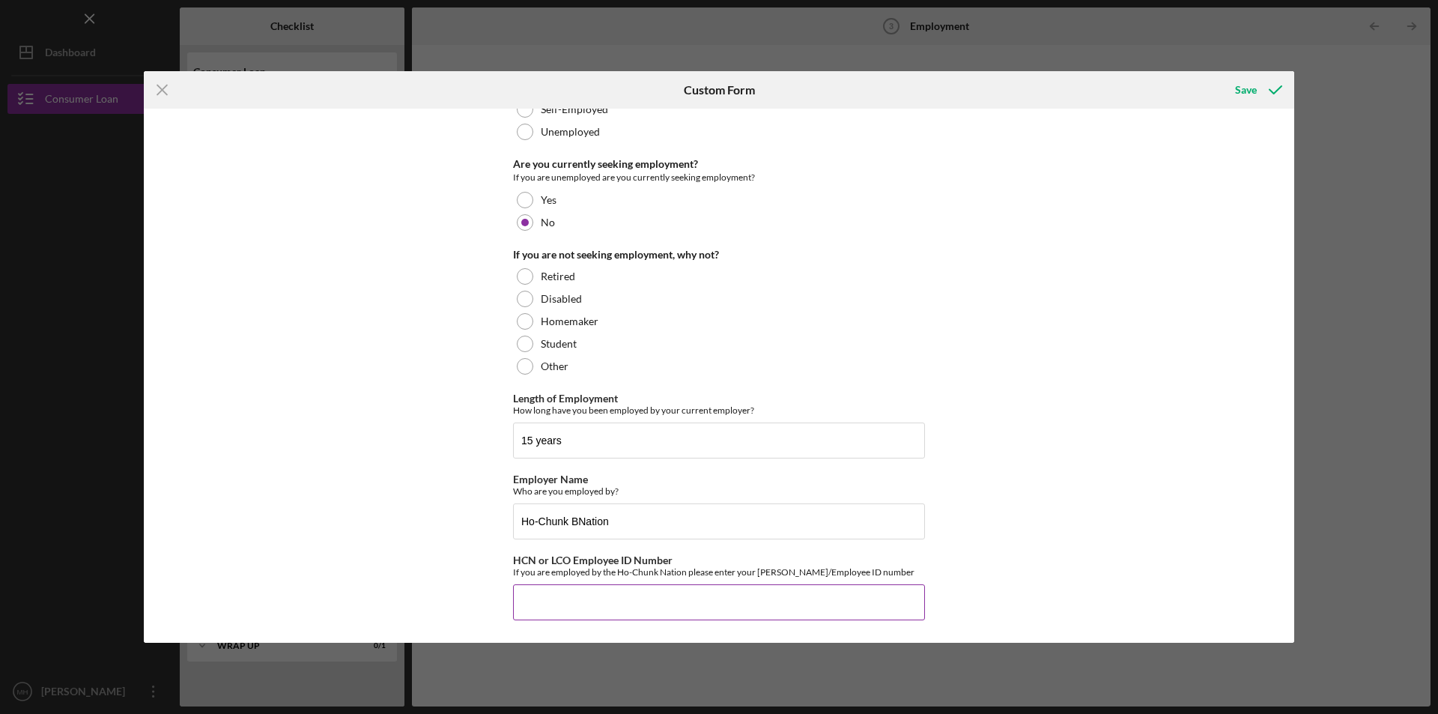
click at [613, 603] on input "HCN or LCO Employee ID Number" at bounding box center [719, 602] width 412 height 36
type input "12512"
click at [577, 520] on input "Ho-Chunk BNation" at bounding box center [719, 521] width 412 height 36
type input "Ho-Chunk Nation"
click at [1255, 86] on div "Save" at bounding box center [1246, 90] width 22 height 30
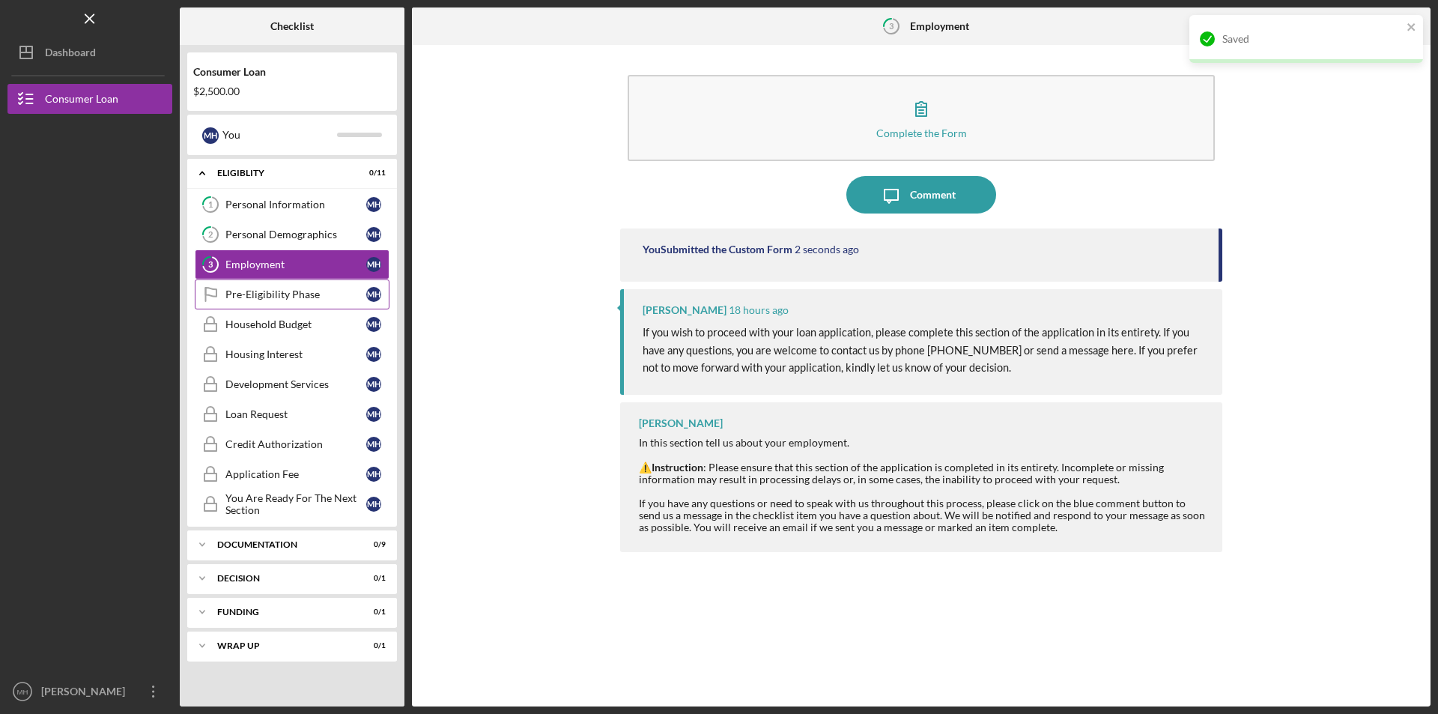
click at [293, 300] on div "Pre-Eligibility Phase" at bounding box center [295, 294] width 141 height 12
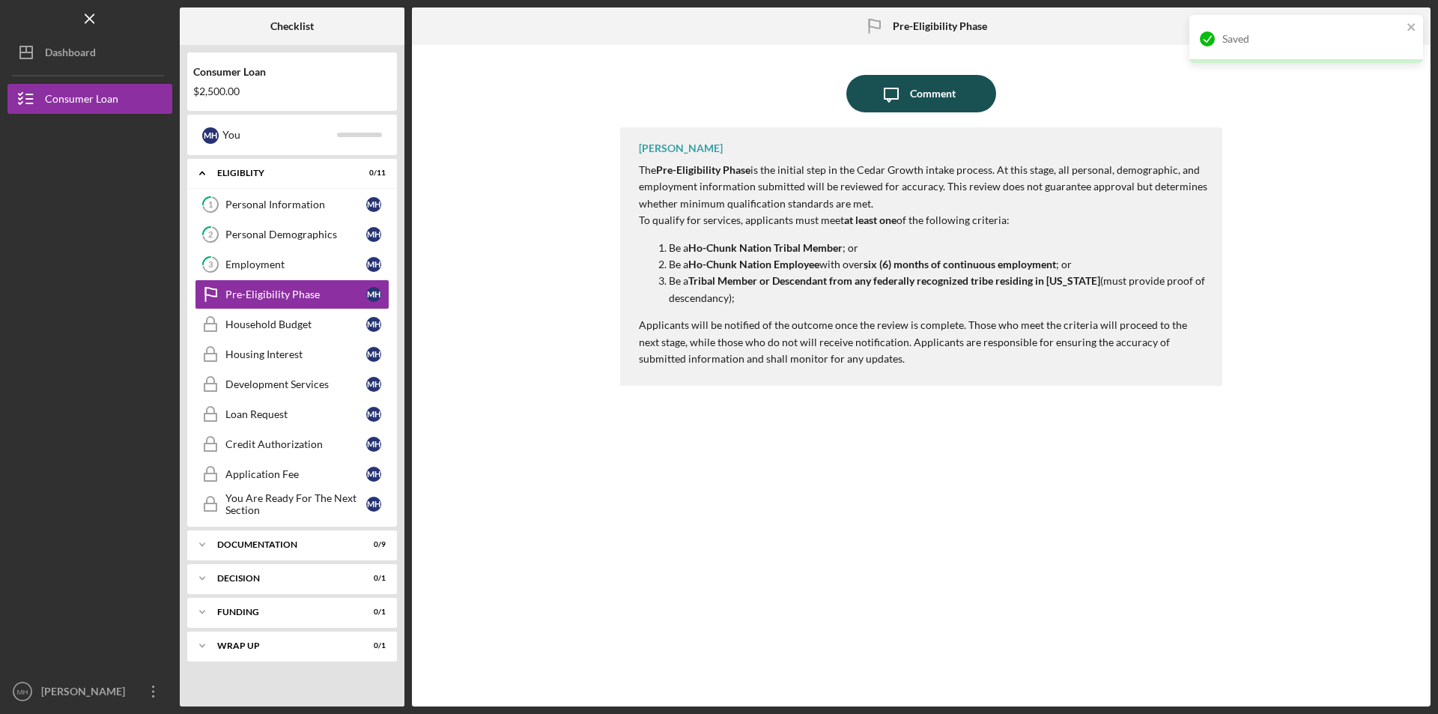
click at [911, 94] on div "Comment" at bounding box center [933, 93] width 46 height 37
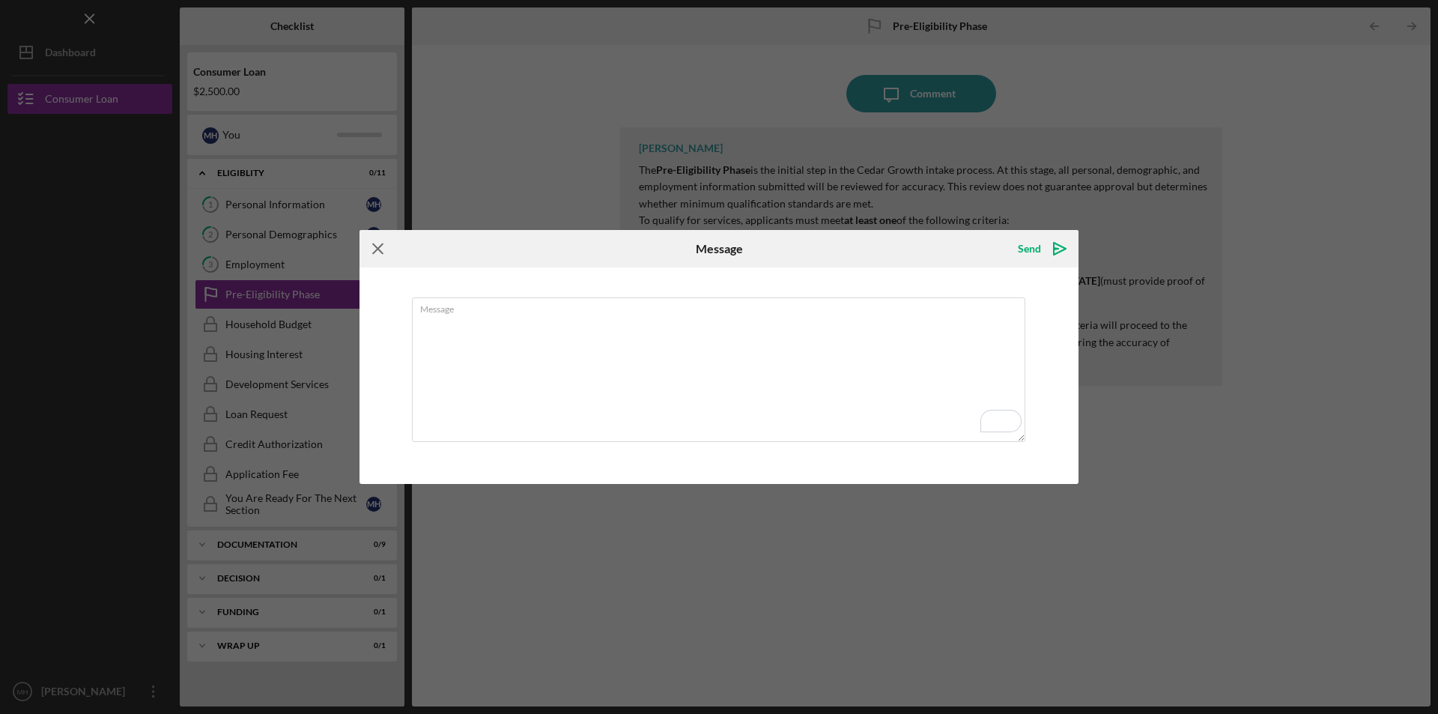
click at [383, 249] on icon "Icon/Menu Close" at bounding box center [377, 248] width 37 height 37
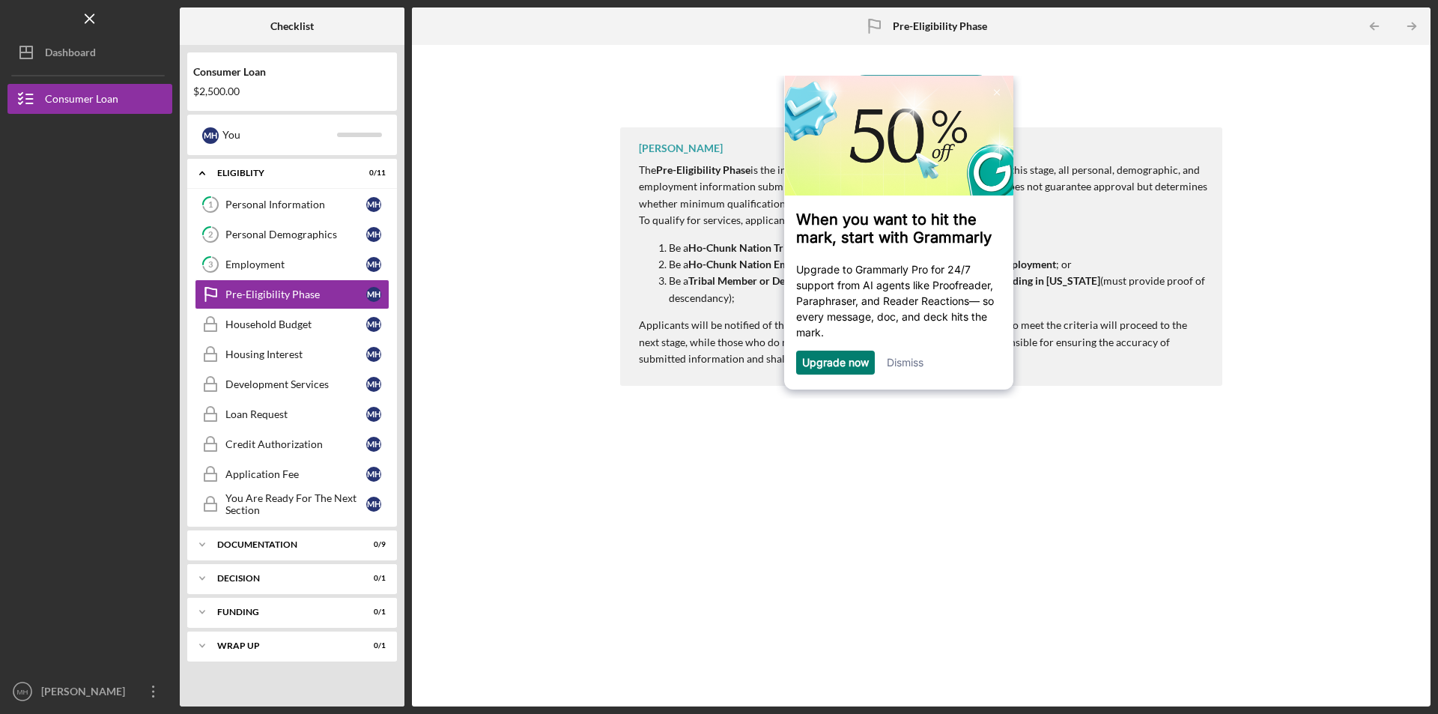
click at [708, 496] on div "[PERSON_NAME] The Pre-Eligibility Phase is the initial step in the Cedar Growth…" at bounding box center [921, 405] width 602 height 556
click at [263, 328] on div "Household Budget" at bounding box center [295, 324] width 141 height 12
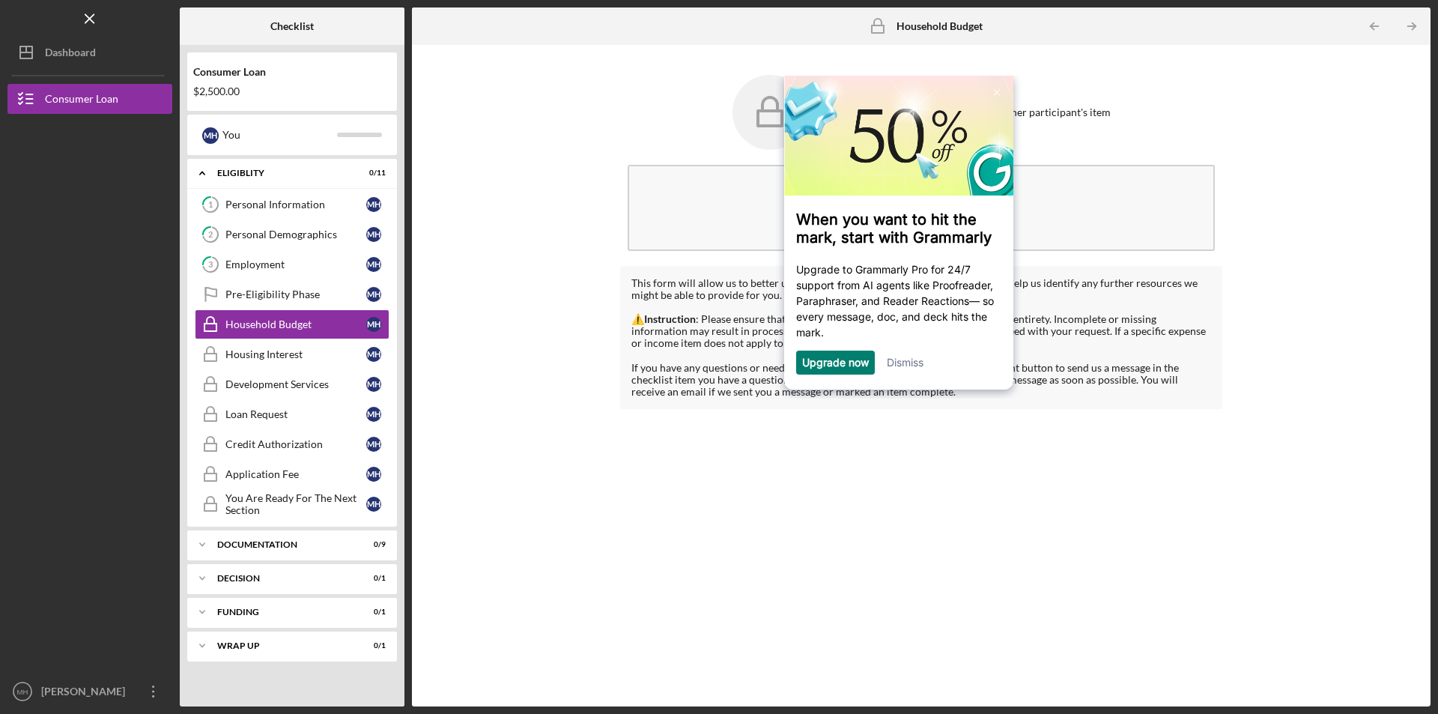
click at [896, 365] on link "Dismiss" at bounding box center [905, 362] width 37 height 13
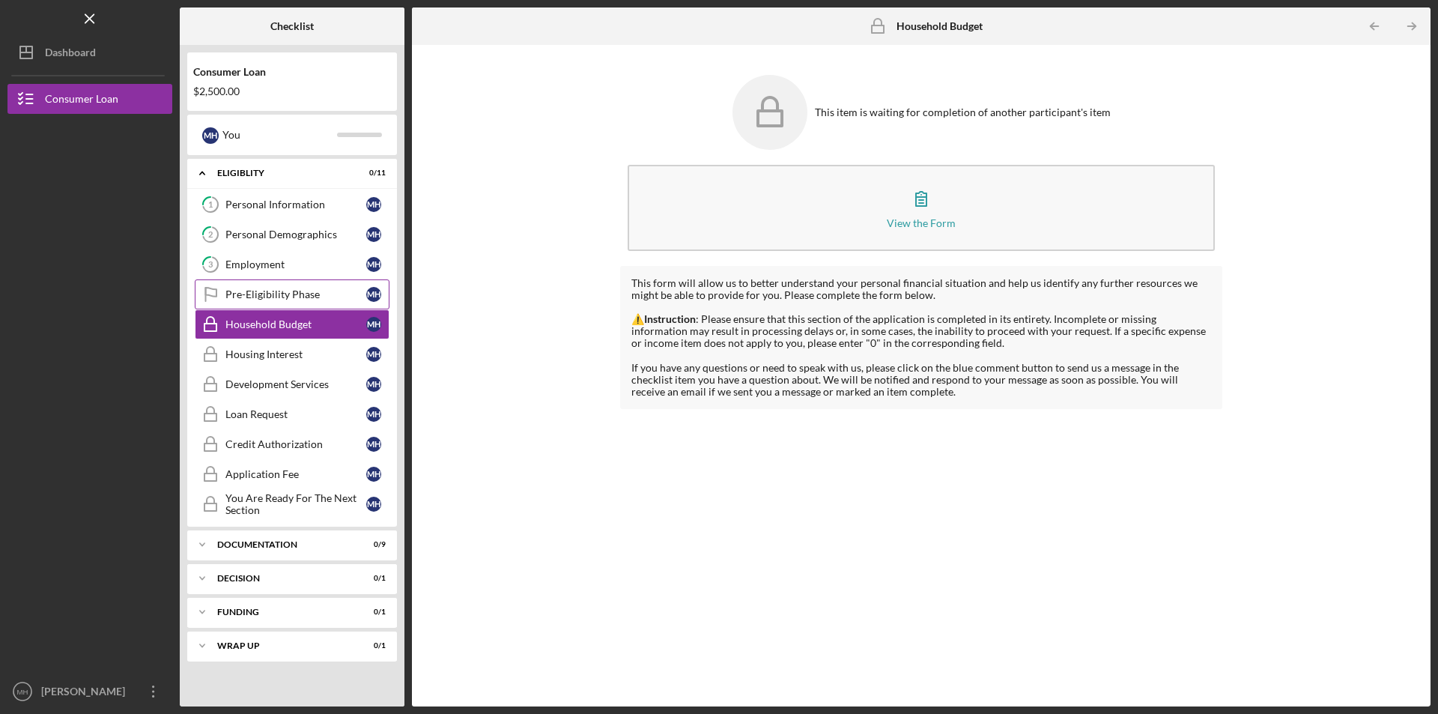
click at [271, 299] on div "Pre-Eligibility Phase" at bounding box center [295, 294] width 141 height 12
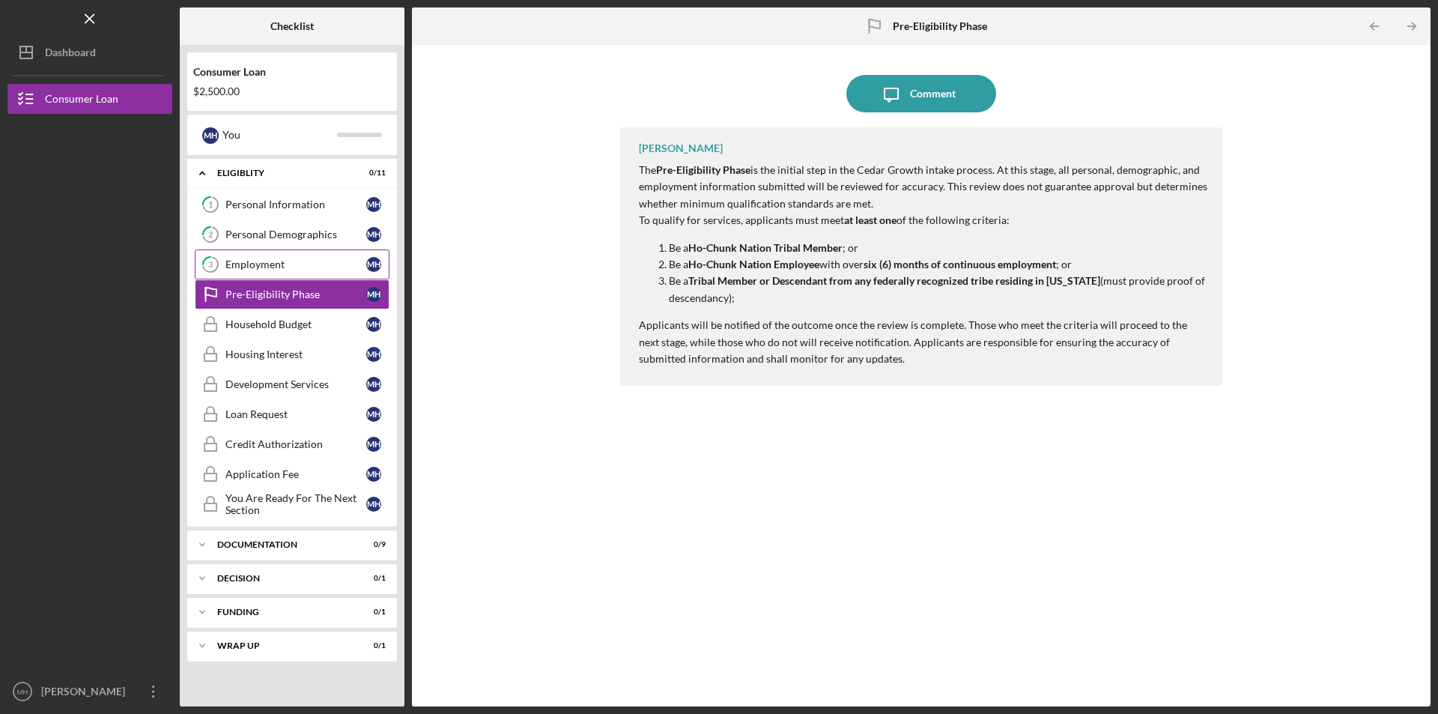
click at [305, 267] on div "Employment" at bounding box center [295, 264] width 141 height 12
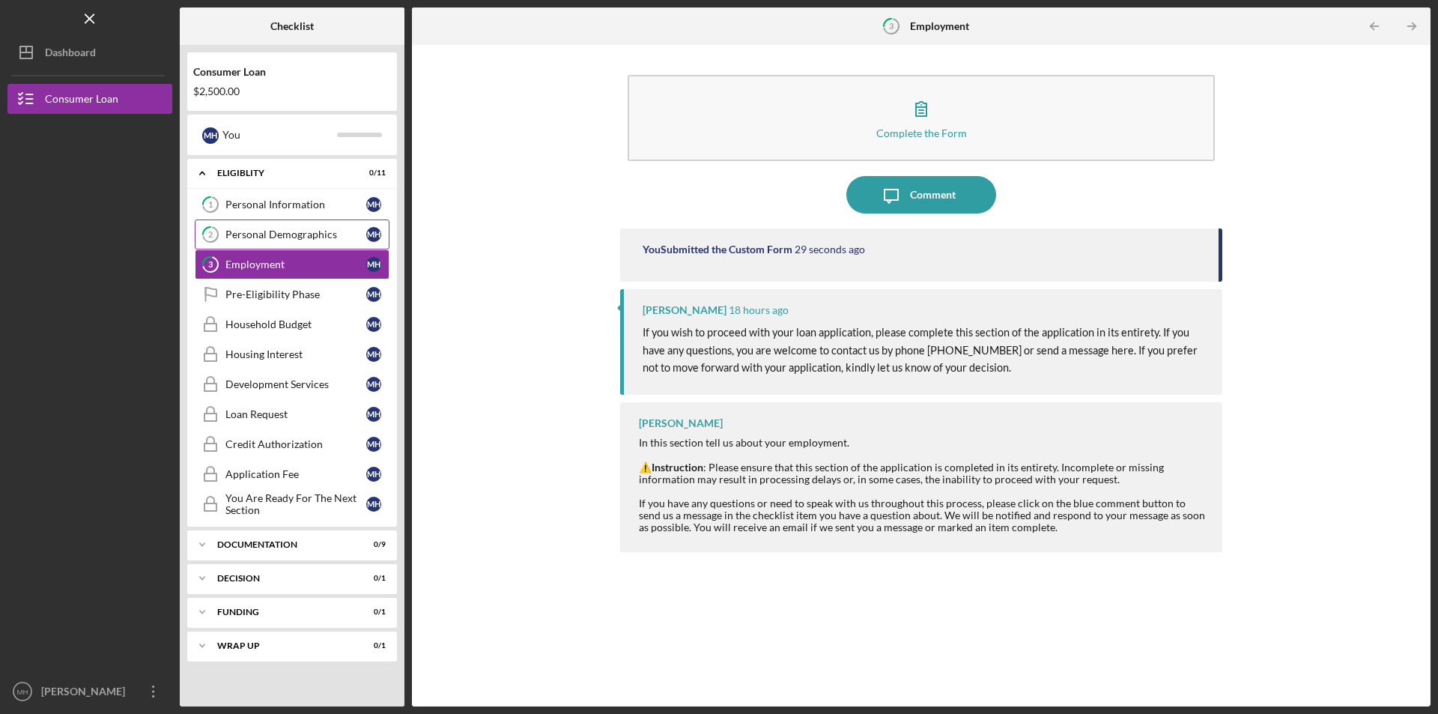
click at [327, 225] on link "2 Personal Demographics M H" at bounding box center [292, 234] width 195 height 30
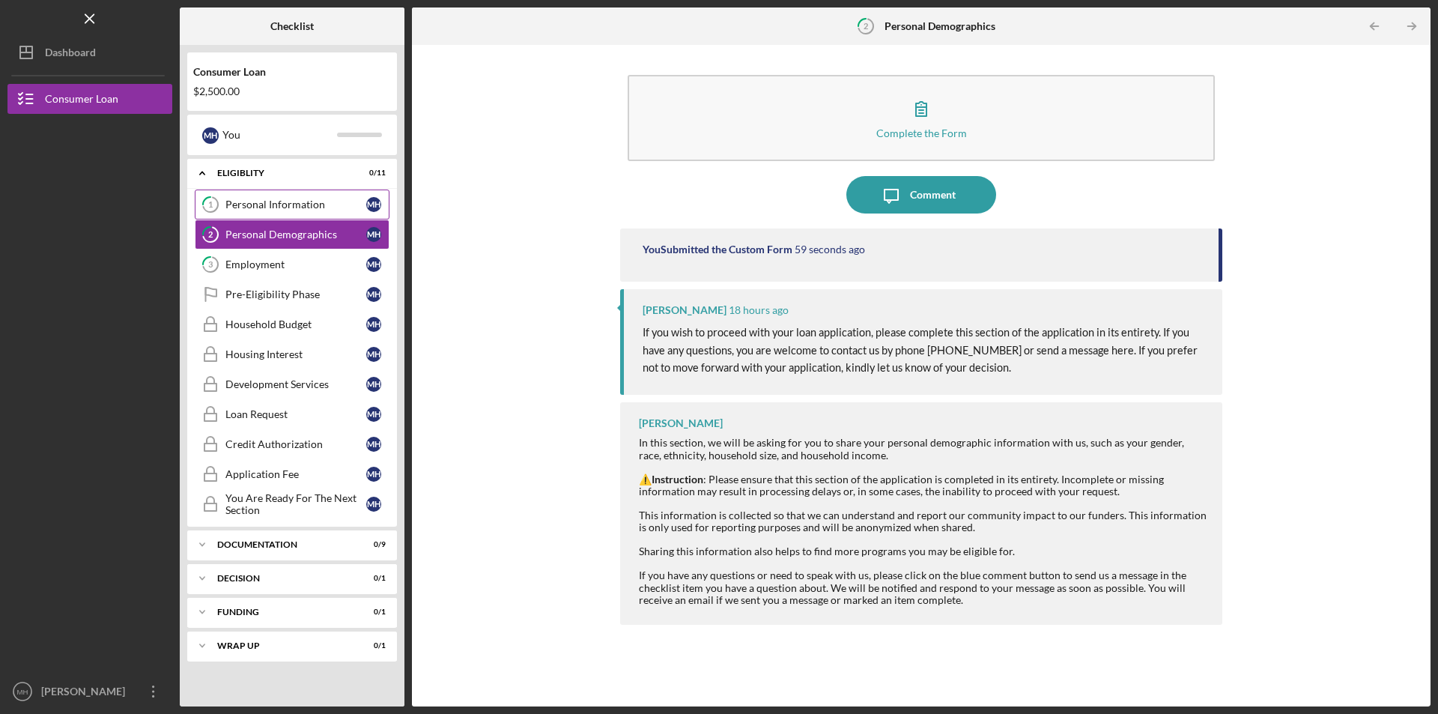
click at [318, 200] on div "Personal Information" at bounding box center [295, 204] width 141 height 12
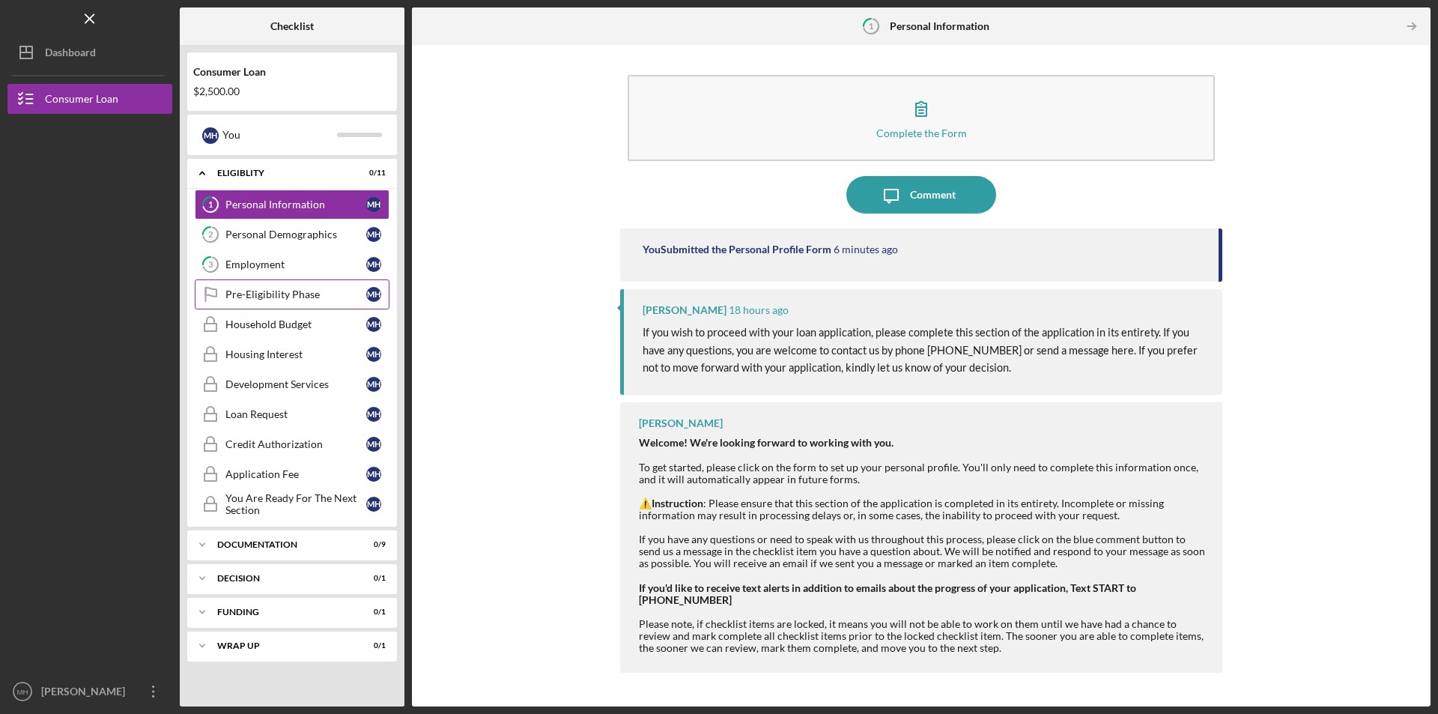
click at [276, 301] on link "Pre-Eligibility Phase Pre-Eligibility Phase M H" at bounding box center [292, 294] width 195 height 30
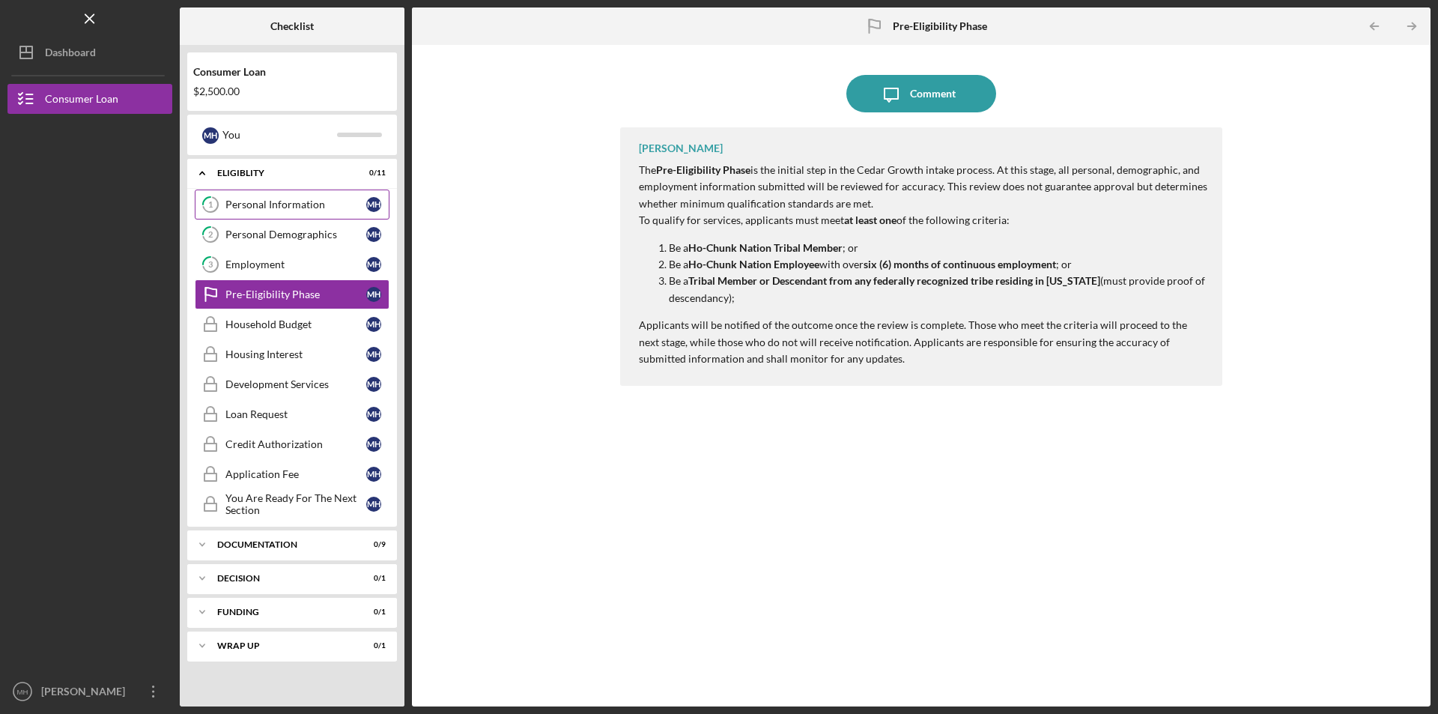
click at [308, 206] on div "Personal Information" at bounding box center [295, 204] width 141 height 12
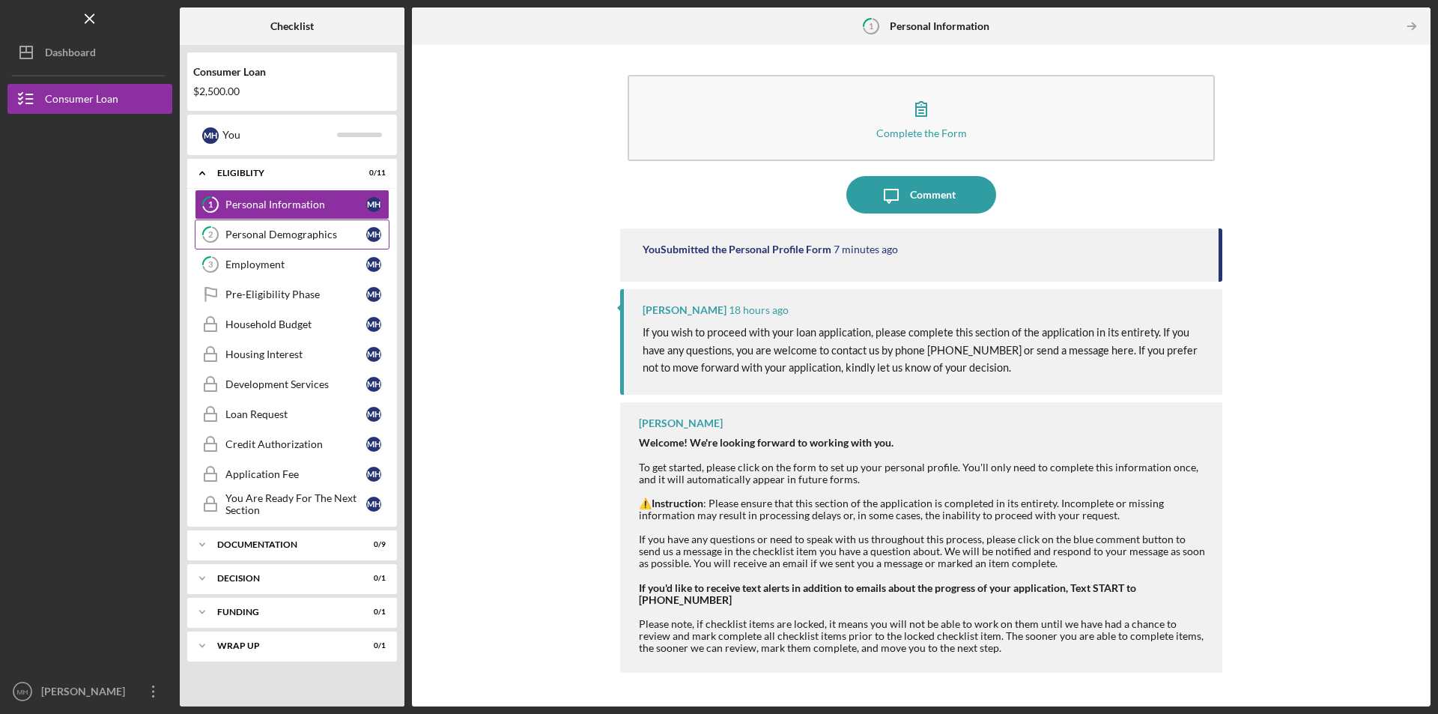
click at [290, 237] on div "Personal Demographics" at bounding box center [295, 234] width 141 height 12
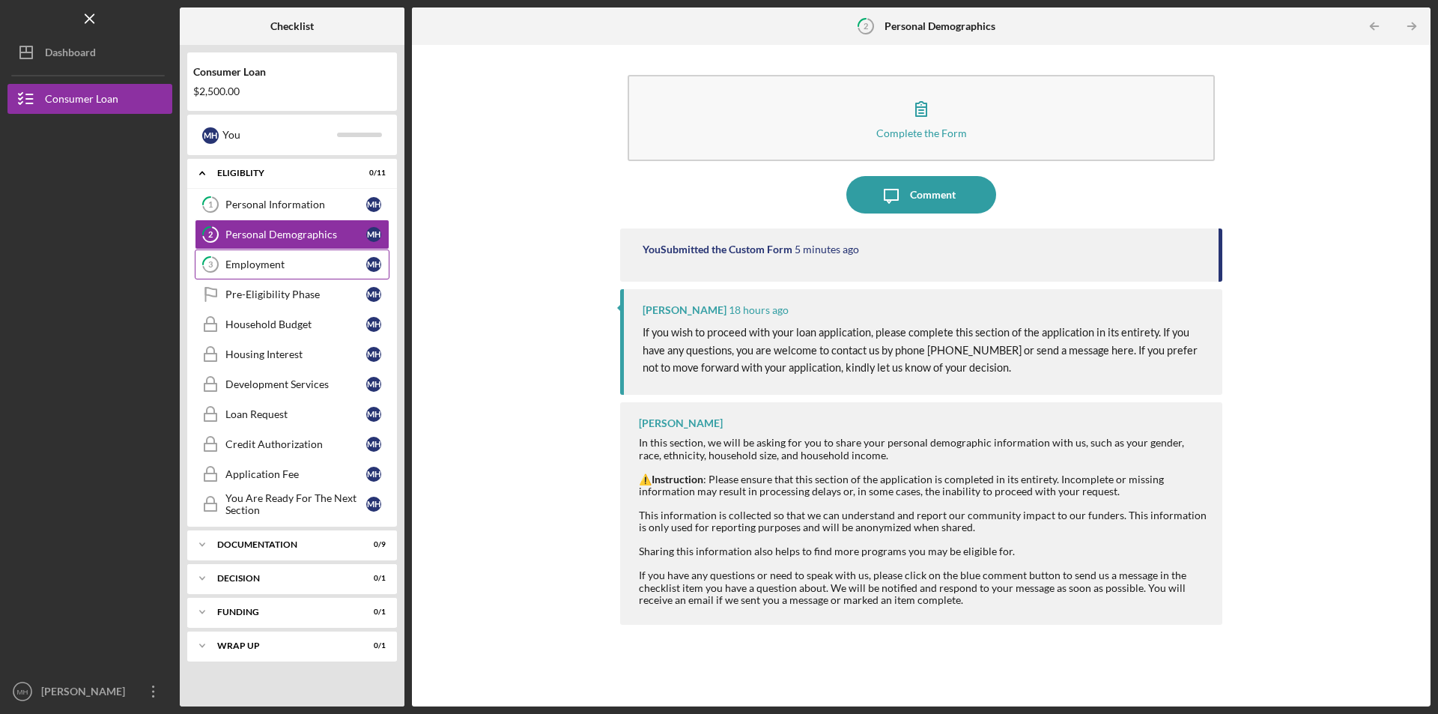
click at [275, 251] on link "3 Employment M H" at bounding box center [292, 264] width 195 height 30
